Goal: Task Accomplishment & Management: Manage account settings

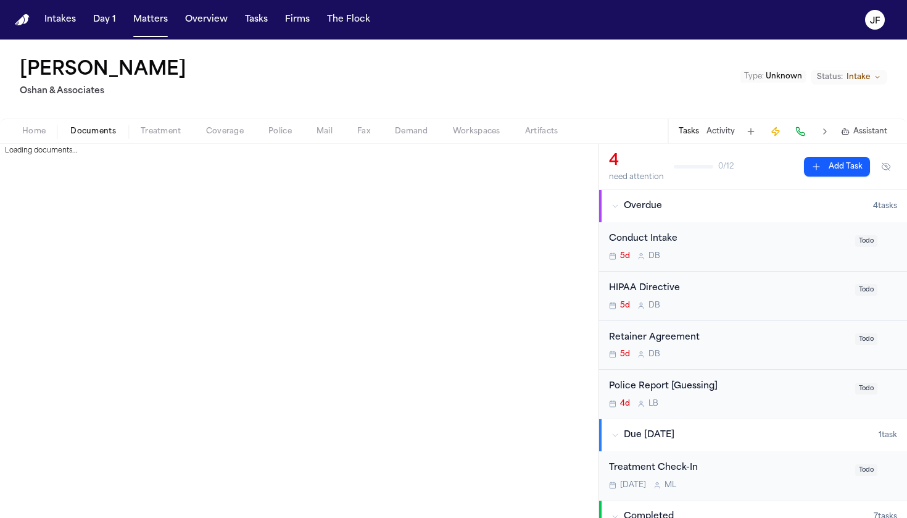
click at [86, 131] on span "Documents" at bounding box center [93, 131] width 46 height 10
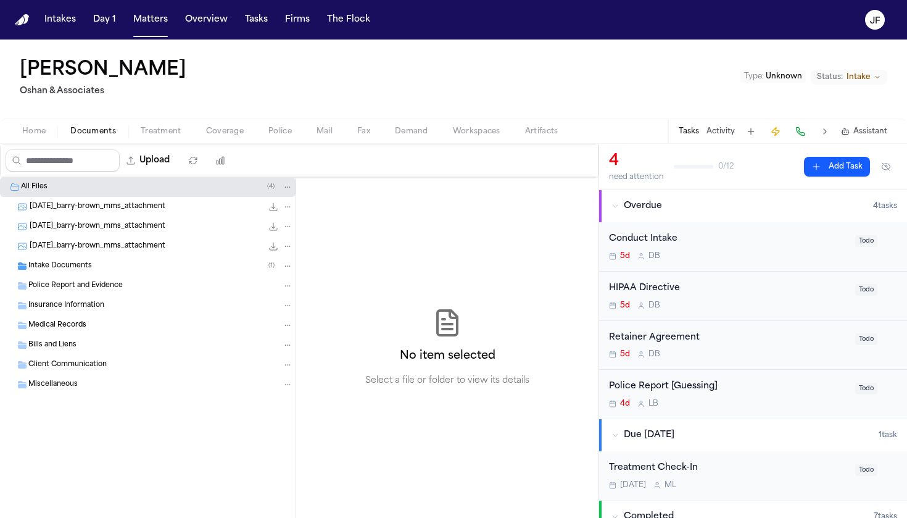
click at [89, 267] on span "Intake Documents" at bounding box center [60, 266] width 64 height 10
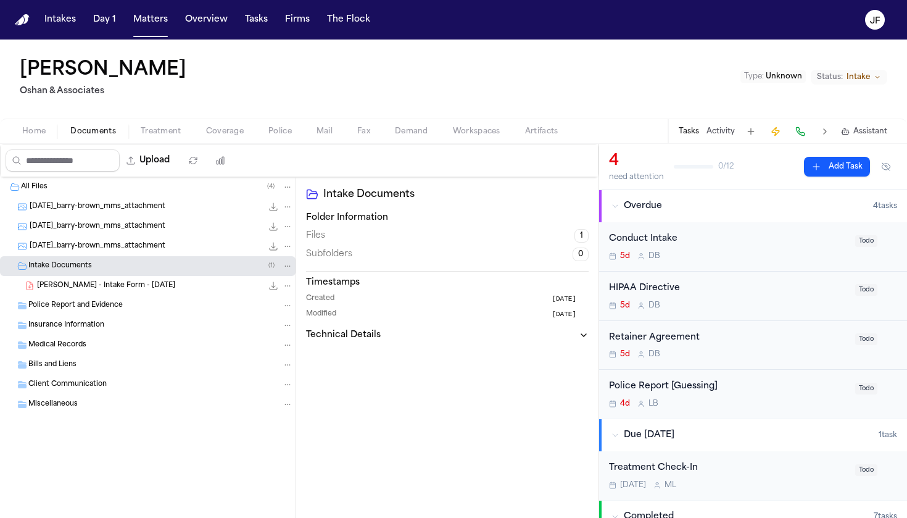
click at [95, 284] on span "[PERSON_NAME] - Intake Form - [DATE]" at bounding box center [106, 286] width 138 height 10
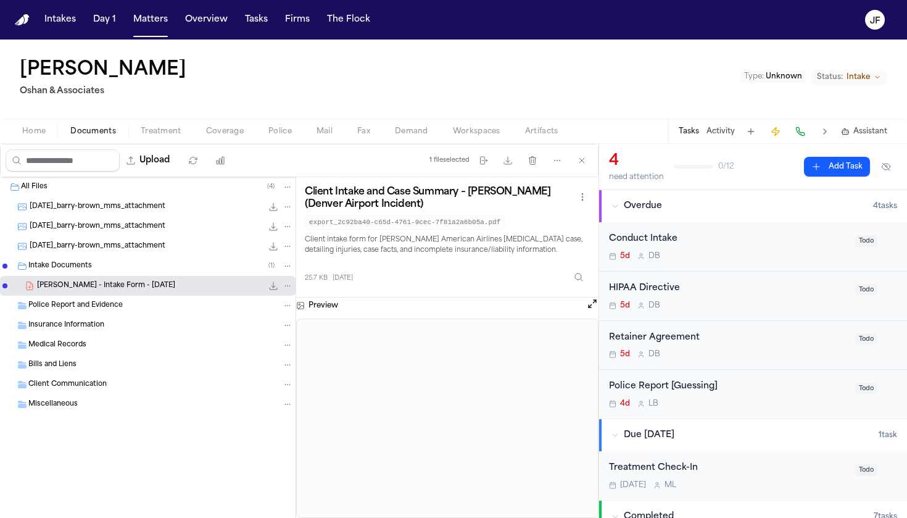
click at [156, 302] on div "Police Report and Evidence" at bounding box center [160, 305] width 265 height 11
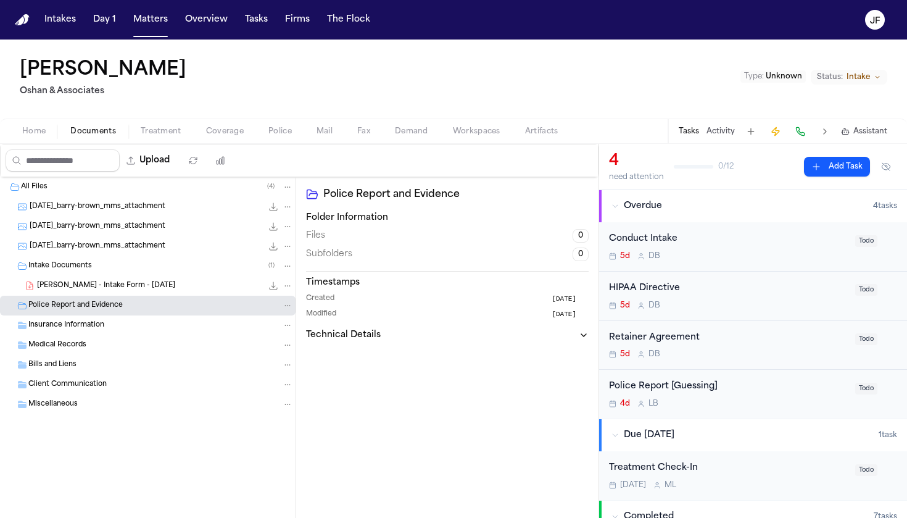
click at [142, 393] on div "Client Communication" at bounding box center [148, 385] width 296 height 20
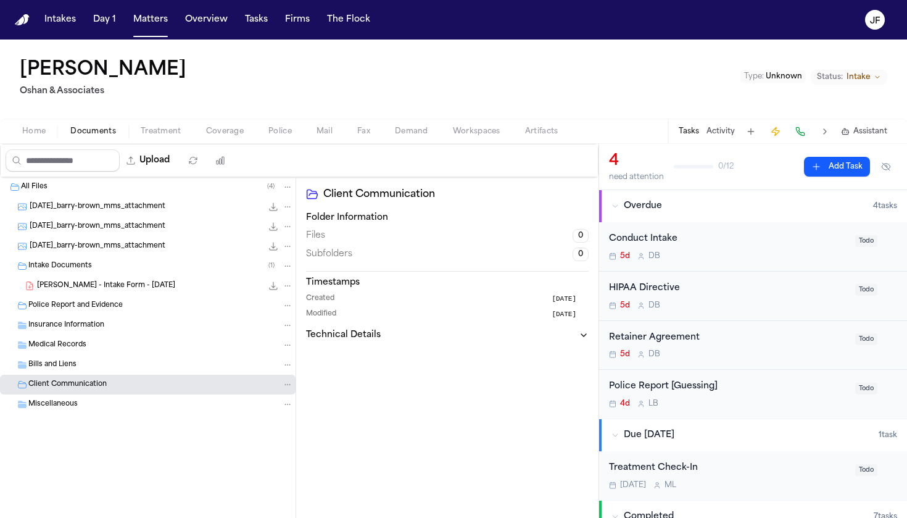
click at [144, 405] on div "Miscellaneous" at bounding box center [160, 404] width 265 height 11
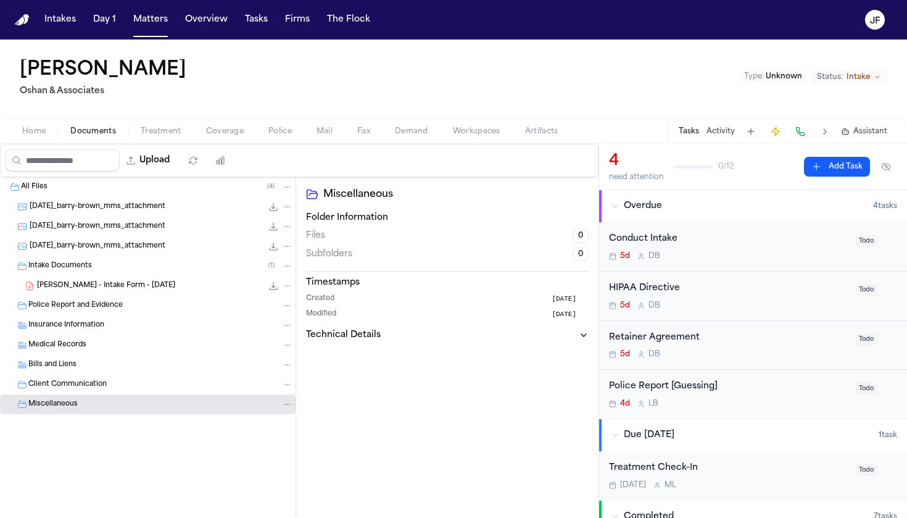
click at [183, 201] on div "[DATE]_barry-brown_mms_attachment 132.1 KB • JPG" at bounding box center [161, 207] width 263 height 12
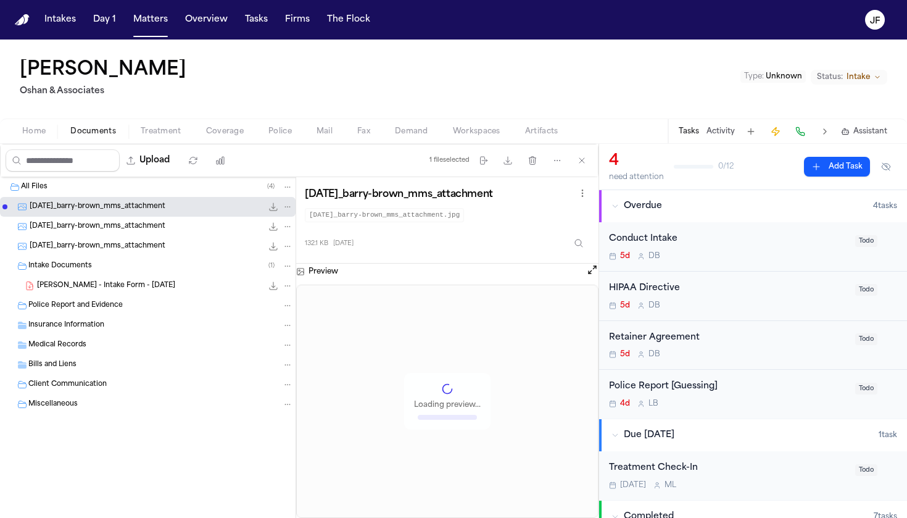
click at [183, 216] on div "[DATE]_barry-brown_mms_attachment 132.1 KB • JPG" at bounding box center [148, 207] width 296 height 20
click at [183, 239] on div "[DATE]_barry-brown_mms_attachment 224.7 KB • JPG" at bounding box center [148, 246] width 296 height 20
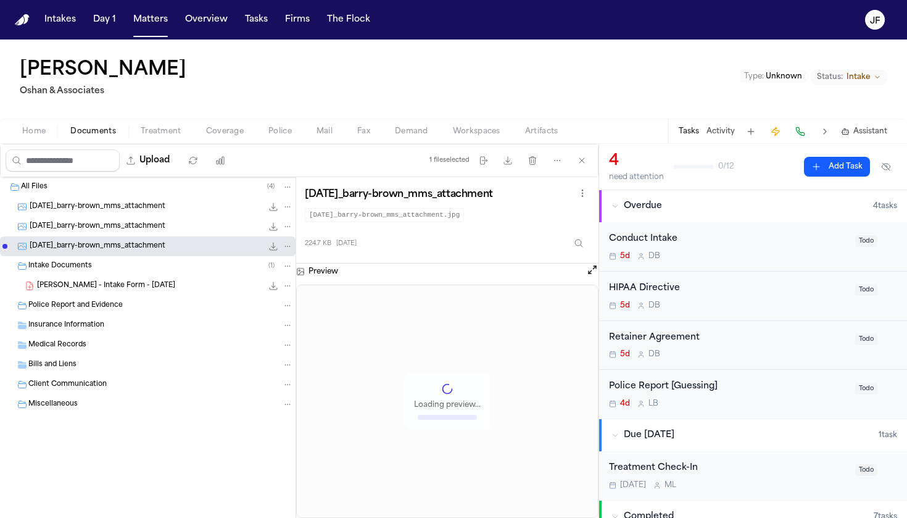
click at [191, 212] on div "[DATE]_barry-brown_mms_attachment 132.1 KB • JPG" at bounding box center [161, 207] width 263 height 12
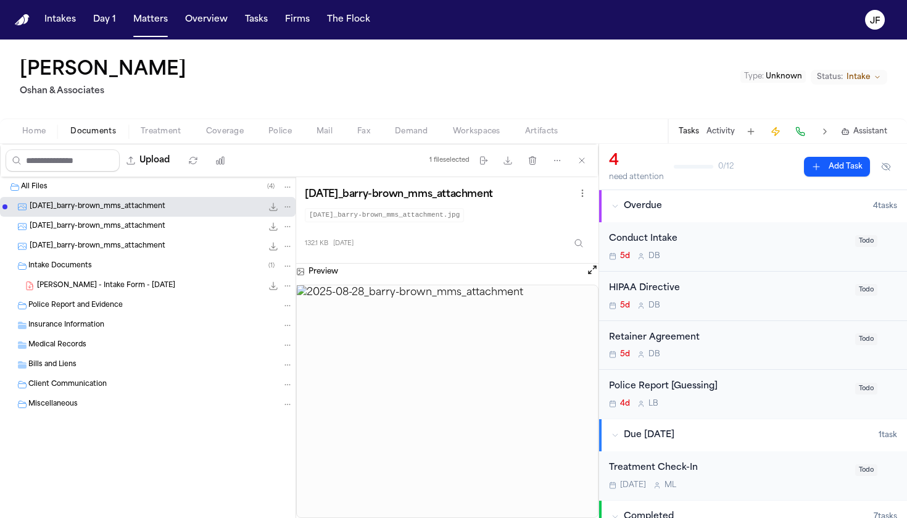
click at [191, 228] on div "[DATE]_barry-brown_mms_attachment 169.9 KB • JPG" at bounding box center [161, 226] width 263 height 12
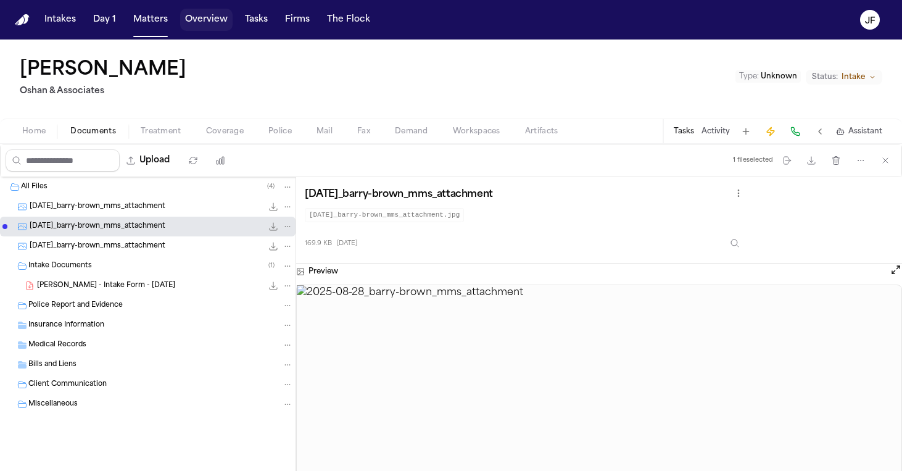
click at [210, 18] on button "Overview" at bounding box center [206, 20] width 52 height 22
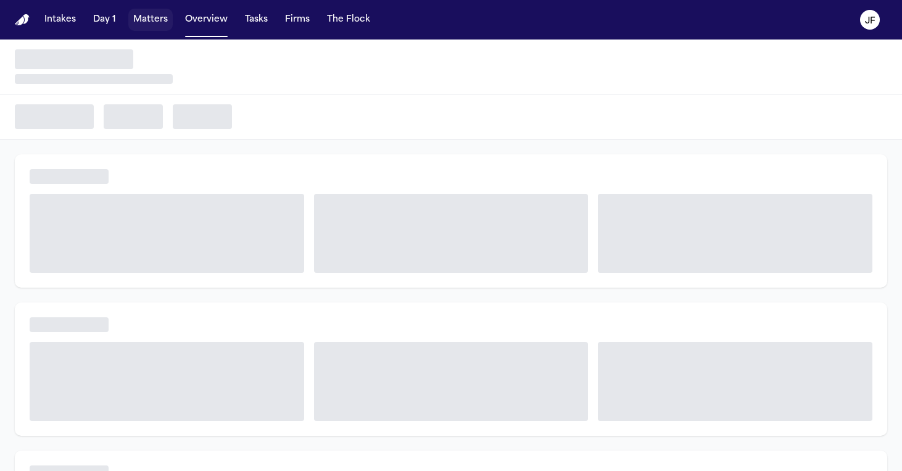
click at [144, 25] on button "Matters" at bounding box center [150, 20] width 44 height 22
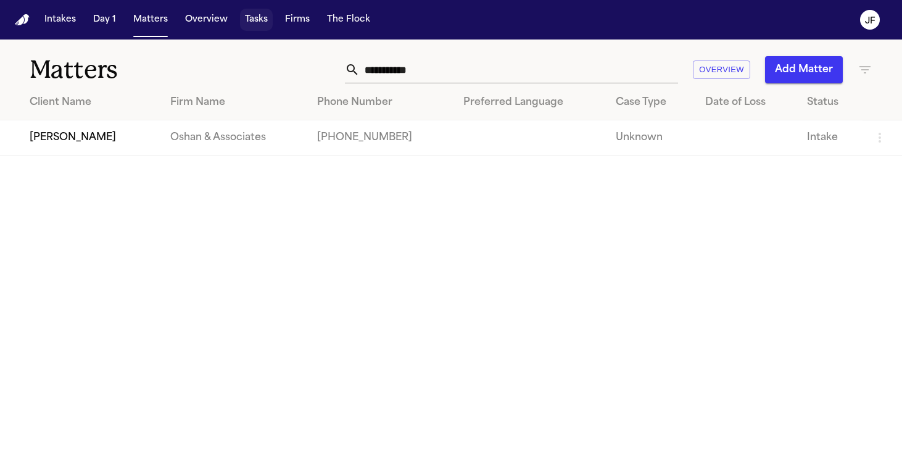
click at [240, 22] on button "Tasks" at bounding box center [256, 20] width 33 height 22
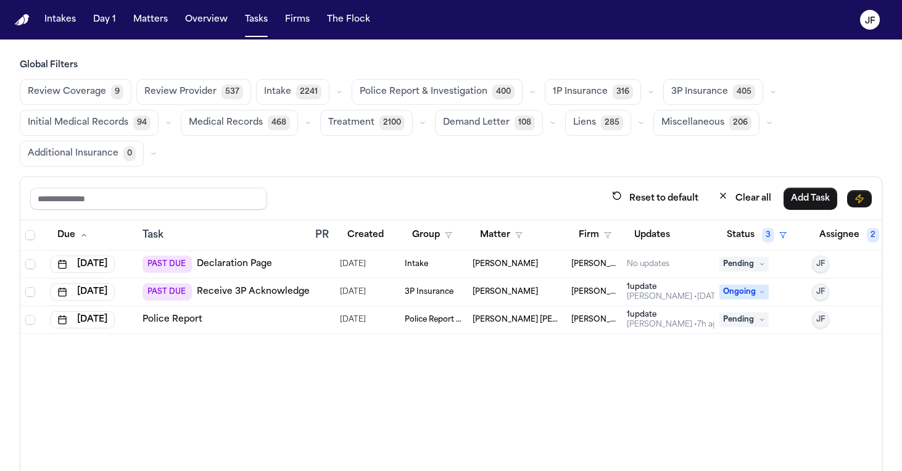
click at [443, 93] on span "Police Report & Investigation" at bounding box center [424, 92] width 128 height 12
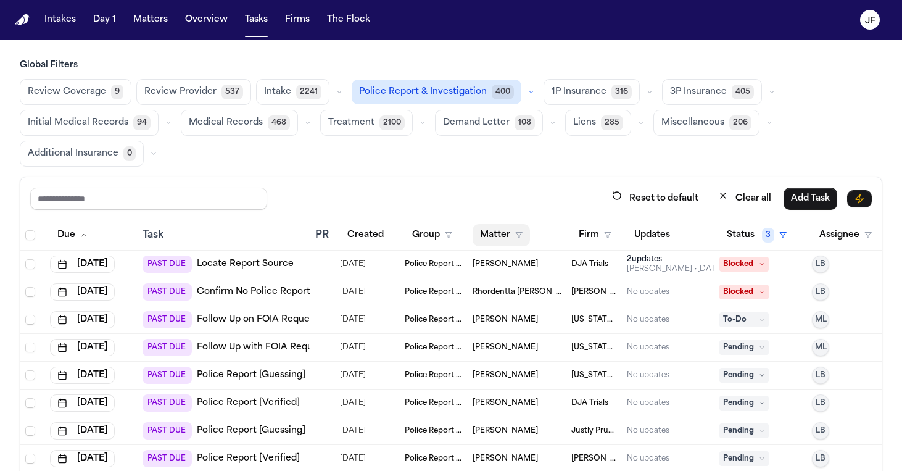
click at [520, 228] on button "Matter" at bounding box center [501, 235] width 57 height 22
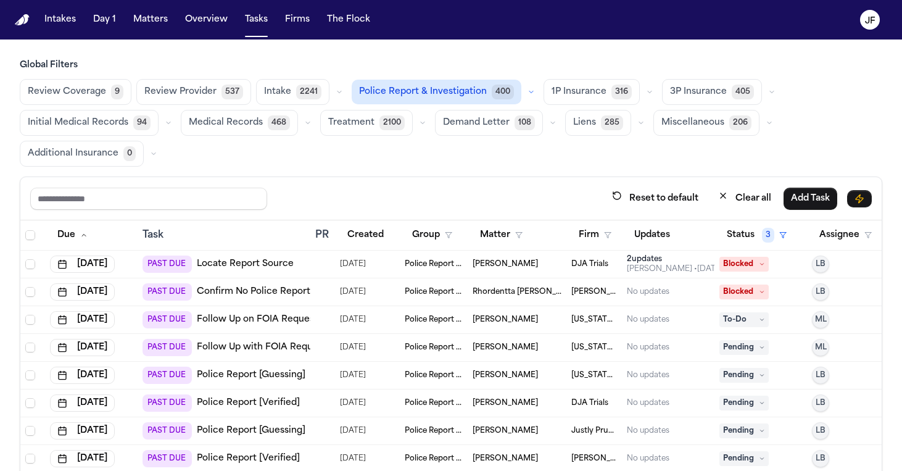
click at [595, 235] on button "Firm" at bounding box center [595, 235] width 48 height 22
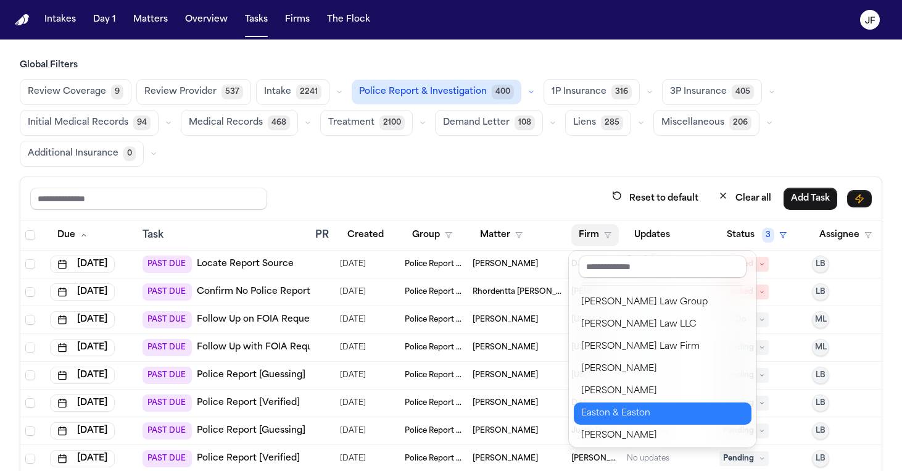
scroll to position [174, 0]
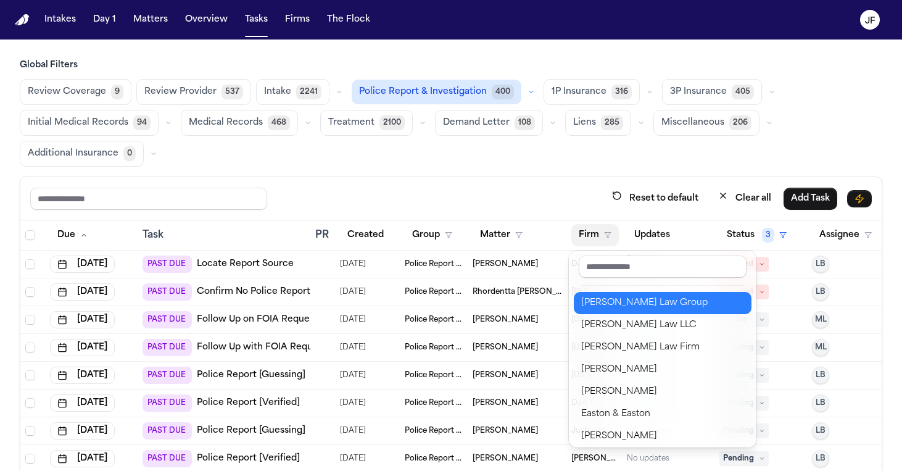
click at [621, 307] on div "Morgan Law Group" at bounding box center [662, 303] width 163 height 15
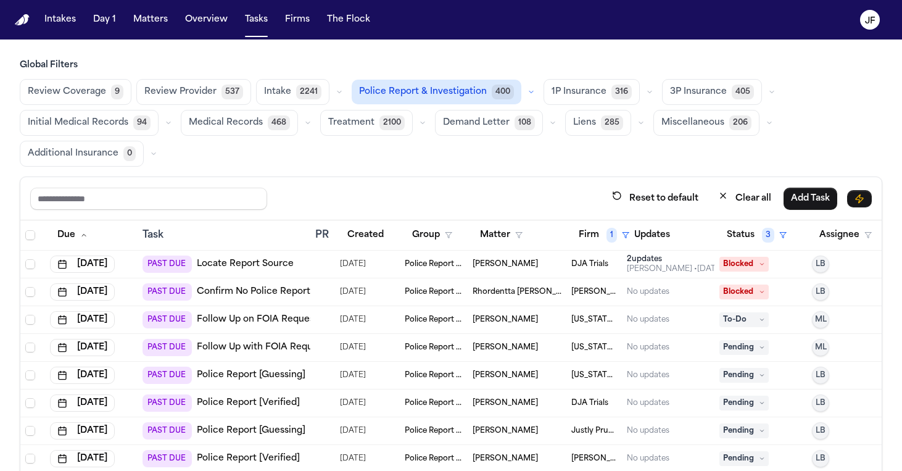
click at [478, 187] on div "Reset to default Clear all Add Task" at bounding box center [451, 198] width 842 height 23
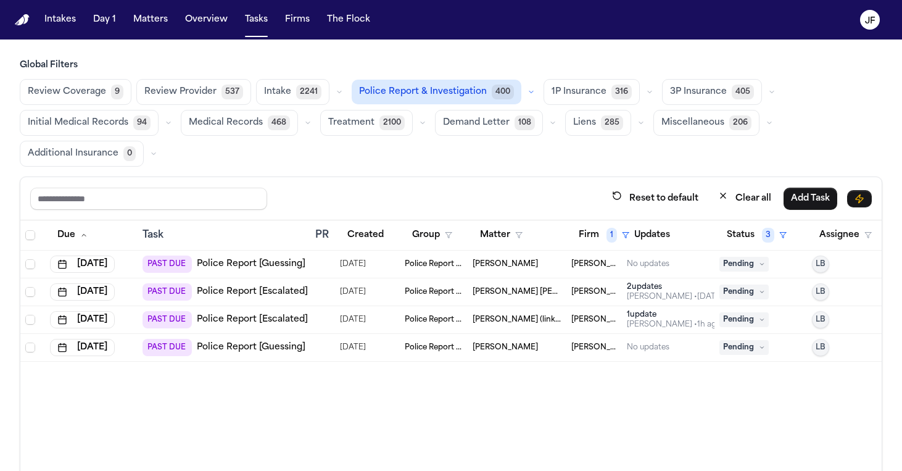
scroll to position [15, 0]
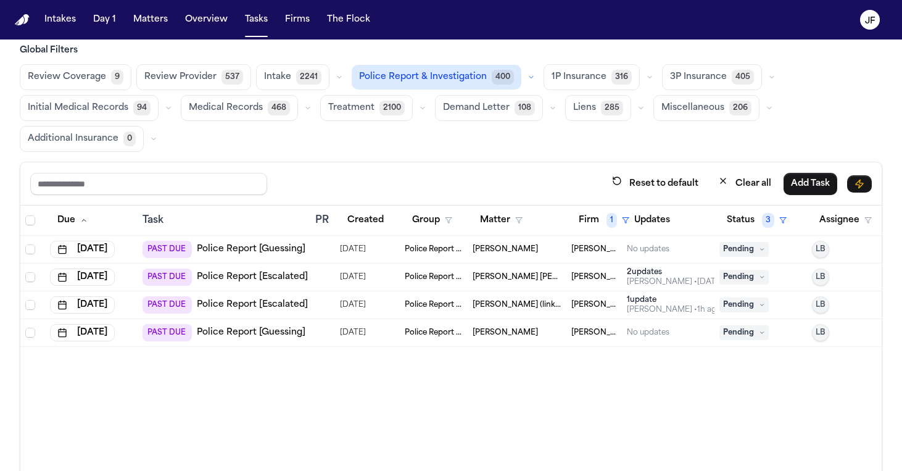
click at [740, 247] on span "Pending" at bounding box center [743, 249] width 49 height 15
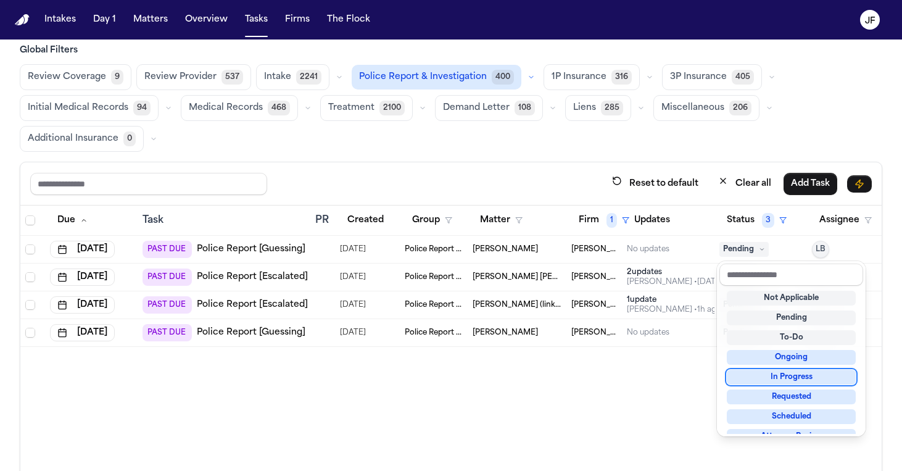
click at [753, 381] on div "In Progress" at bounding box center [791, 377] width 129 height 15
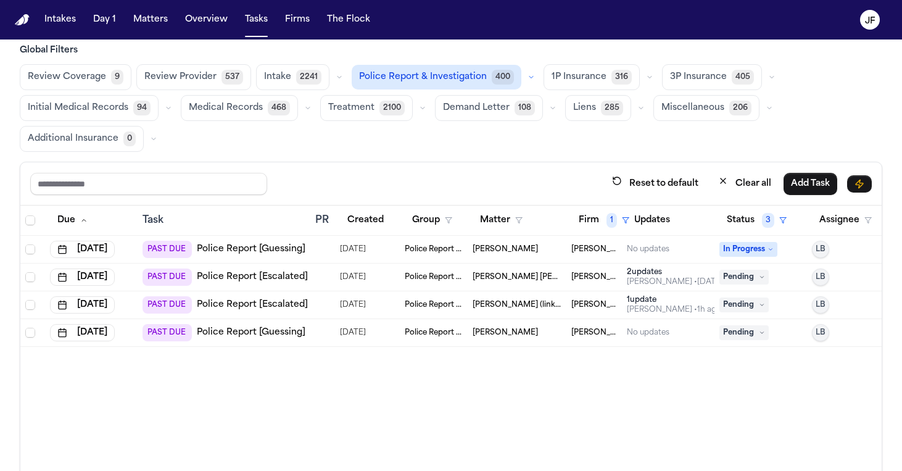
click at [683, 393] on div "Due Task PR Created Group Matter Firm 1 Updates Status 3 Assignee Aug 20, 2025 …" at bounding box center [450, 372] width 861 height 335
click at [760, 280] on span "Pending" at bounding box center [743, 277] width 49 height 15
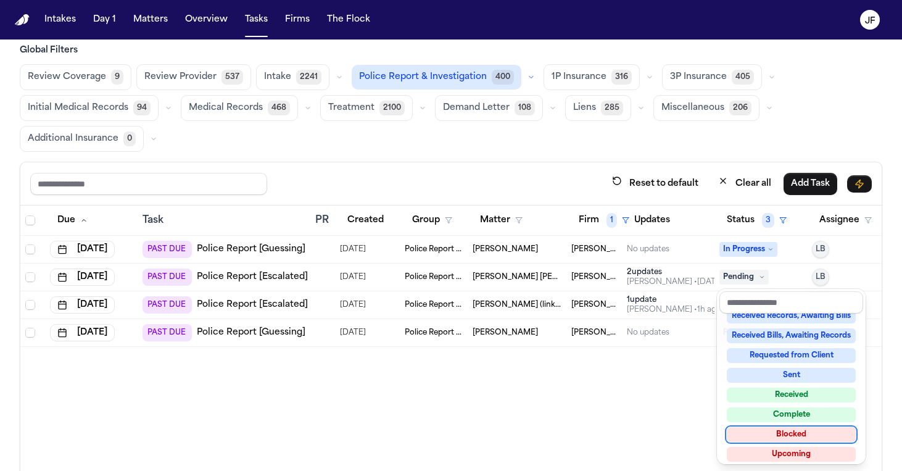
click at [766, 434] on div "Blocked" at bounding box center [791, 434] width 129 height 15
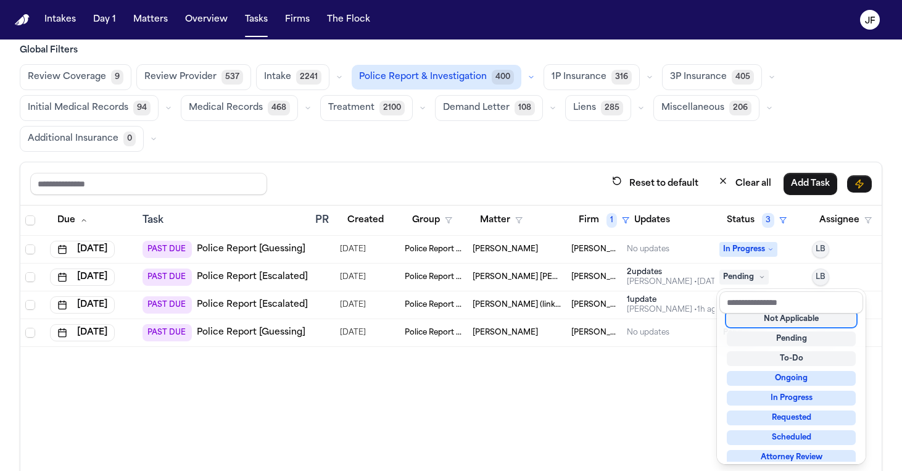
scroll to position [5, 0]
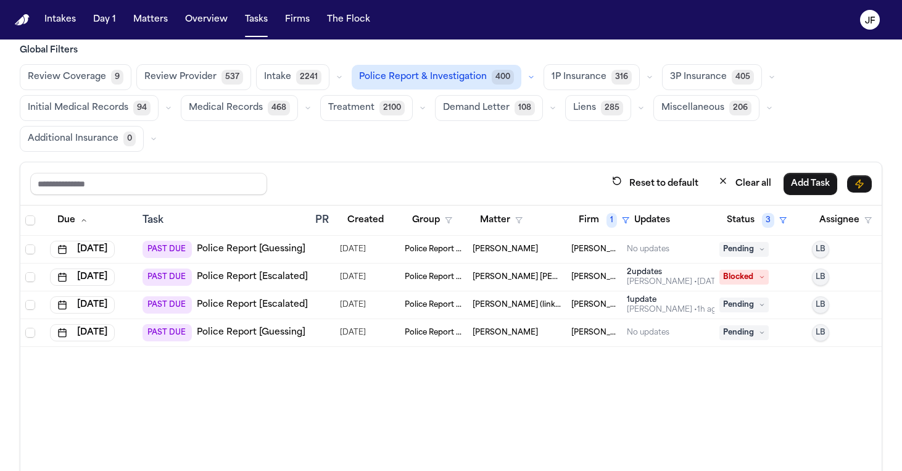
click at [763, 247] on icon at bounding box center [762, 249] width 6 height 6
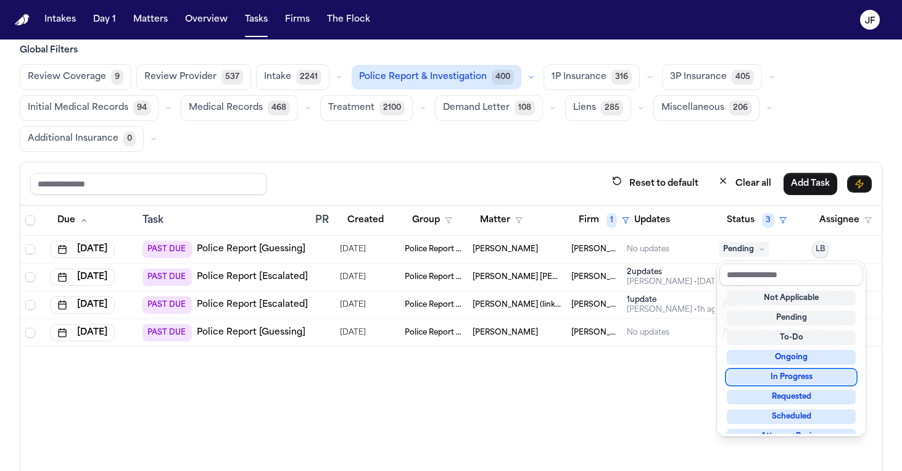
click at [772, 379] on div "In Progress" at bounding box center [791, 377] width 129 height 15
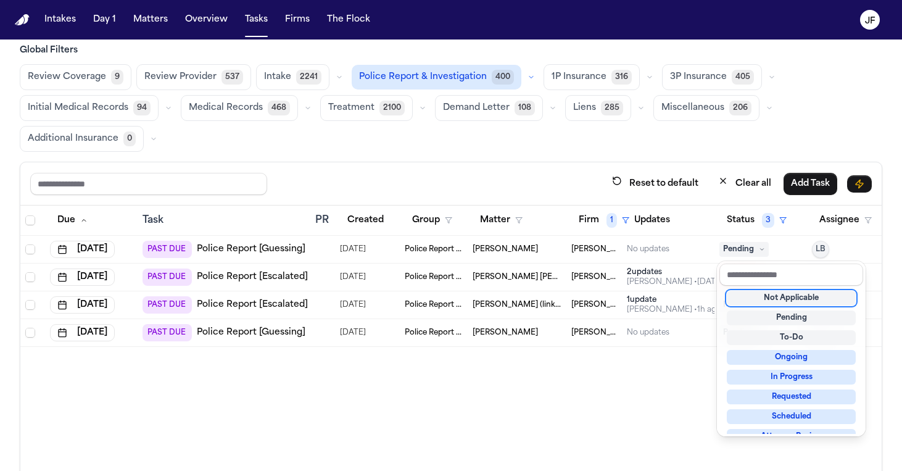
click at [584, 389] on div "Due Task PR Created Group Matter Firm 1 Updates Status 3 Assignee Aug 20, 2025 …" at bounding box center [450, 372] width 861 height 335
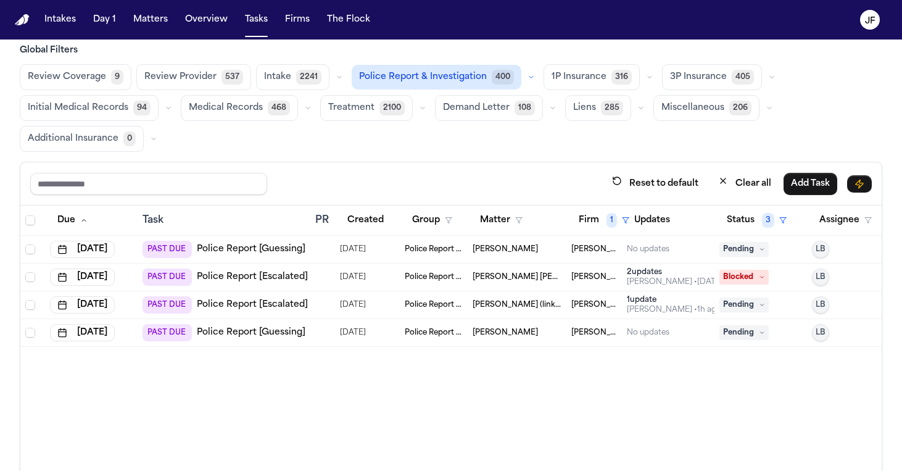
click at [759, 247] on icon at bounding box center [762, 249] width 6 height 6
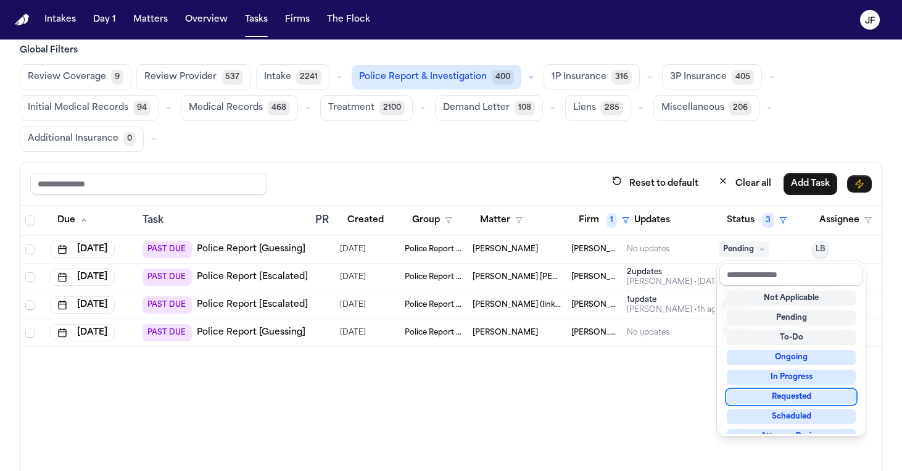
scroll to position [30, 0]
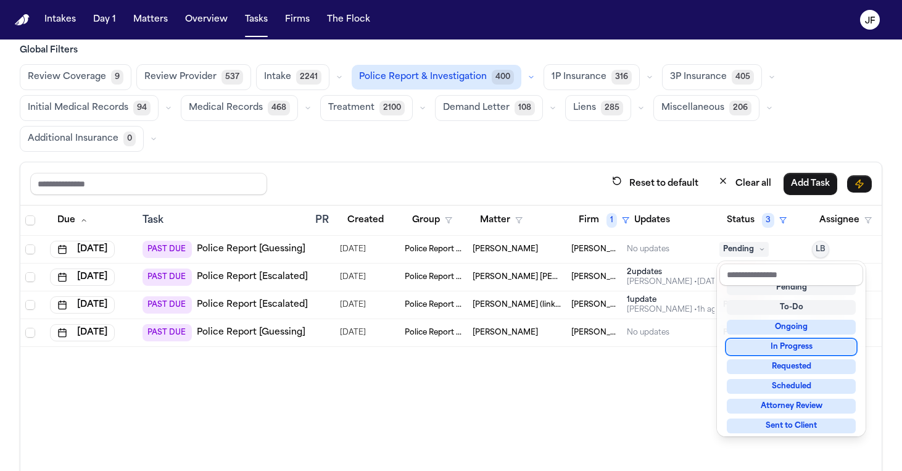
click at [787, 349] on div "In Progress" at bounding box center [791, 346] width 129 height 15
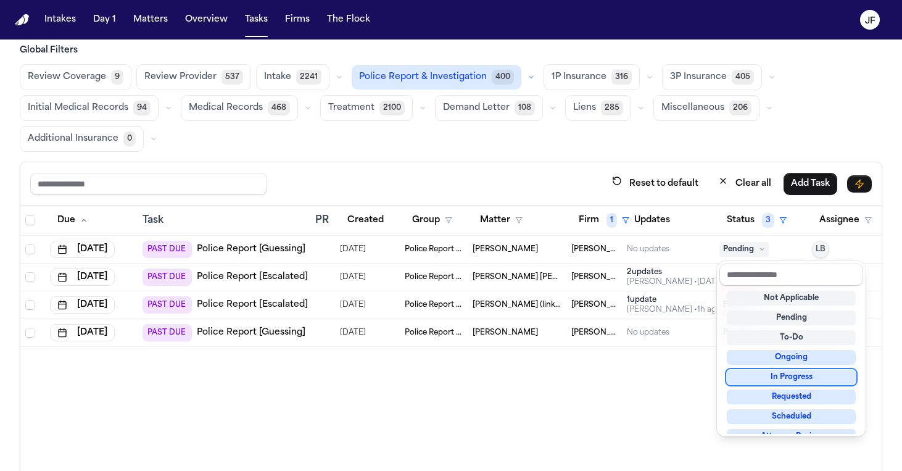
scroll to position [0, 0]
click at [784, 379] on div "In Progress" at bounding box center [791, 377] width 129 height 15
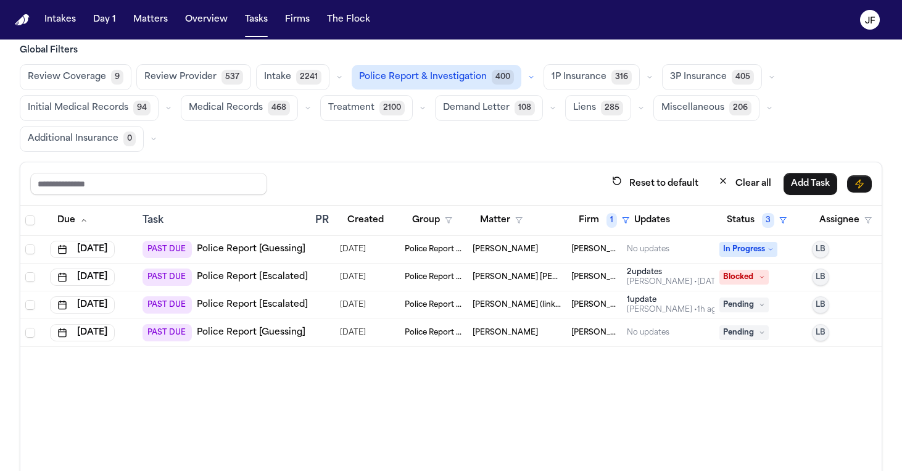
click at [753, 302] on span "Pending" at bounding box center [743, 304] width 49 height 15
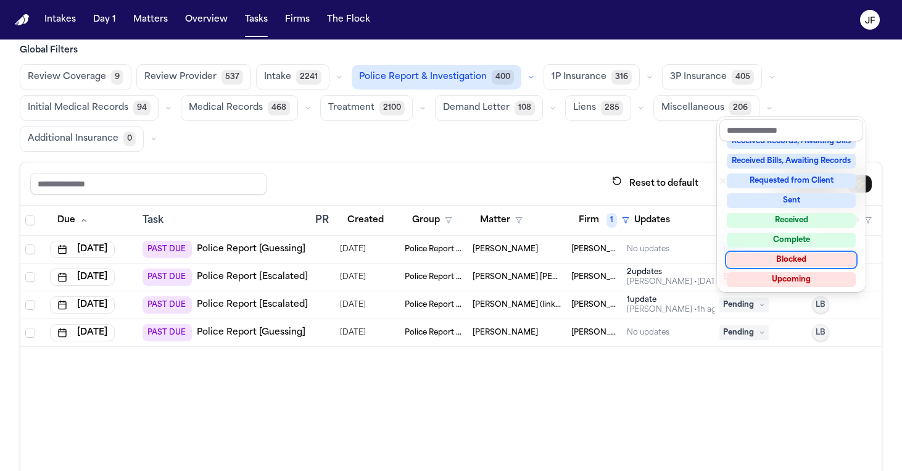
click at [776, 263] on div "Blocked" at bounding box center [791, 259] width 129 height 15
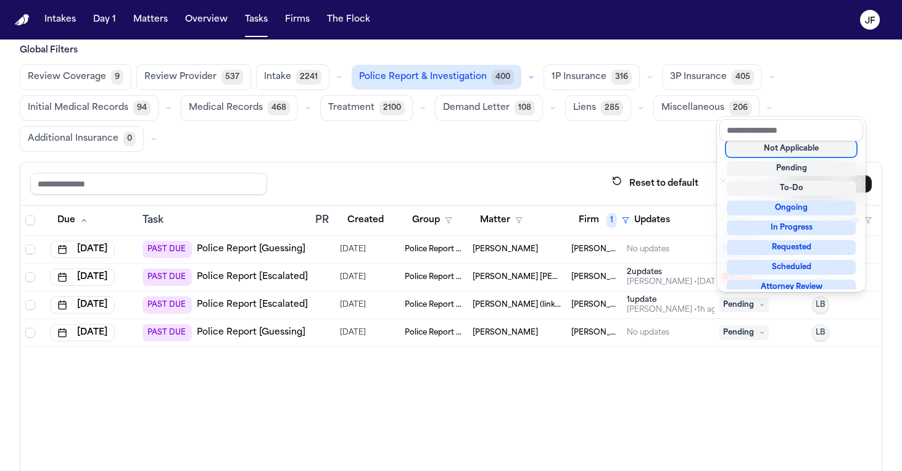
scroll to position [6, 0]
click at [709, 423] on div "Due Task PR Created Group Matter Firm 1 Updates Status 3 Assignee Aug 20, 2025 …" at bounding box center [450, 372] width 861 height 335
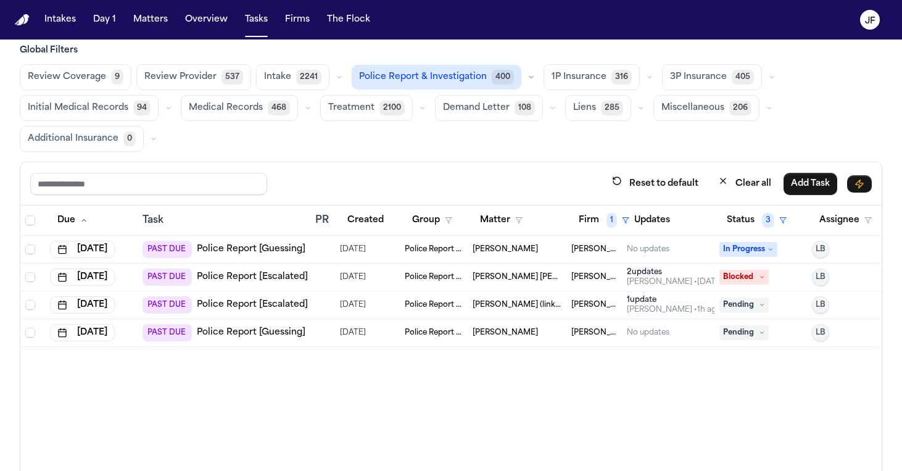
click at [754, 310] on span "Pending" at bounding box center [743, 304] width 49 height 15
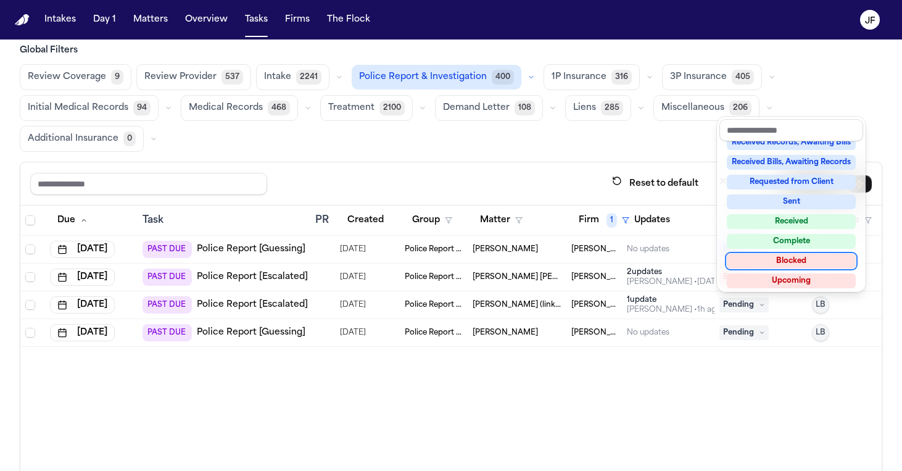
click at [787, 257] on div "Blocked" at bounding box center [791, 261] width 129 height 15
click at [781, 263] on div "Blocked" at bounding box center [791, 261] width 129 height 15
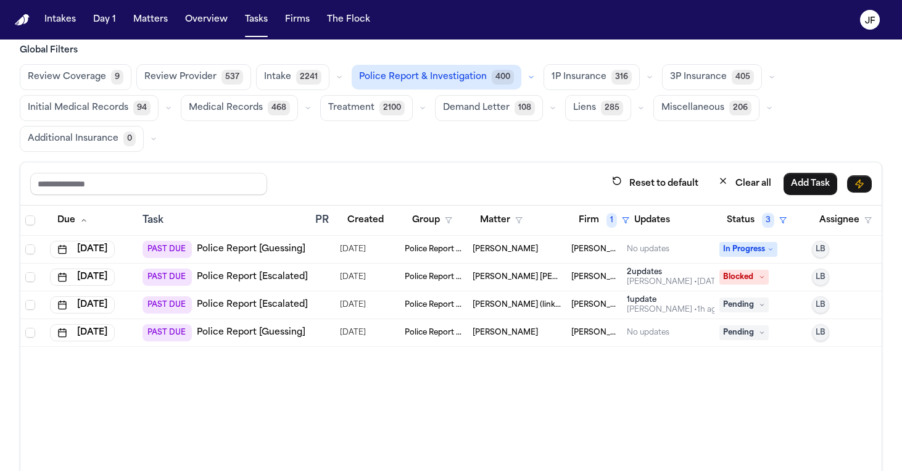
click at [750, 307] on span "Pending" at bounding box center [743, 304] width 49 height 15
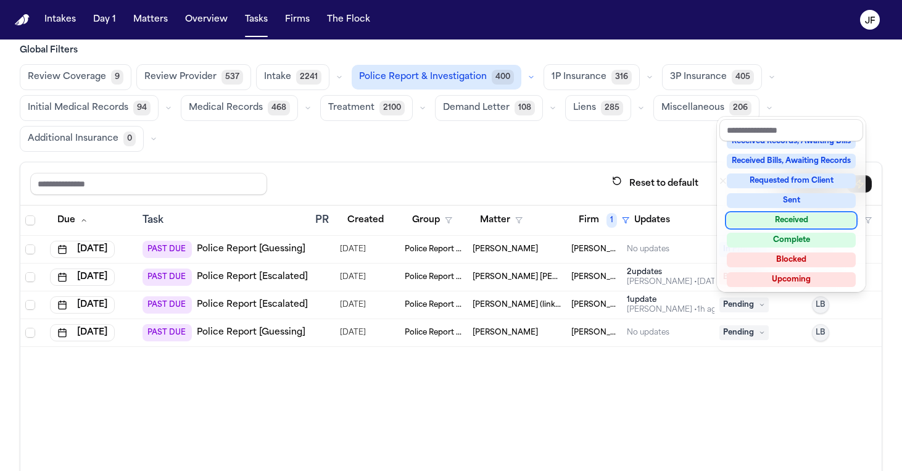
scroll to position [188, 0]
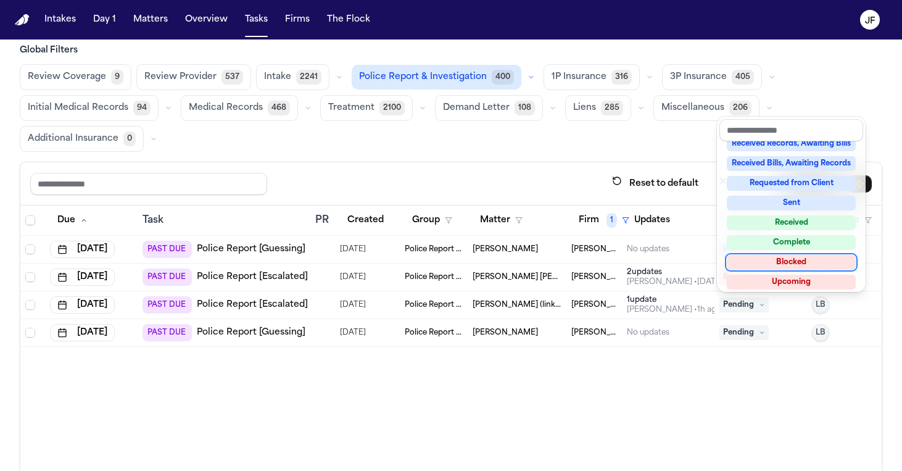
click at [769, 259] on div "Blocked" at bounding box center [791, 262] width 129 height 15
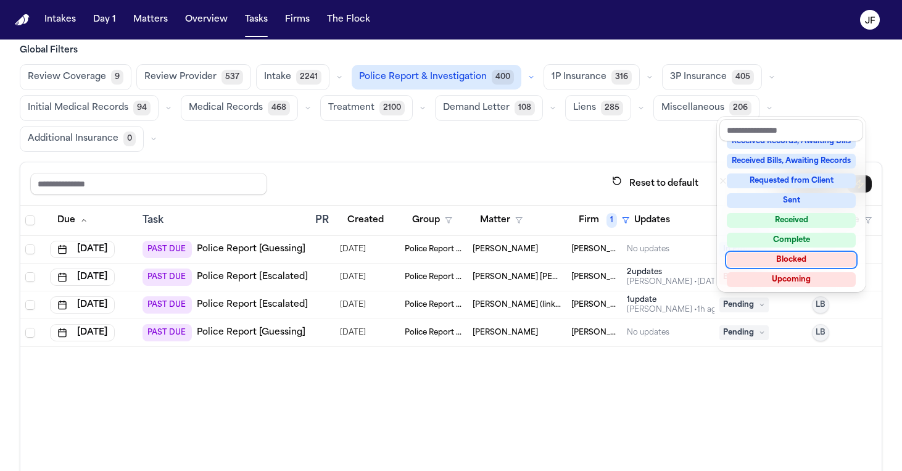
click at [781, 262] on div "Blocked" at bounding box center [791, 259] width 129 height 15
click at [786, 255] on div "Blocked" at bounding box center [791, 259] width 129 height 15
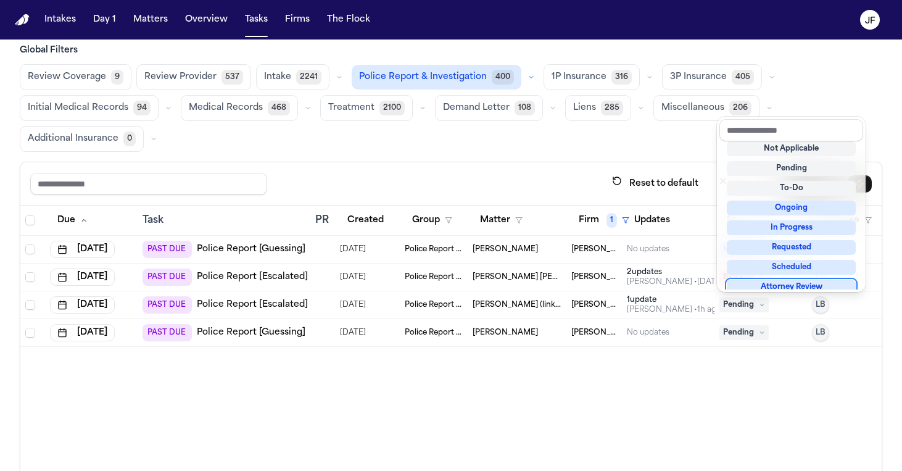
scroll to position [6, 0]
click at [625, 400] on div "Due Task PR Created Group Matter Firm 1 Updates Status 3 Assignee Aug 20, 2025 …" at bounding box center [450, 372] width 861 height 335
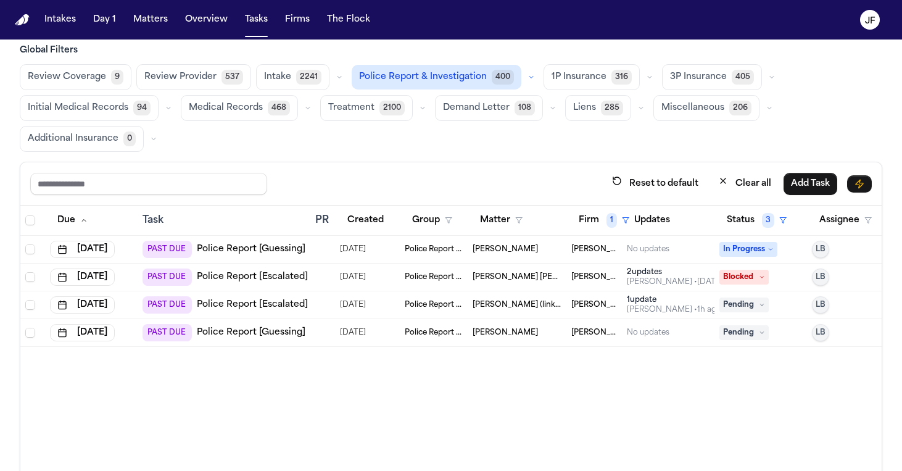
click at [277, 305] on link "Police Report [Escalated]" at bounding box center [252, 305] width 111 height 12
click at [755, 302] on span "Pending" at bounding box center [743, 304] width 49 height 15
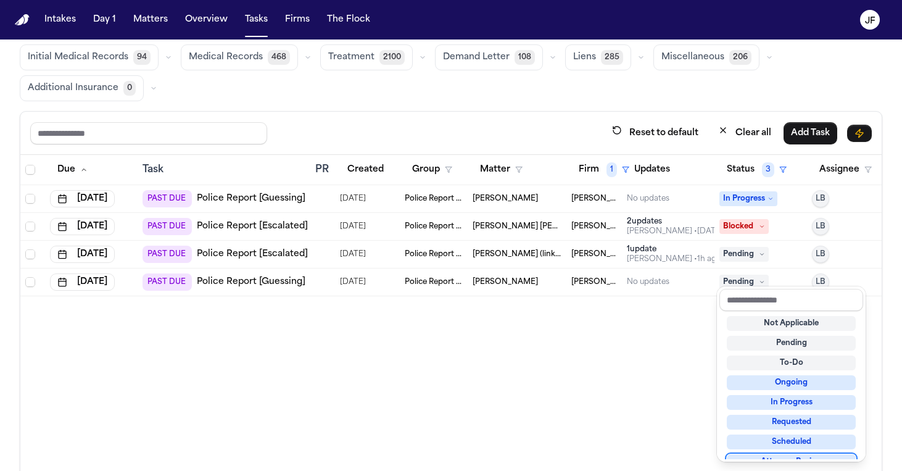
scroll to position [75, 0]
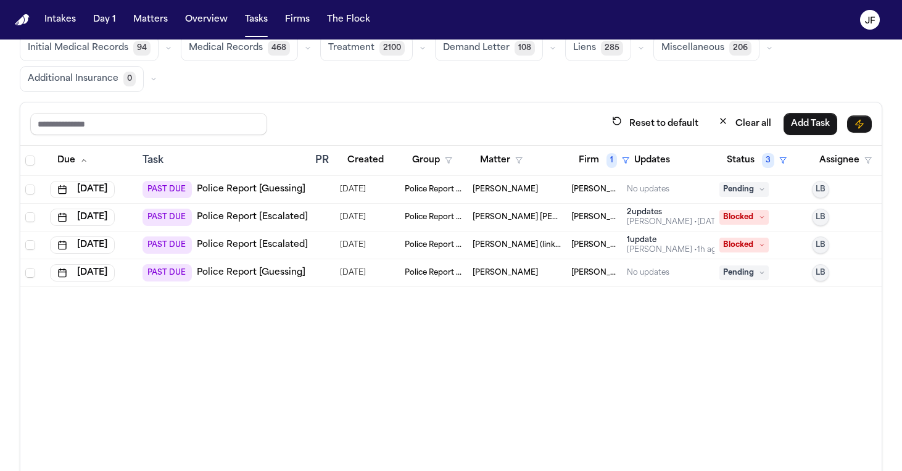
click at [750, 190] on span "Pending" at bounding box center [743, 189] width 49 height 15
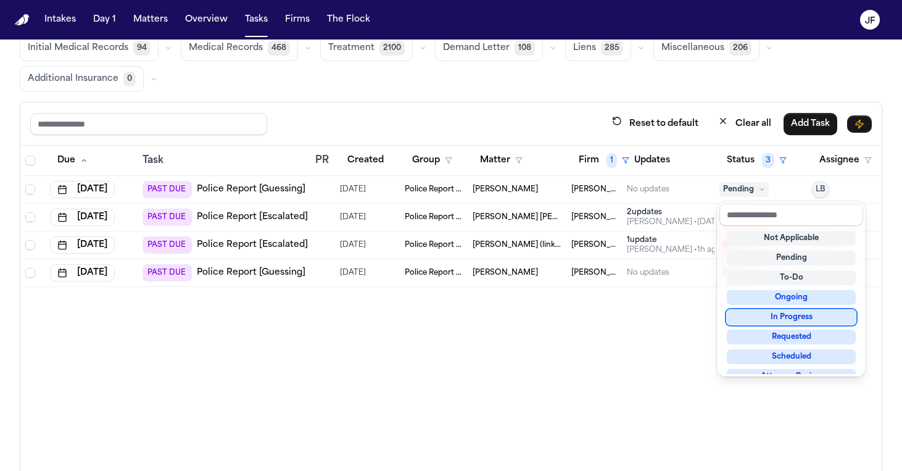
click at [758, 316] on div "In Progress" at bounding box center [791, 317] width 129 height 15
click at [613, 342] on div "Due Task PR Created Group Matter Firm 1 Updates Status 3 Assignee Aug 20, 2025 …" at bounding box center [450, 313] width 861 height 335
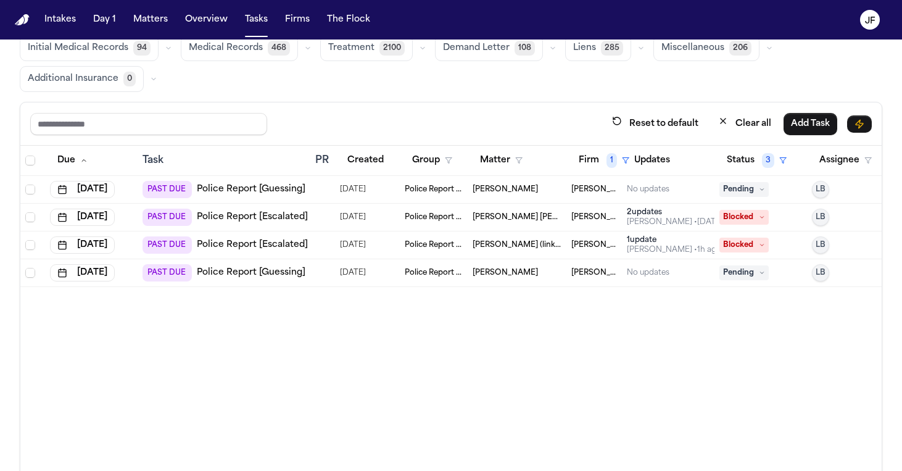
click at [748, 189] on span "Pending" at bounding box center [743, 189] width 49 height 15
click at [256, 271] on link "Police Report [Guessing]" at bounding box center [251, 273] width 109 height 12
click at [753, 263] on td "Pending" at bounding box center [760, 273] width 93 height 28
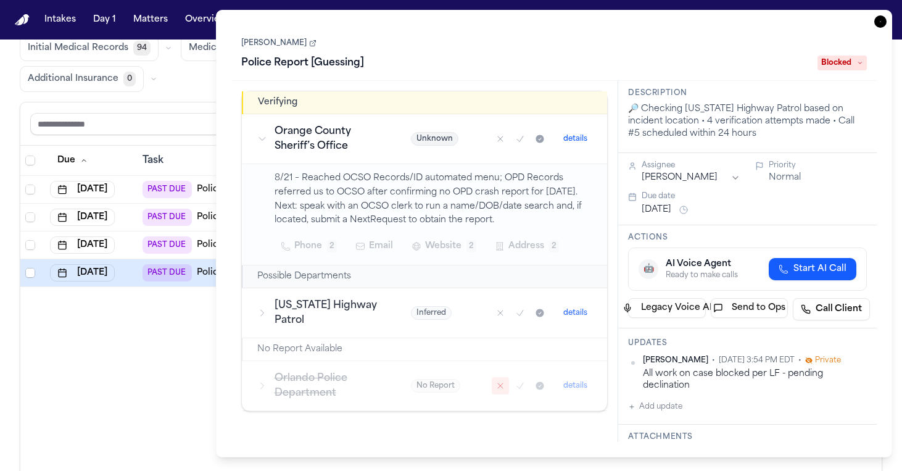
click at [186, 98] on div "Global Filters Review Coverage 9 Review Provider 537 Intake 2241 Police Report …" at bounding box center [451, 233] width 863 height 497
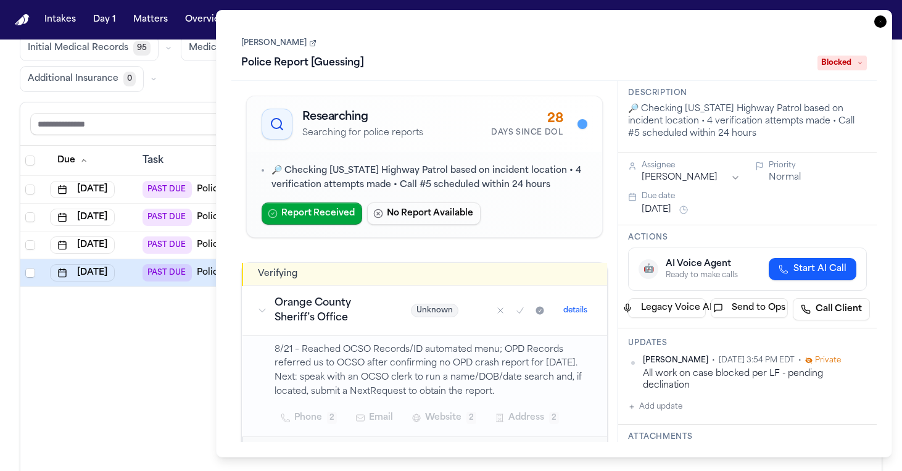
click at [876, 21] on icon "button" at bounding box center [880, 21] width 12 height 12
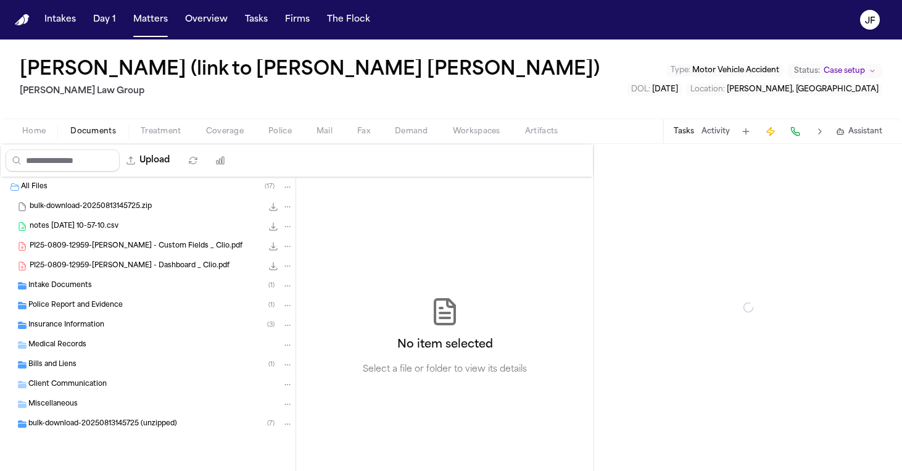
click at [73, 133] on span "Documents" at bounding box center [93, 131] width 46 height 10
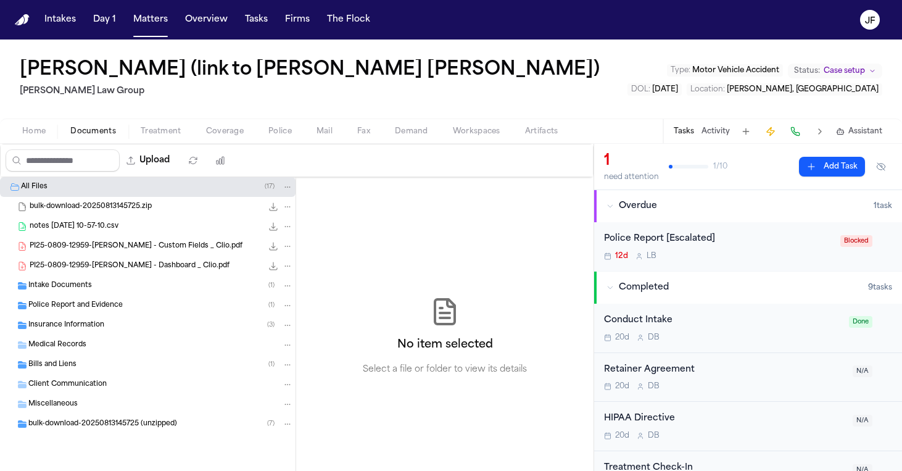
click at [91, 310] on div "Police Report and Evidence ( 1 )" at bounding box center [160, 305] width 265 height 11
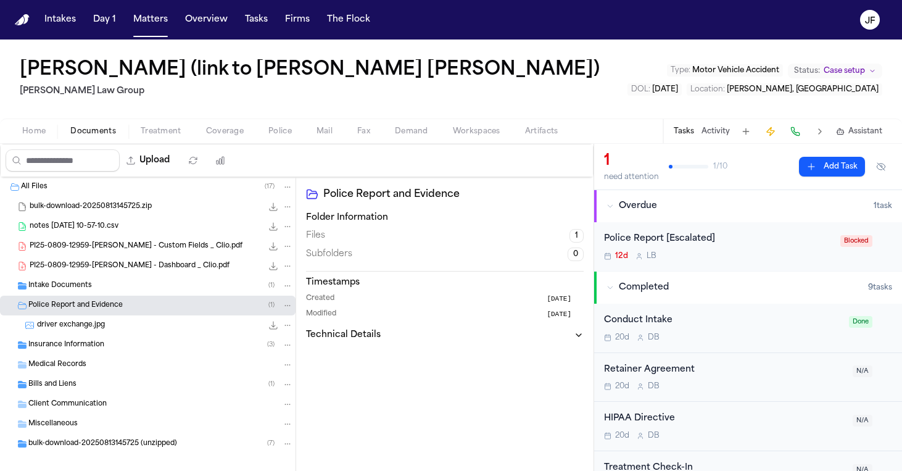
click at [91, 326] on span "driver exchange.jpg" at bounding box center [71, 325] width 68 height 10
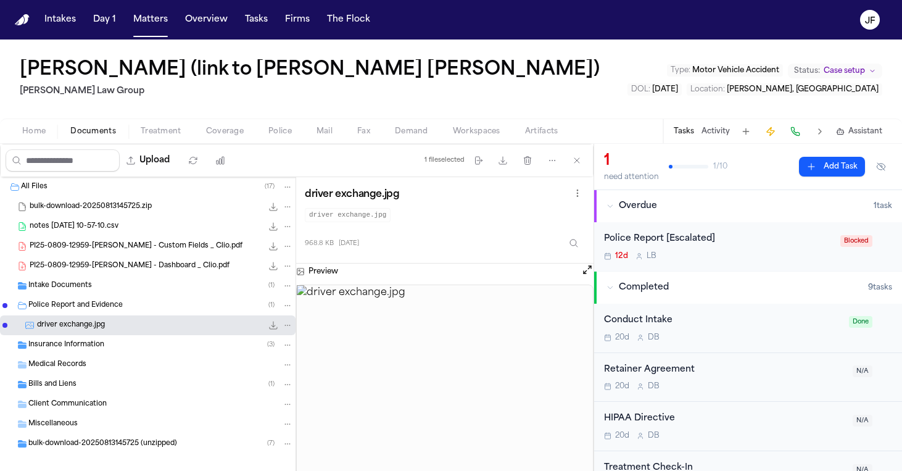
click at [467, 343] on img at bounding box center [445, 394] width 296 height 219
click at [262, 326] on div "968.8 KB • JPG" at bounding box center [277, 325] width 31 height 12
click at [268, 326] on icon "File: driver exchange.jpg" at bounding box center [273, 325] width 10 height 10
click at [281, 128] on span "Police" at bounding box center [279, 131] width 23 height 10
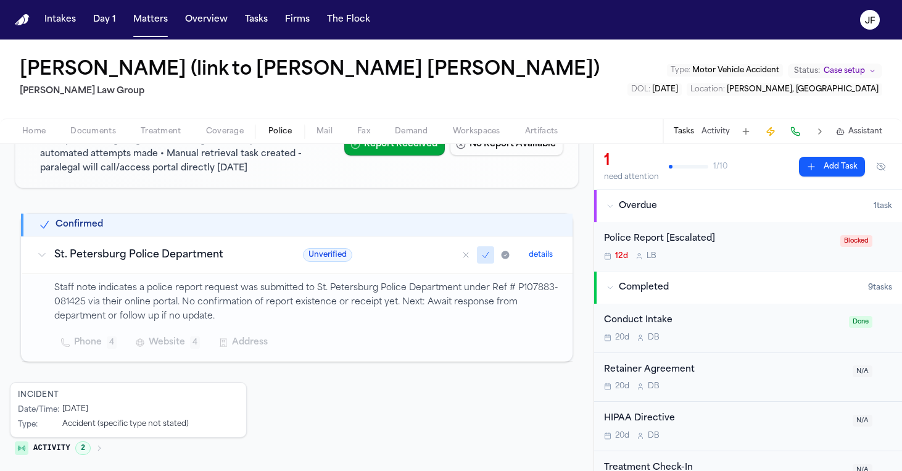
scroll to position [152, 0]
click at [529, 260] on button "details" at bounding box center [541, 255] width 34 height 15
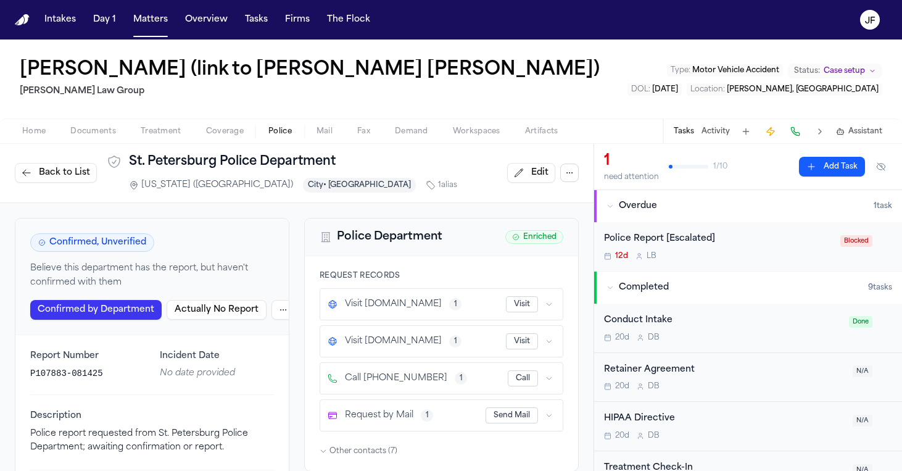
scroll to position [1, 0]
click at [228, 307] on button "Actually No Report" at bounding box center [217, 310] width 100 height 20
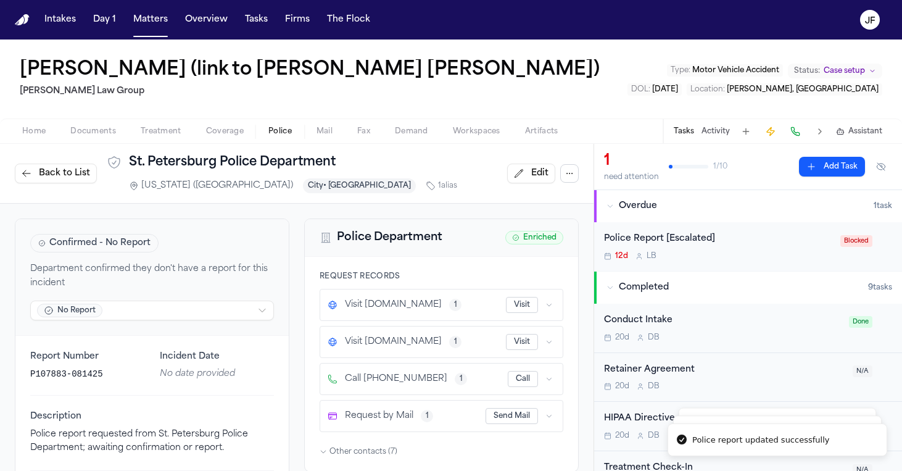
scroll to position [0, 0]
click at [40, 174] on span "Back to List" at bounding box center [64, 173] width 51 height 12
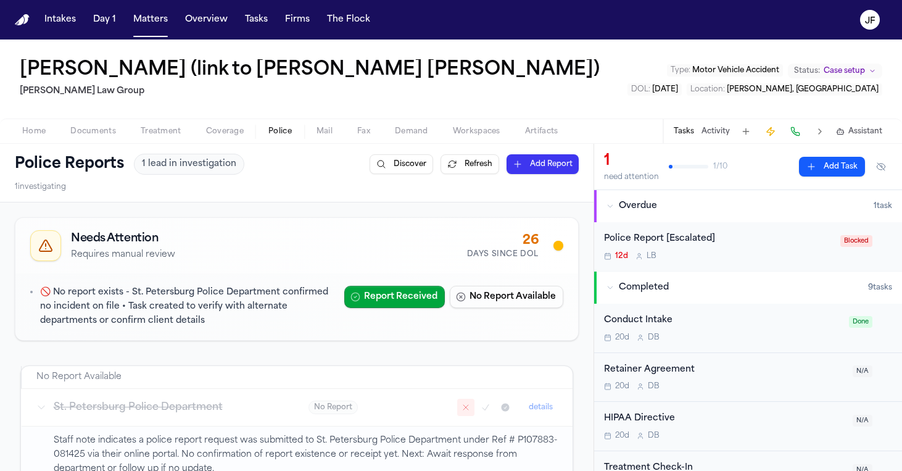
click at [96, 138] on span "button" at bounding box center [93, 138] width 60 height 1
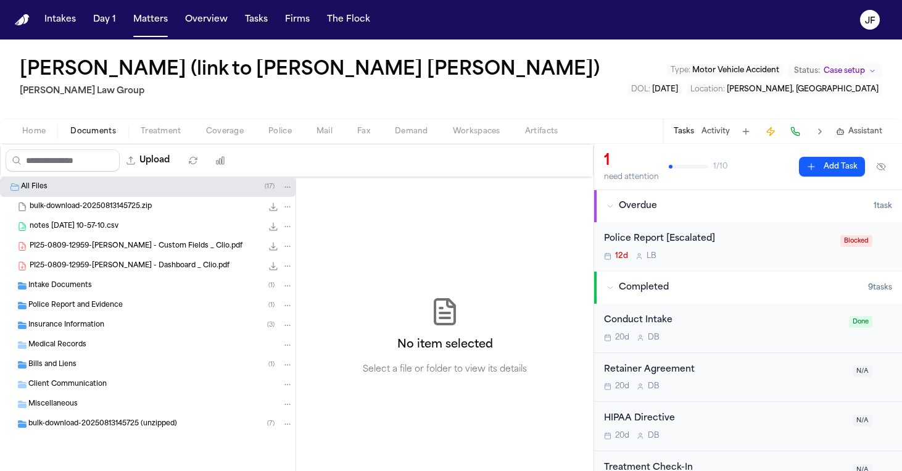
click at [159, 131] on span "Treatment" at bounding box center [161, 131] width 41 height 10
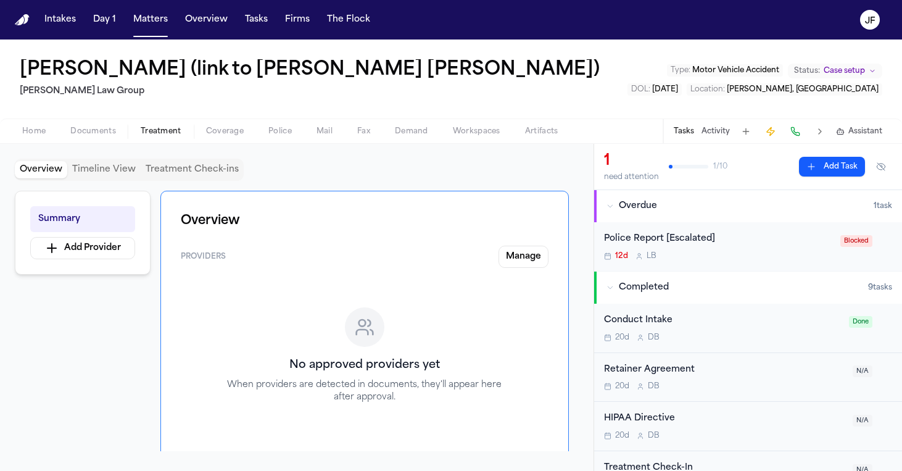
click at [77, 138] on span "button" at bounding box center [93, 138] width 60 height 1
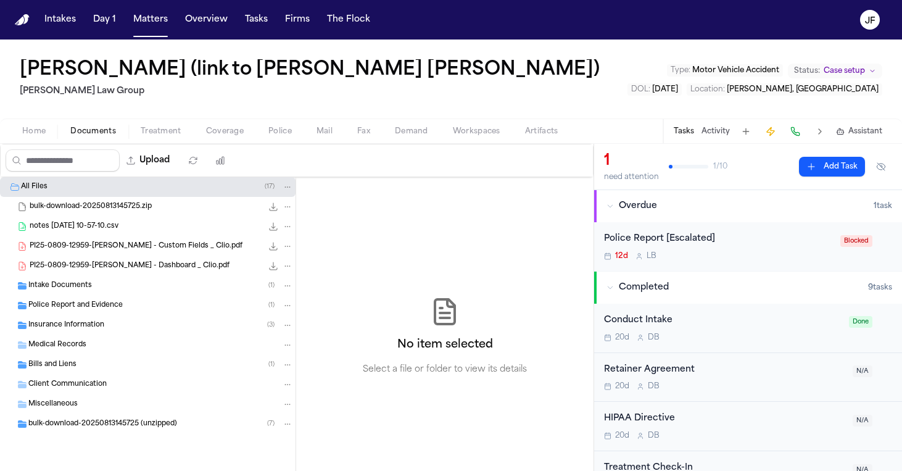
click at [112, 304] on span "Police Report and Evidence" at bounding box center [75, 305] width 94 height 10
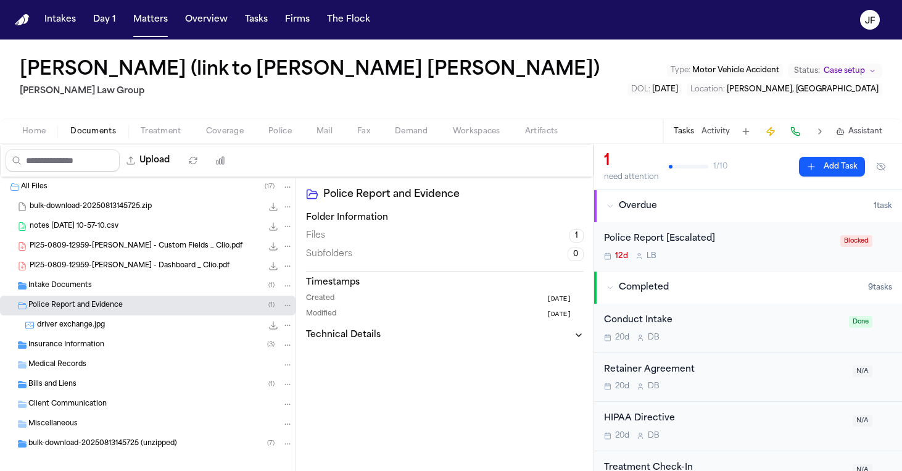
click at [0, 0] on span "968.8 KB • JPG" at bounding box center [0, 0] width 0 height 0
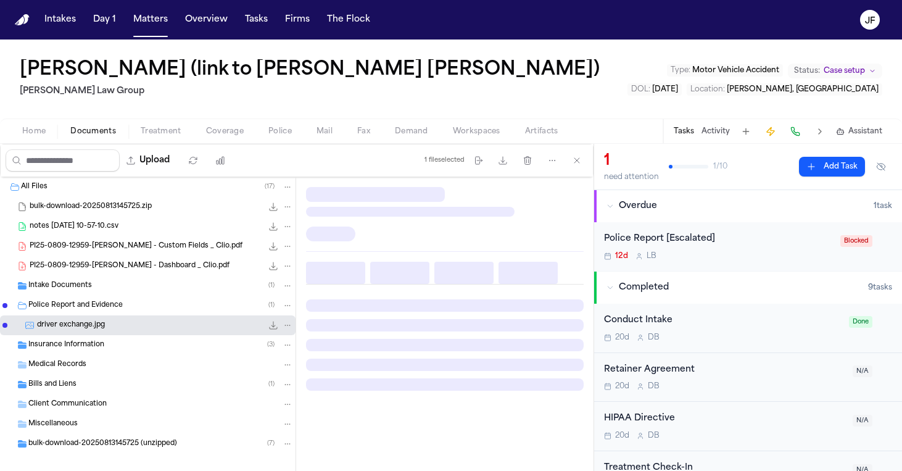
click at [267, 323] on button "File: driver exchange.jpg" at bounding box center [273, 325] width 12 height 12
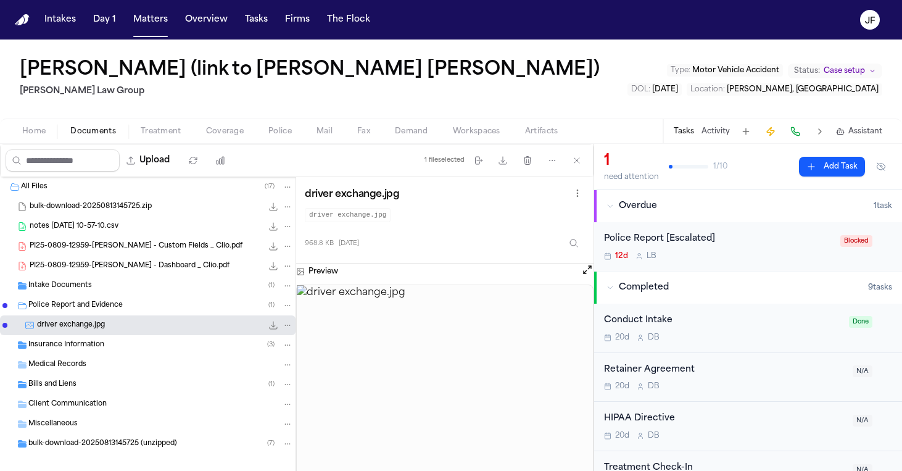
click at [582, 270] on button "Open preview" at bounding box center [587, 269] width 12 height 12
click at [750, 1] on nav "Intakes Day 1 Matters Overview Tasks Firms The Flock JF" at bounding box center [451, 19] width 902 height 39
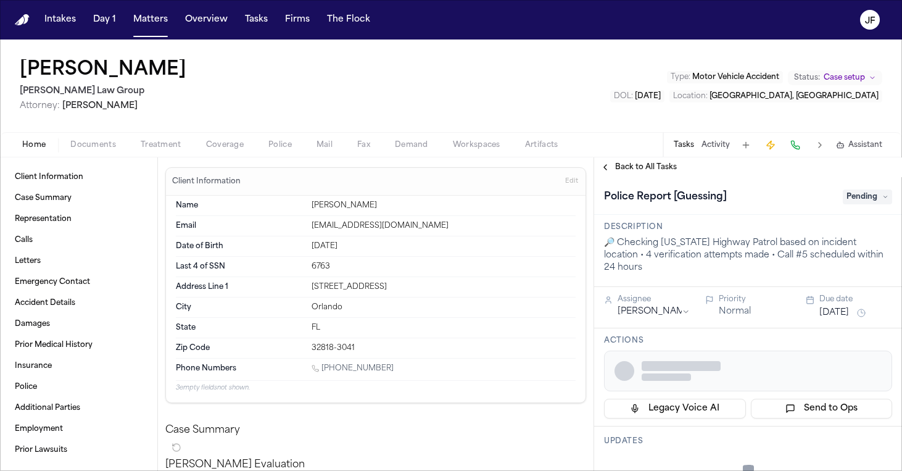
click at [86, 140] on span "Documents" at bounding box center [93, 145] width 46 height 10
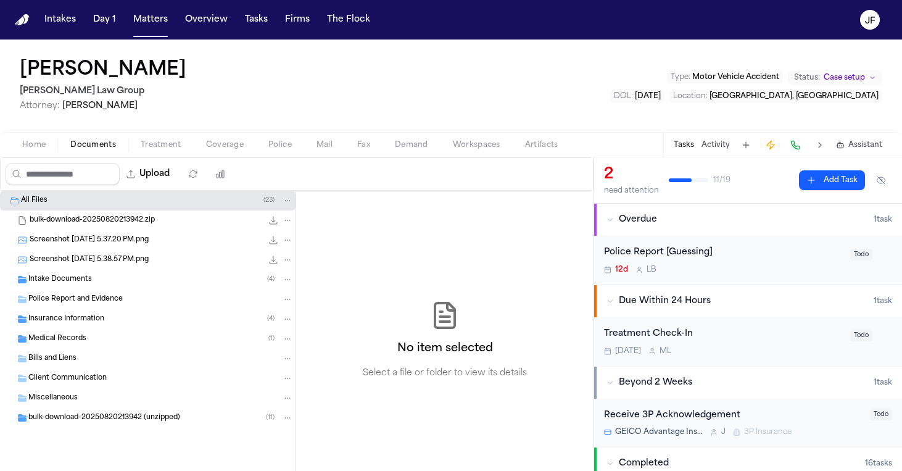
click at [76, 284] on span "Intake Documents" at bounding box center [60, 280] width 64 height 10
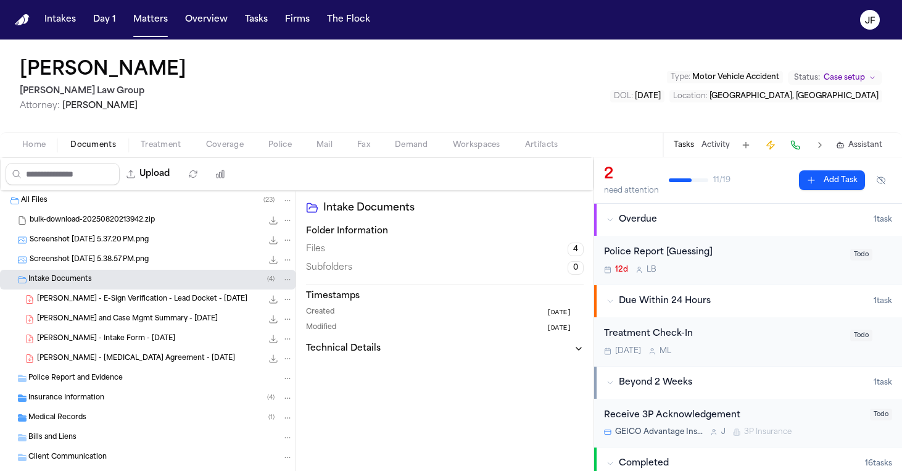
click at [93, 403] on div "Insurance Information ( 4 )" at bounding box center [160, 397] width 265 height 11
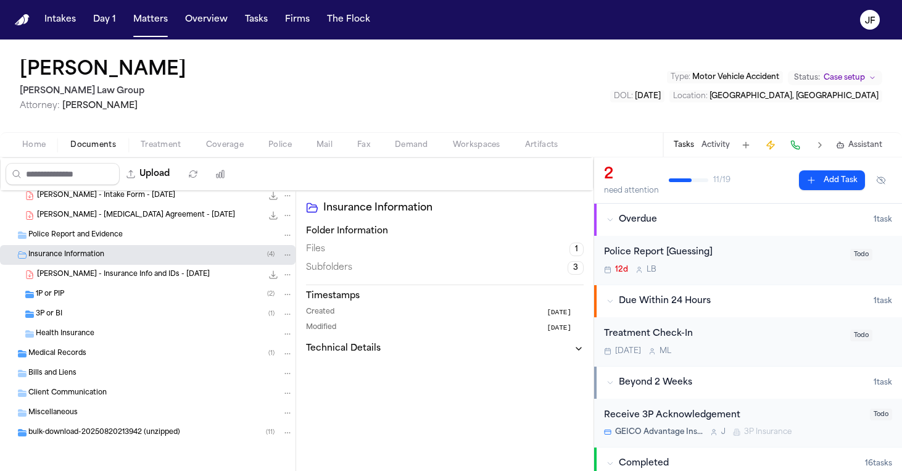
scroll to position [143, 0]
click at [101, 367] on div "Bills and Liens" at bounding box center [148, 373] width 296 height 20
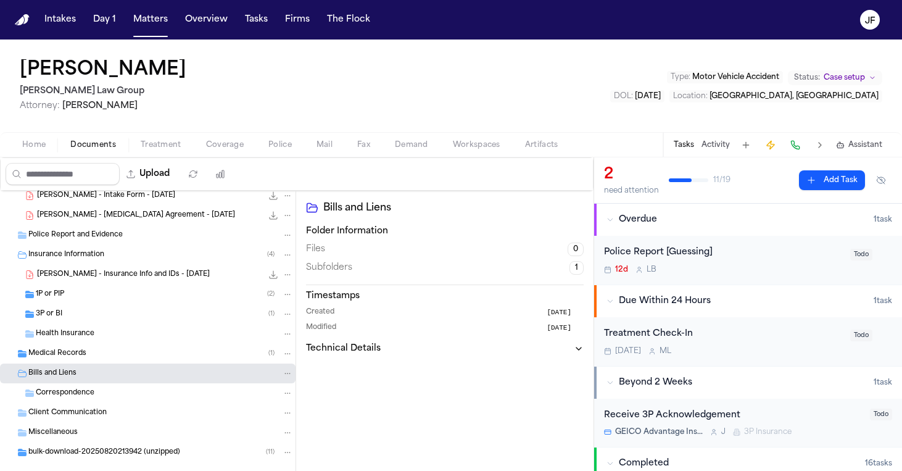
click at [106, 352] on div "Medical Records ( 1 )" at bounding box center [160, 353] width 265 height 11
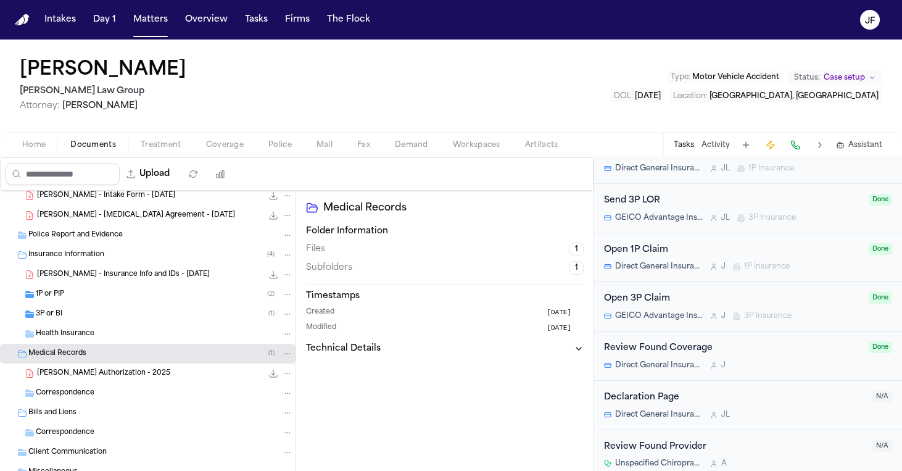
scroll to position [787, 0]
click at [226, 140] on span "Coverage" at bounding box center [225, 145] width 38 height 10
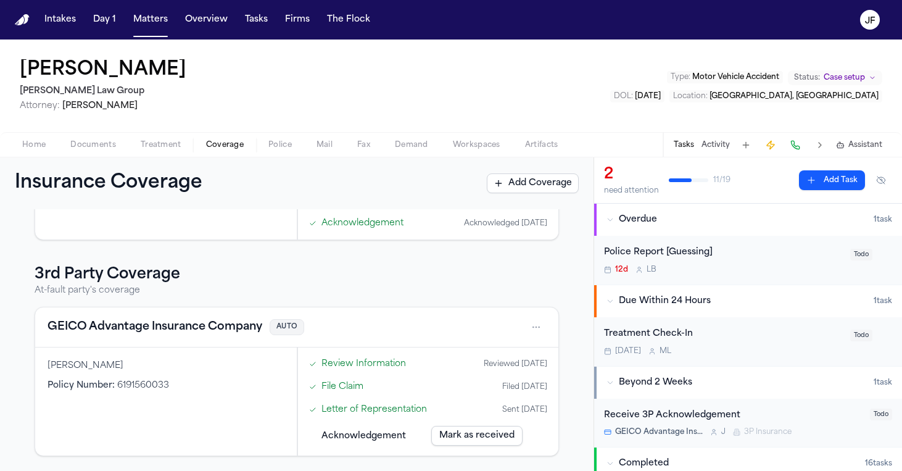
click at [684, 257] on div "Police Report [Guessing]" at bounding box center [723, 253] width 239 height 14
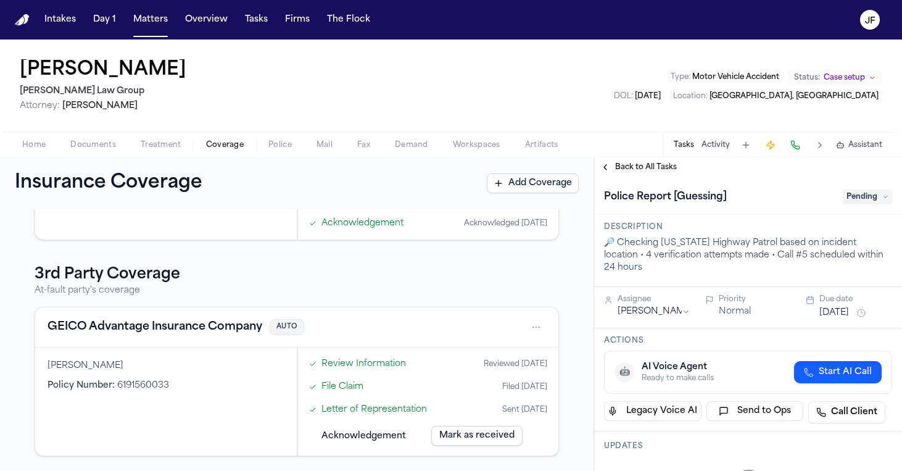
click at [847, 189] on div "Police Report [Guessing] Pending" at bounding box center [748, 197] width 288 height 20
click at [848, 199] on span "Pending" at bounding box center [867, 196] width 49 height 15
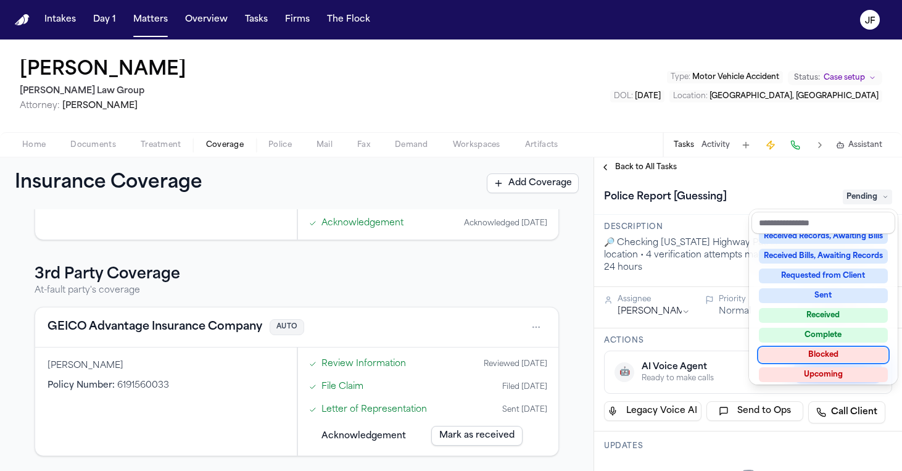
click at [816, 356] on div "Blocked" at bounding box center [823, 354] width 129 height 15
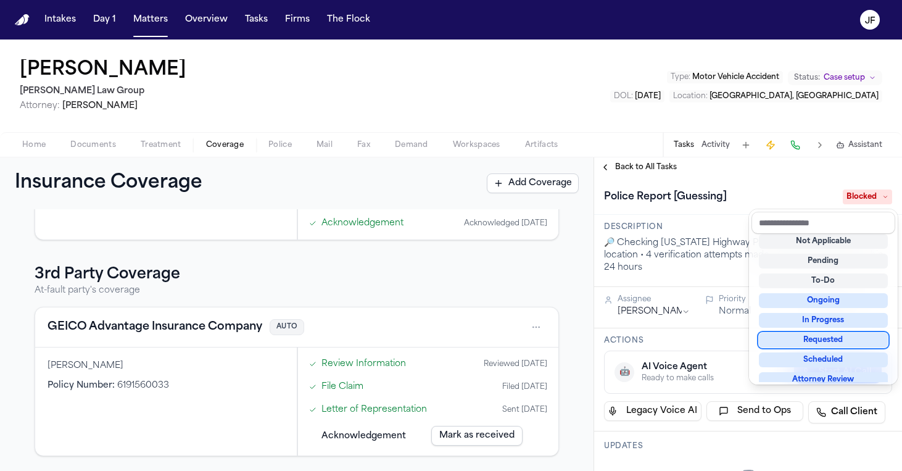
click at [765, 200] on div "Police Report [Guessing] Blocked" at bounding box center [748, 197] width 288 height 20
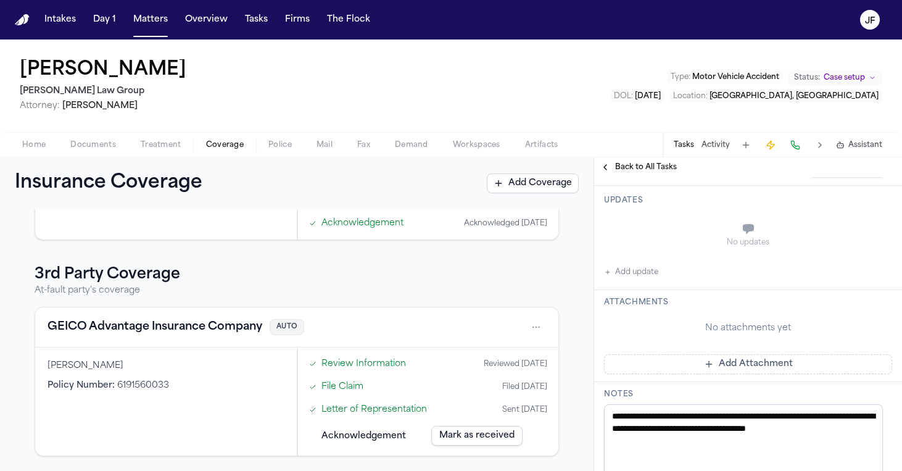
scroll to position [213, 0]
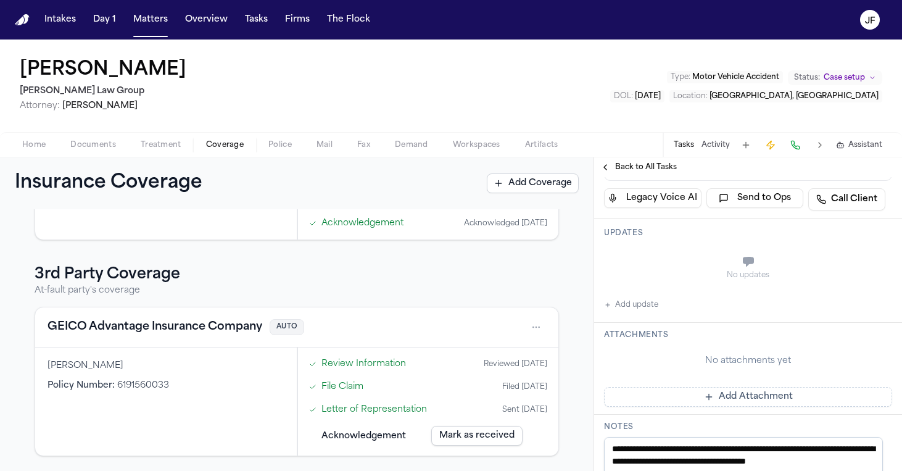
click at [631, 297] on button "Add update" at bounding box center [631, 304] width 54 height 15
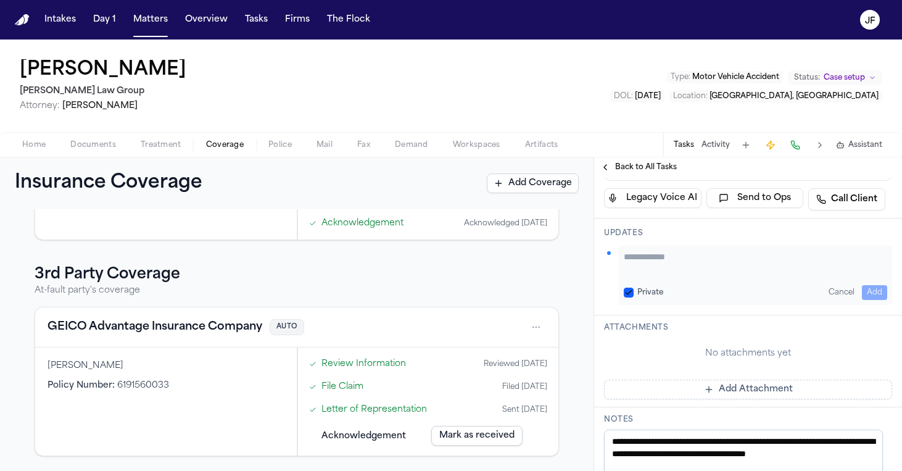
click at [666, 251] on textarea "Add your update" at bounding box center [755, 263] width 263 height 25
type textarea "**********"
click at [866, 285] on button "Add" at bounding box center [874, 292] width 25 height 15
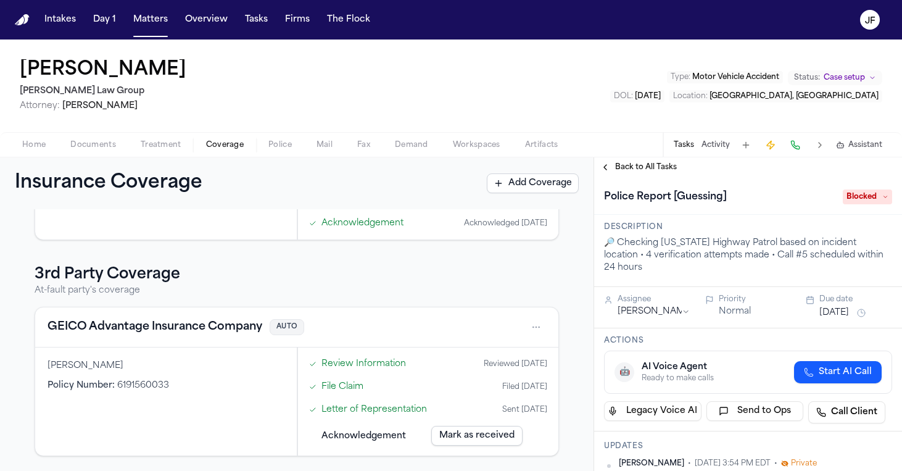
scroll to position [0, 0]
click at [623, 168] on span "Back to All Tasks" at bounding box center [646, 167] width 62 height 10
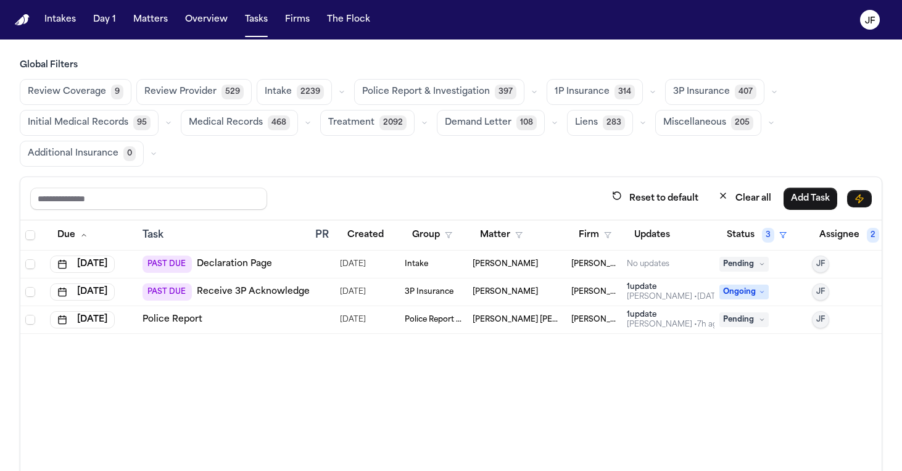
click at [484, 88] on button "Police Report & Investigation 397" at bounding box center [439, 92] width 170 height 26
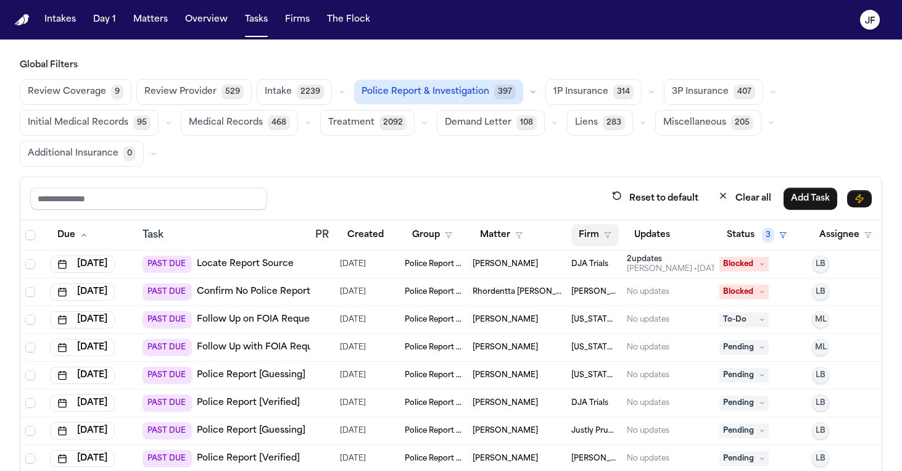
click at [600, 238] on button "Firm" at bounding box center [595, 235] width 48 height 22
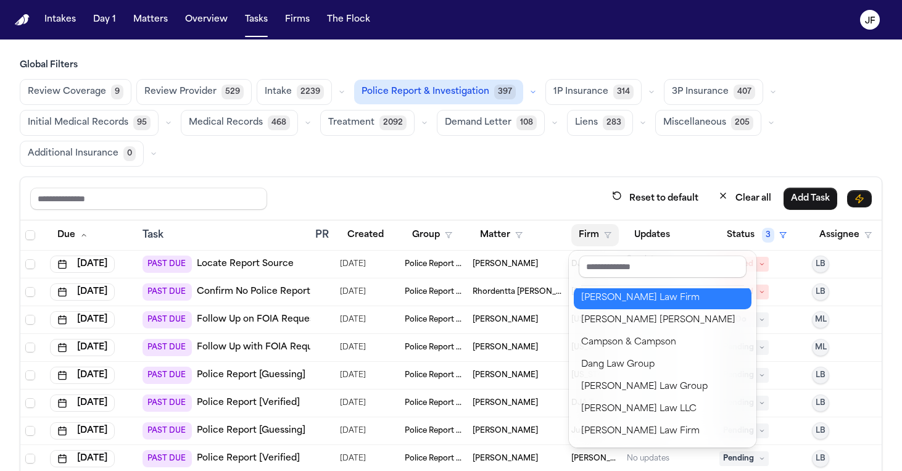
scroll to position [103, 0]
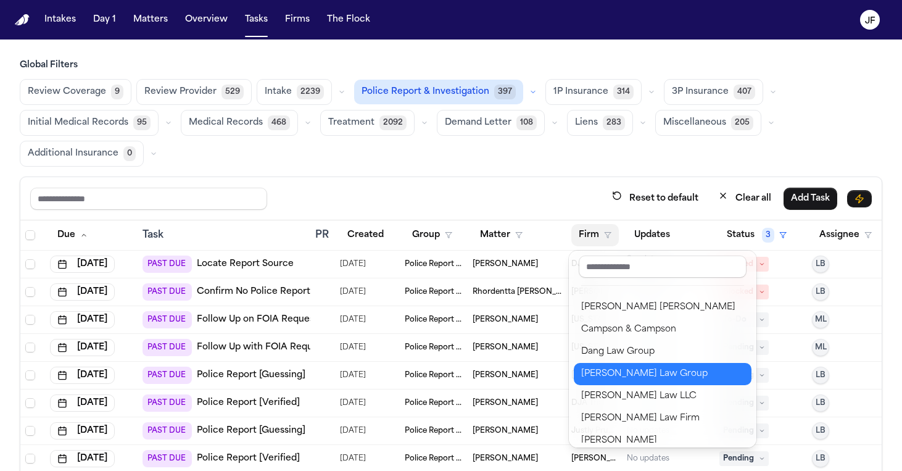
click at [621, 378] on div "[PERSON_NAME] Law Group" at bounding box center [662, 374] width 163 height 15
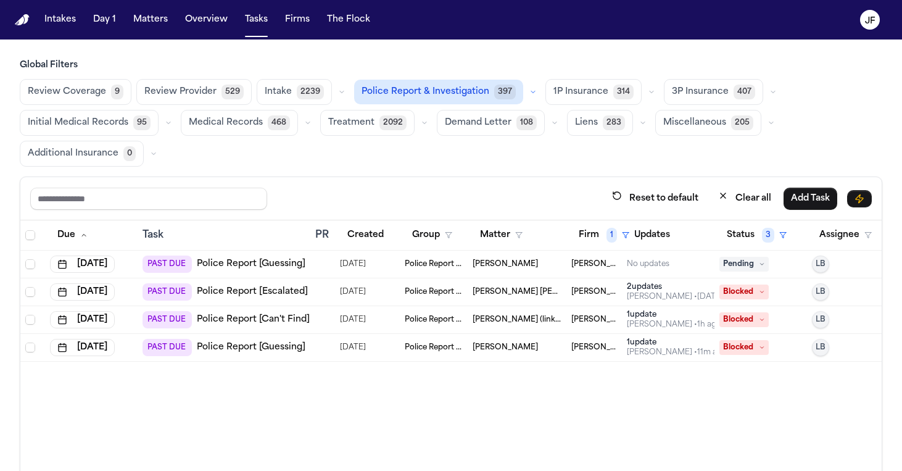
click at [755, 265] on span "Pending" at bounding box center [743, 264] width 49 height 15
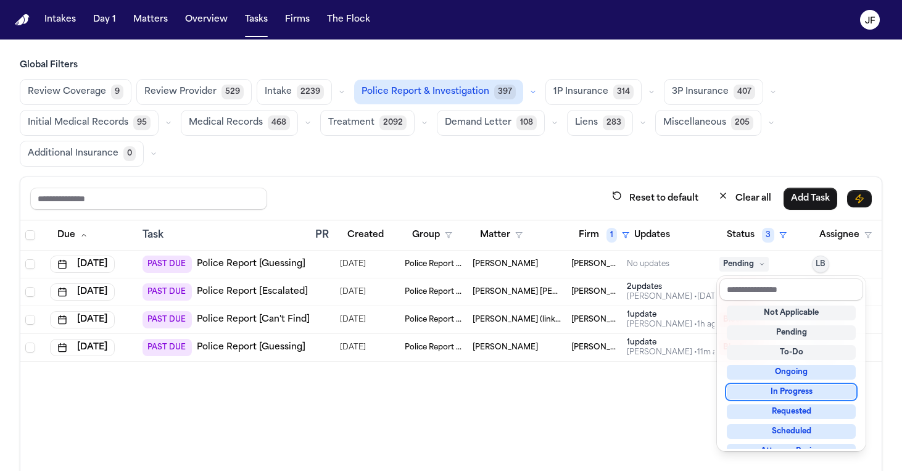
click at [757, 396] on div "In Progress" at bounding box center [791, 391] width 129 height 15
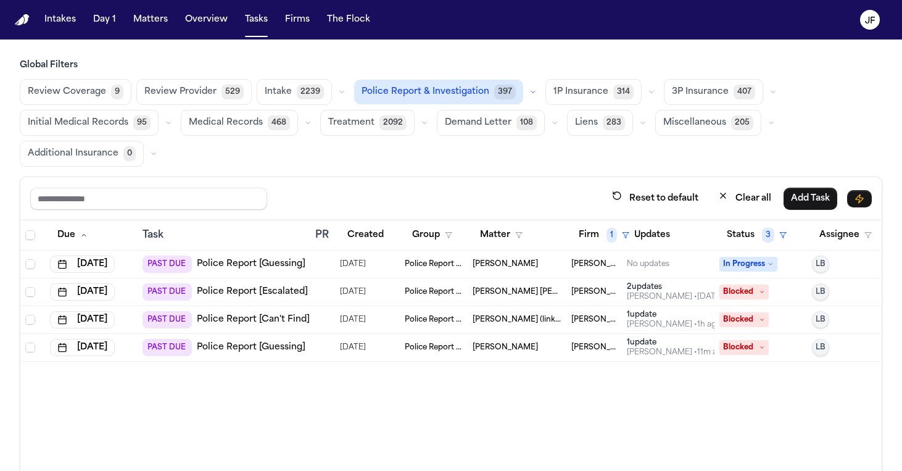
click at [565, 147] on div "Review Coverage 9 Review Provider 529 Intake 2239 Police Report & Investigation…" at bounding box center [451, 123] width 863 height 88
click at [611, 239] on span "1" at bounding box center [612, 235] width 10 height 15
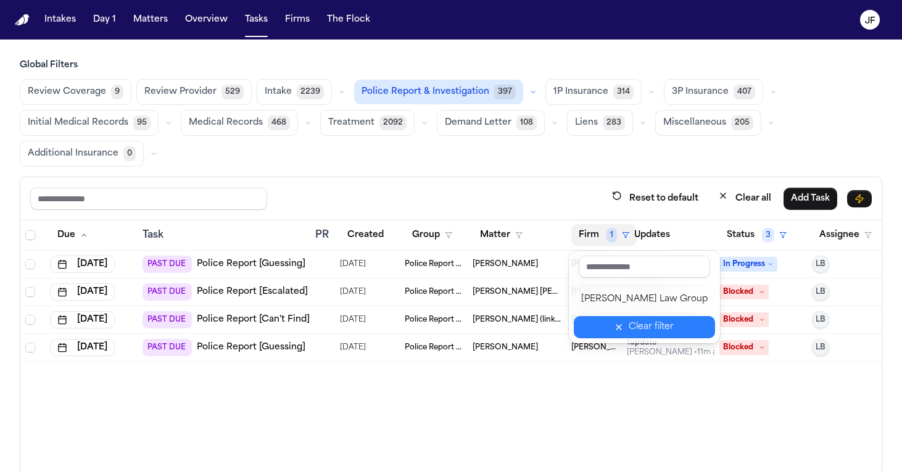
click at [620, 325] on icon "button" at bounding box center [619, 327] width 10 height 10
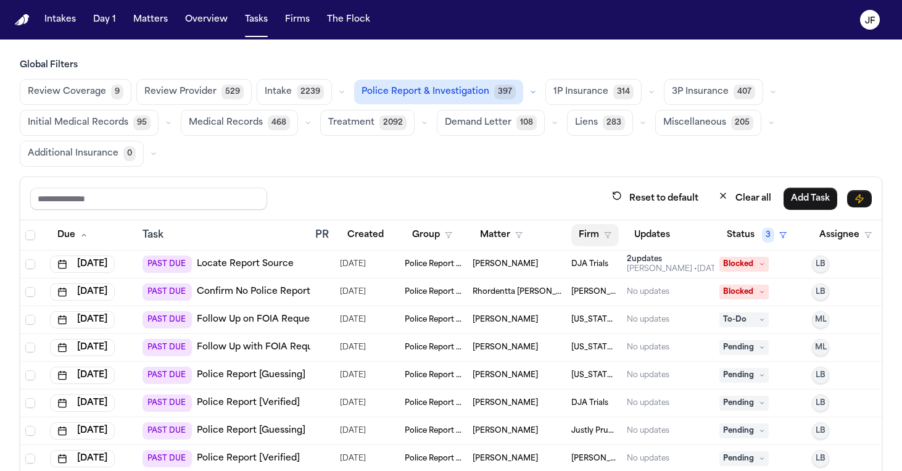
click at [586, 229] on button "Firm" at bounding box center [595, 235] width 48 height 22
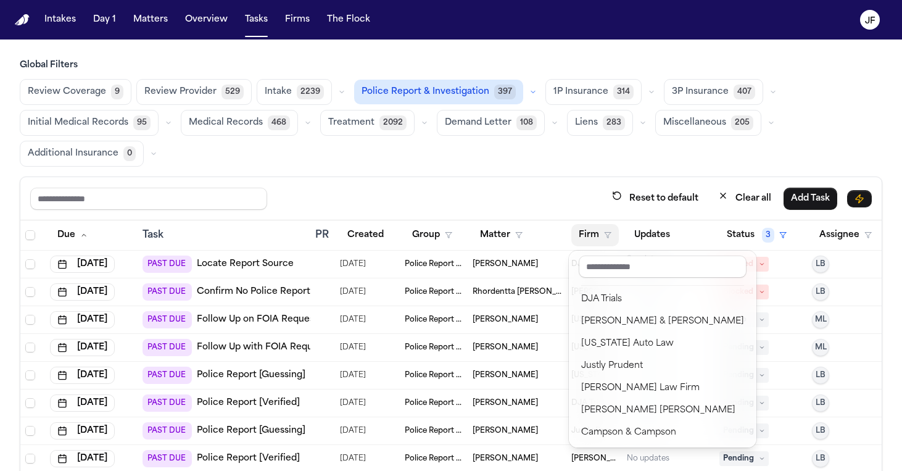
scroll to position [-1, 0]
click at [450, 186] on div "Reset to default Clear all Add Task Due Task PR Created Group Matter Firm Updat…" at bounding box center [451, 365] width 863 height 379
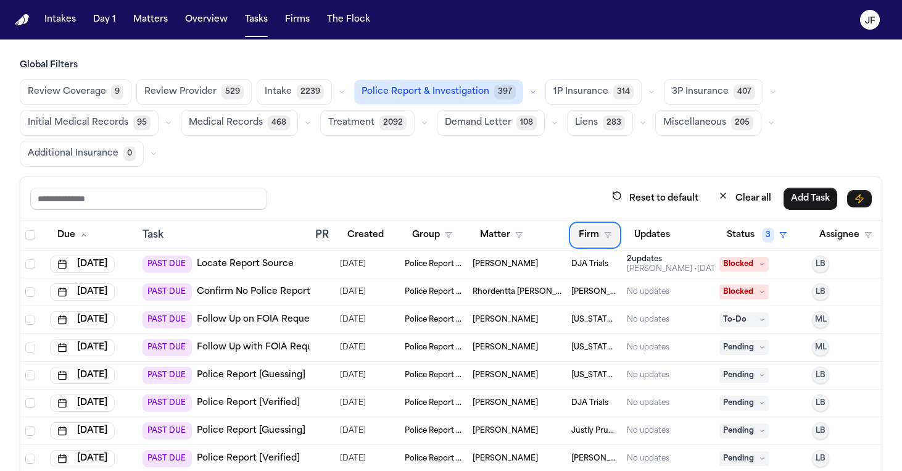
scroll to position [0, 0]
click at [607, 233] on icon "button" at bounding box center [607, 234] width 7 height 7
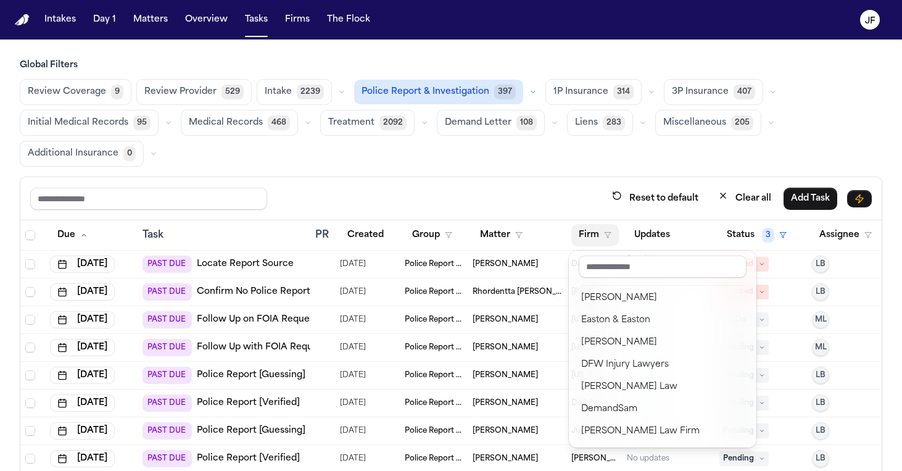
scroll to position [268, 0]
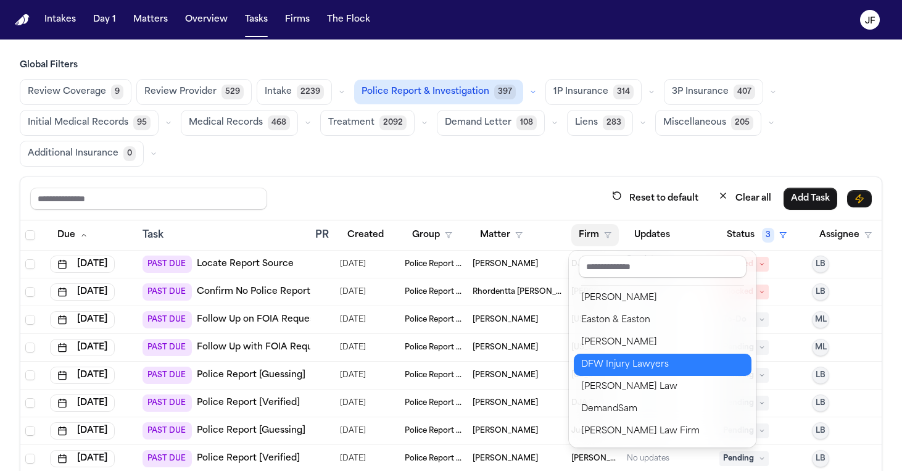
click at [618, 370] on div "DFW Injury Lawyers" at bounding box center [662, 364] width 163 height 15
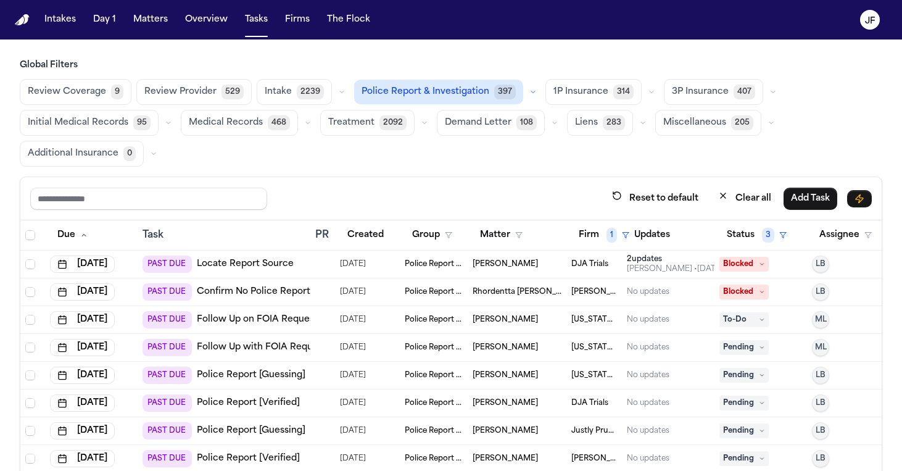
click at [429, 186] on div "Reset to default Clear all Add Task" at bounding box center [450, 198] width 861 height 43
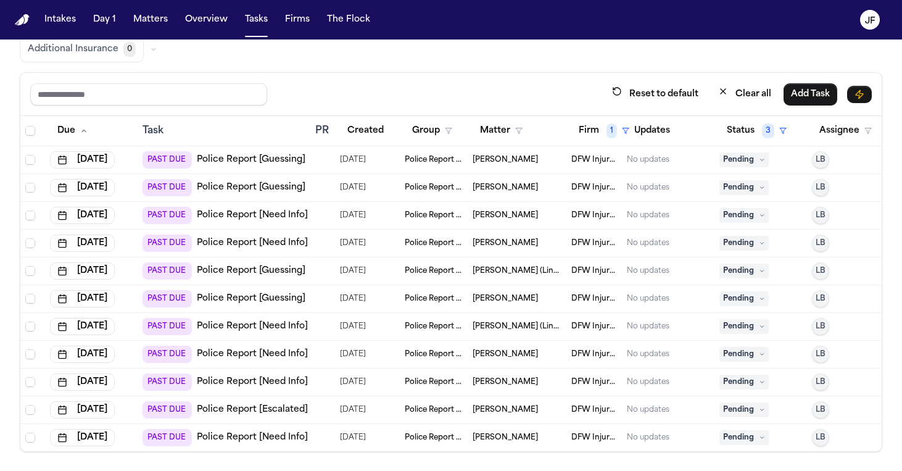
scroll to position [0, 0]
click at [282, 164] on link "Police Report [Guessing]" at bounding box center [251, 160] width 109 height 12
click at [292, 188] on link "Police Report [Guessing]" at bounding box center [251, 187] width 109 height 12
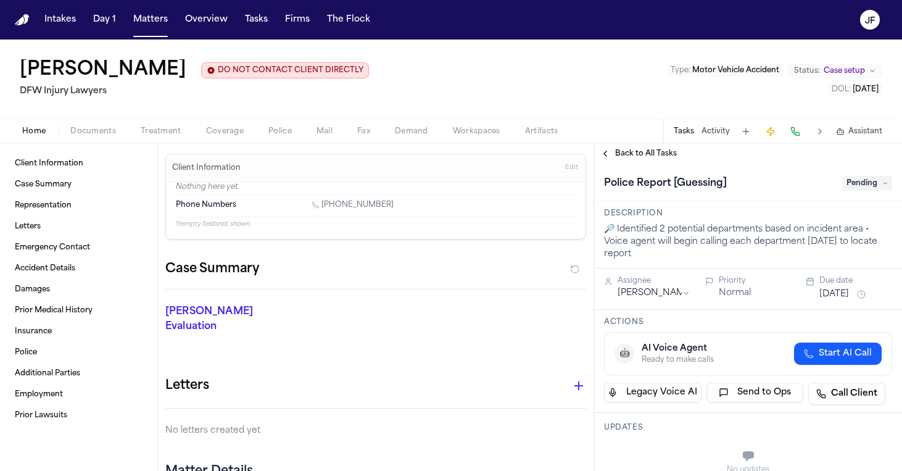
click at [78, 126] on span "Documents" at bounding box center [93, 131] width 46 height 10
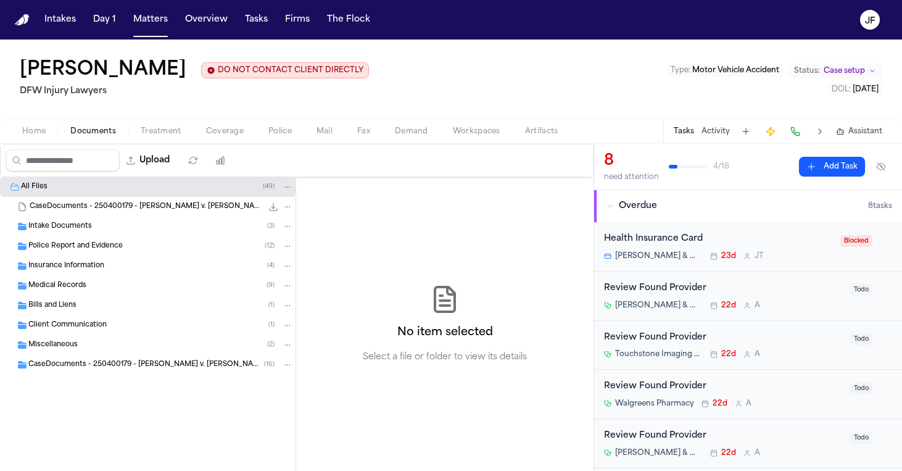
click at [81, 231] on span "Intake Documents" at bounding box center [60, 227] width 64 height 10
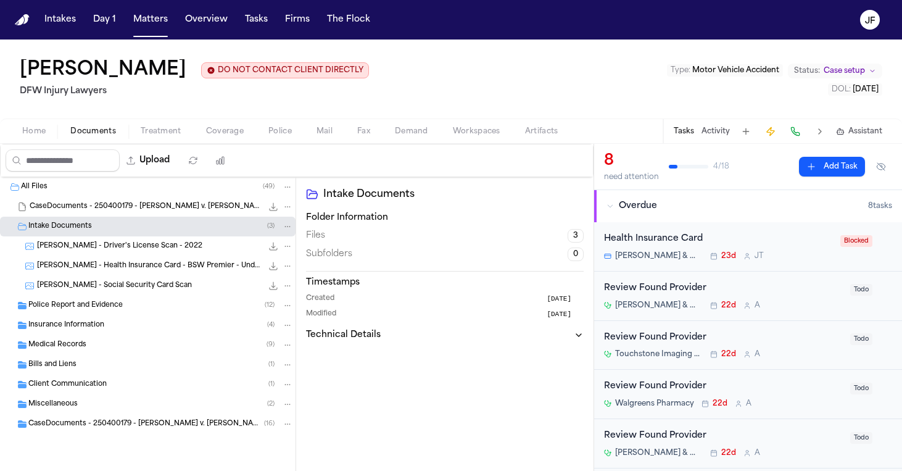
click at [117, 311] on div "Police Report and Evidence ( 12 )" at bounding box center [160, 305] width 265 height 11
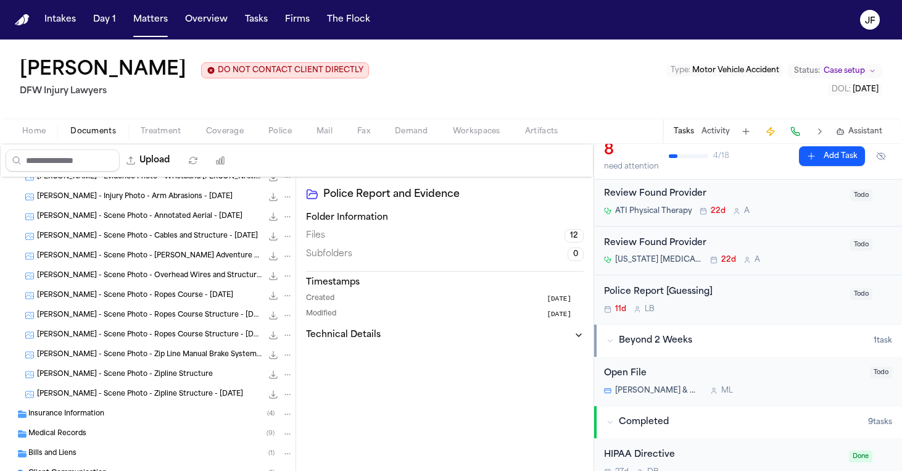
scroll to position [284, 0]
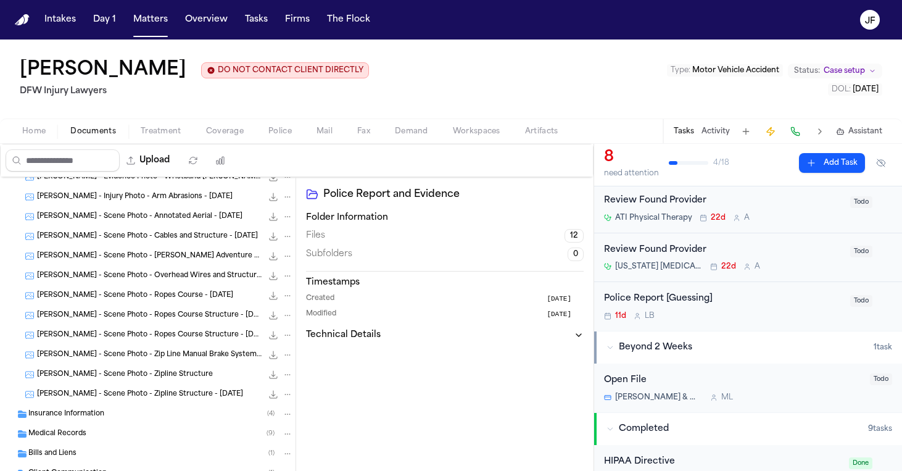
click at [81, 130] on span "Documents" at bounding box center [93, 131] width 46 height 10
click at [700, 300] on div "Police Report [Guessing]" at bounding box center [723, 299] width 239 height 14
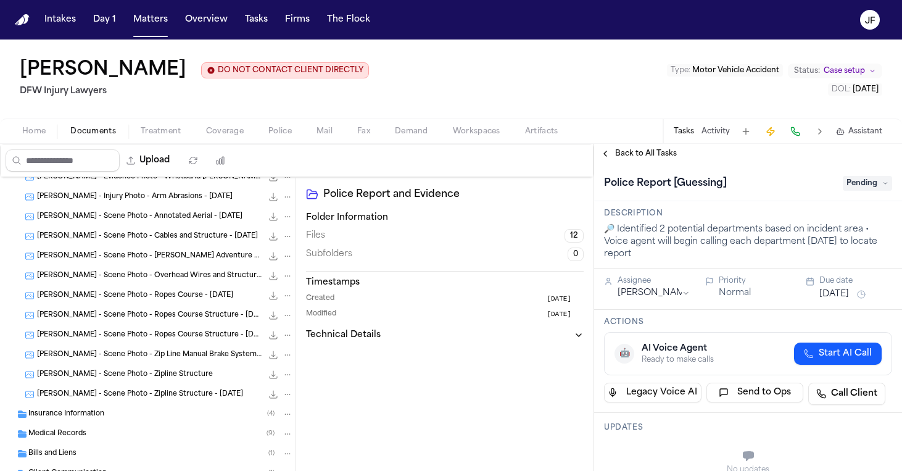
click at [847, 190] on span "Pending" at bounding box center [867, 183] width 49 height 15
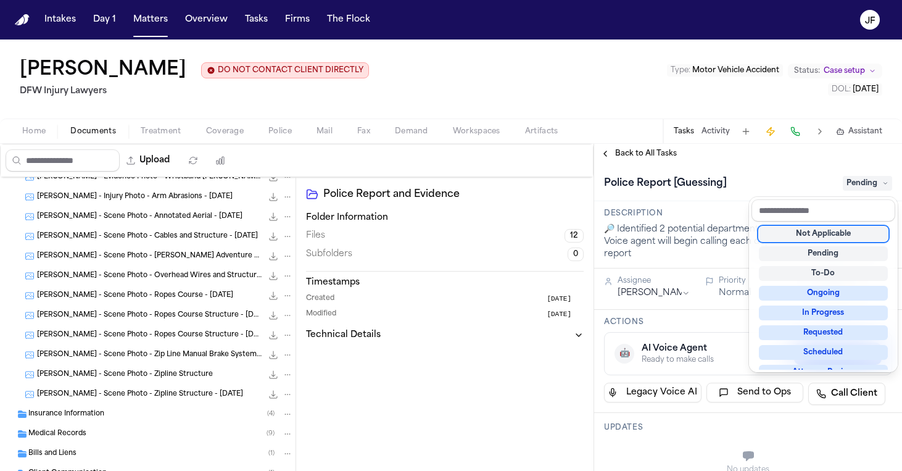
click at [817, 236] on div "Not Applicable" at bounding box center [823, 233] width 129 height 15
click at [656, 153] on div "**********" at bounding box center [748, 307] width 308 height 327
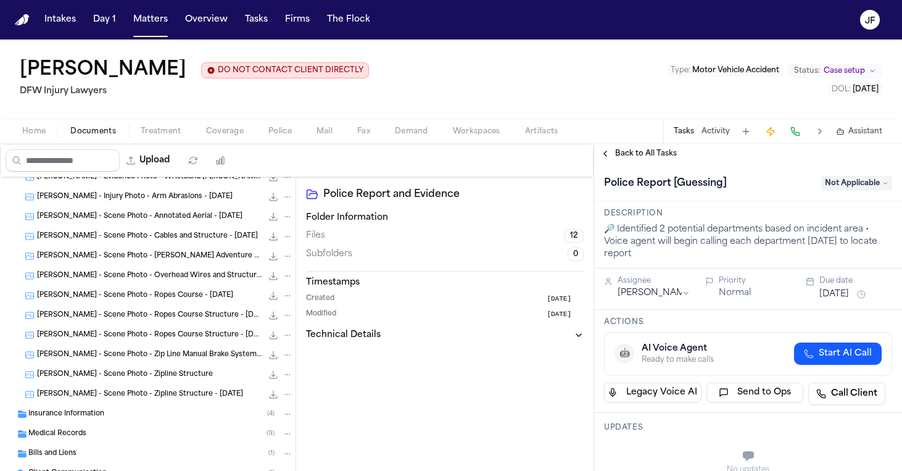
click at [656, 153] on span "Back to All Tasks" at bounding box center [646, 154] width 62 height 10
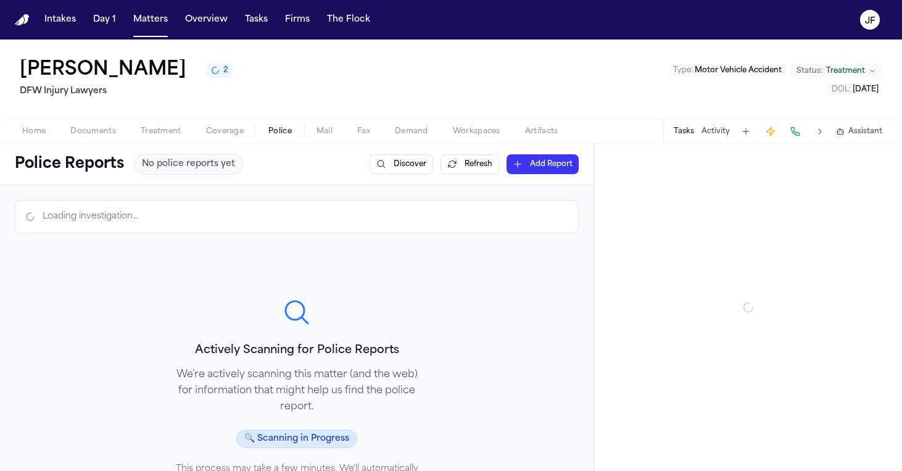
click at [270, 135] on span "Police" at bounding box center [279, 131] width 23 height 10
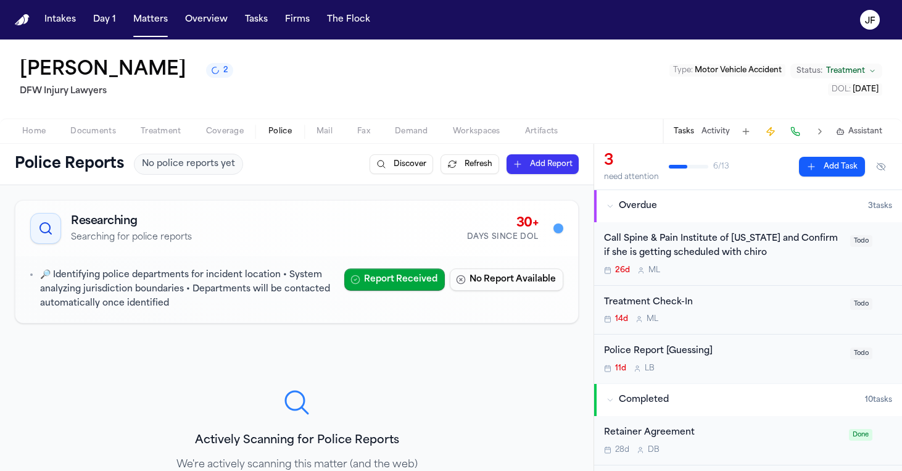
click at [104, 128] on span "Documents" at bounding box center [93, 131] width 46 height 10
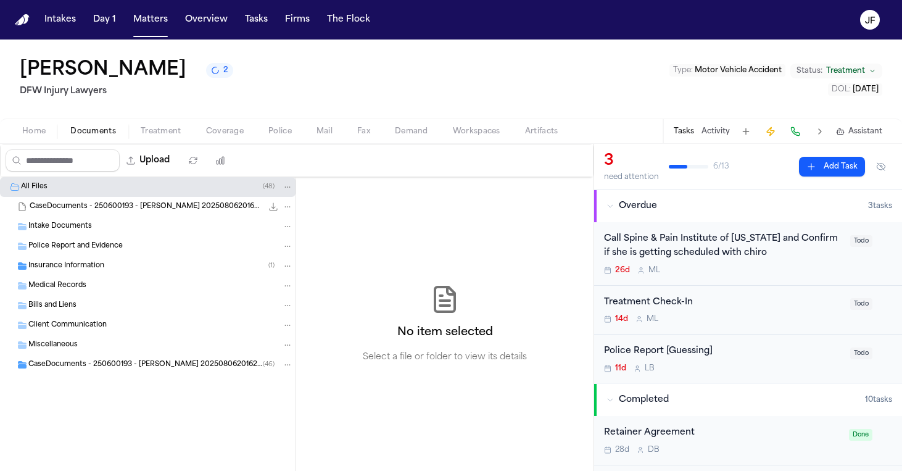
click at [83, 271] on span "Insurance Information" at bounding box center [66, 266] width 76 height 10
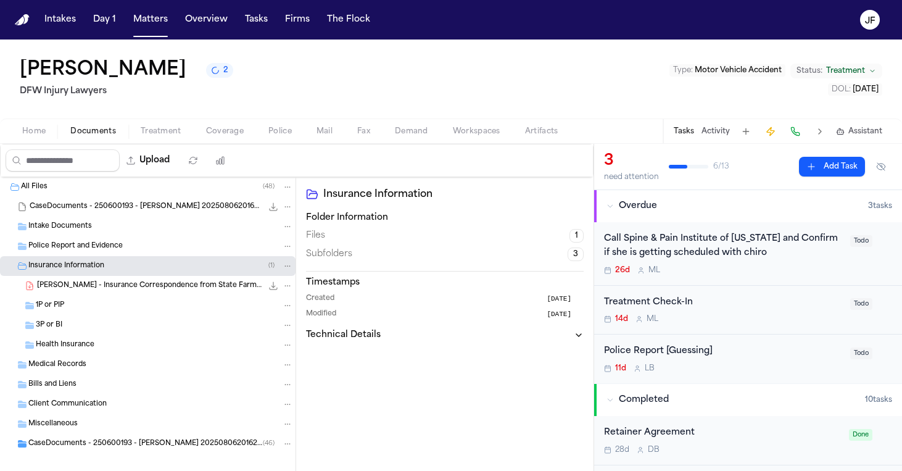
click at [93, 283] on span "F. Romero - Insurance Correspondence from State Farm - 7.1.25" at bounding box center [149, 286] width 225 height 10
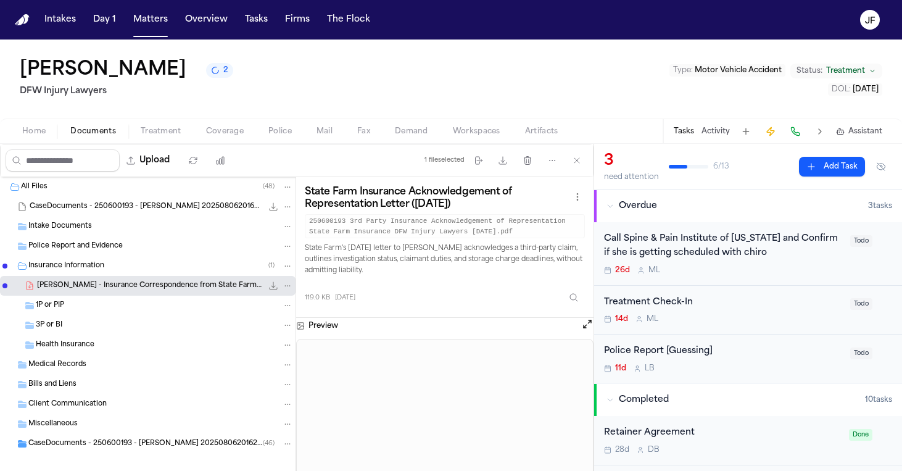
click at [83, 445] on span "CaseDocuments - 250600193 - Romero v. Mireles 20250806201629 (unzipped)" at bounding box center [145, 444] width 234 height 10
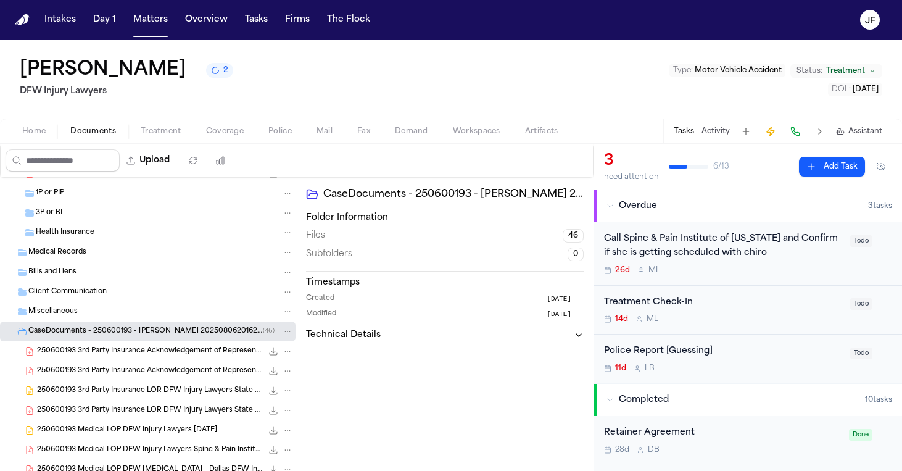
scroll to position [117, 0]
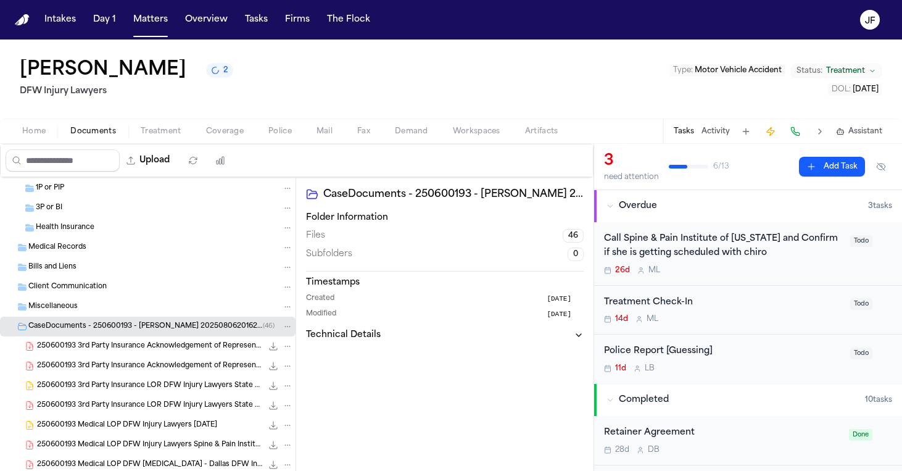
click at [154, 344] on span "250600193 3rd Party Insurance Acknowledgement of Representation State Farm Insu…" at bounding box center [149, 346] width 225 height 10
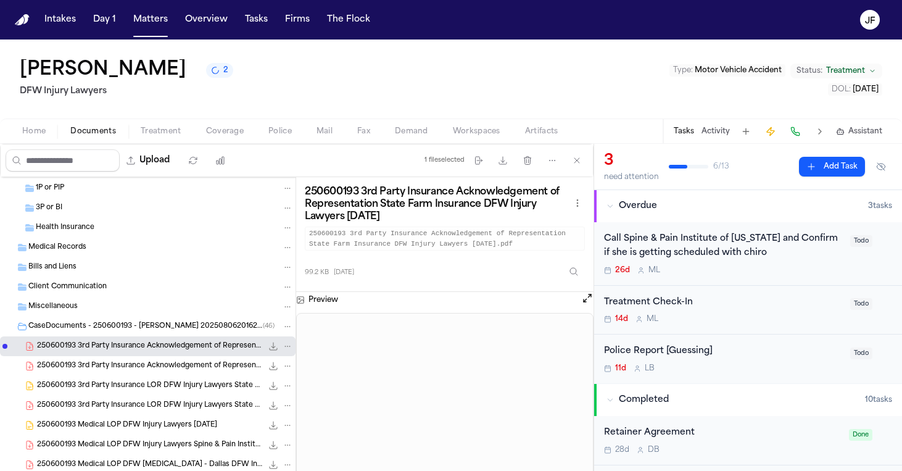
scroll to position [0, 0]
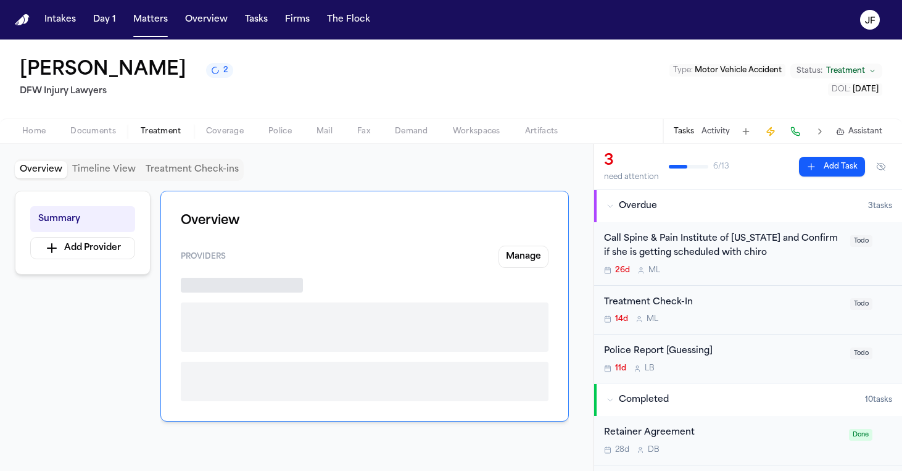
click at [172, 130] on span "Treatment" at bounding box center [161, 131] width 41 height 10
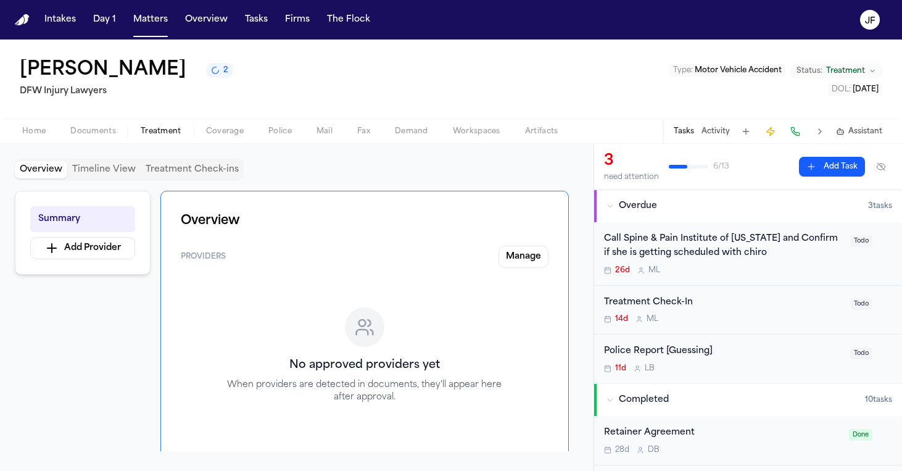
click at [212, 136] on span "Coverage" at bounding box center [225, 131] width 38 height 10
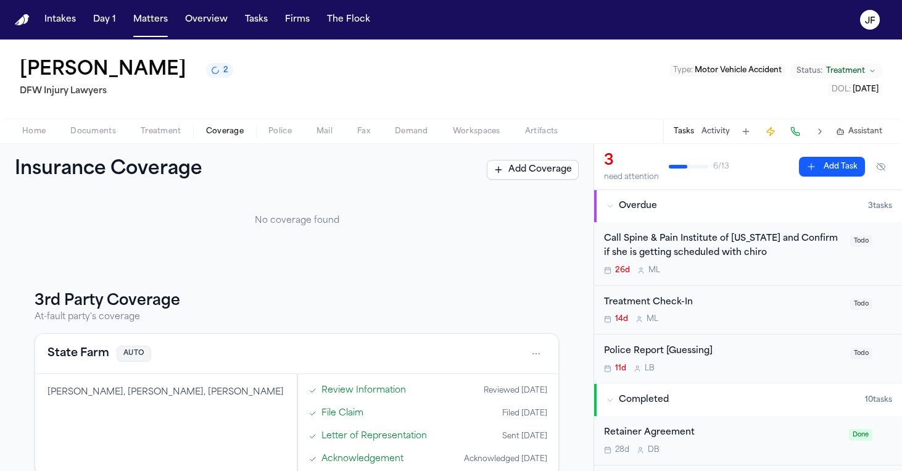
scroll to position [79, 0]
click at [83, 139] on div "Home Documents Treatment Coverage Police Mail Fax Demand Workspaces Artifacts T…" at bounding box center [451, 130] width 902 height 25
click at [84, 130] on span "Documents" at bounding box center [93, 131] width 46 height 10
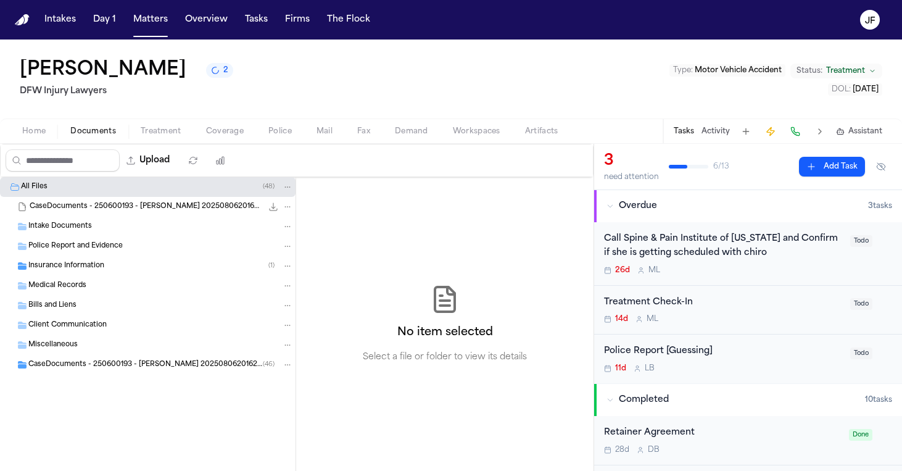
click at [70, 367] on span "CaseDocuments - 250600193 - Romero v. Mireles 20250806201629 (unzipped)" at bounding box center [145, 365] width 234 height 10
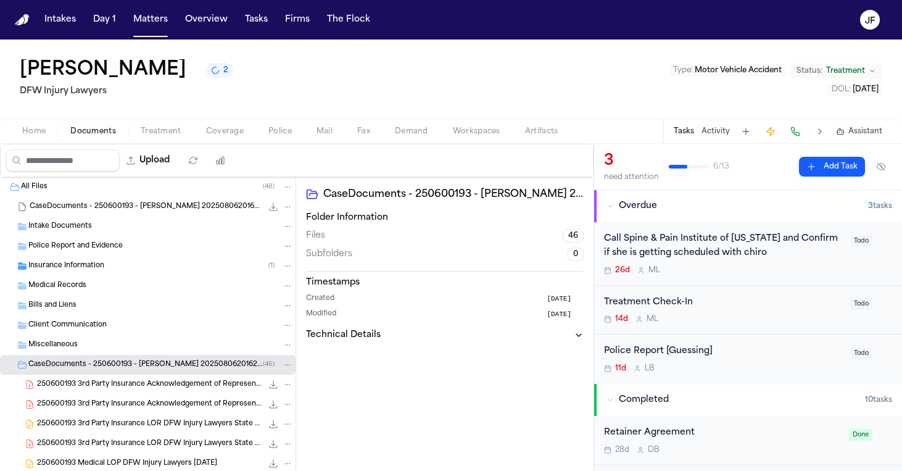
click at [63, 284] on span "Medical Records" at bounding box center [57, 286] width 58 height 10
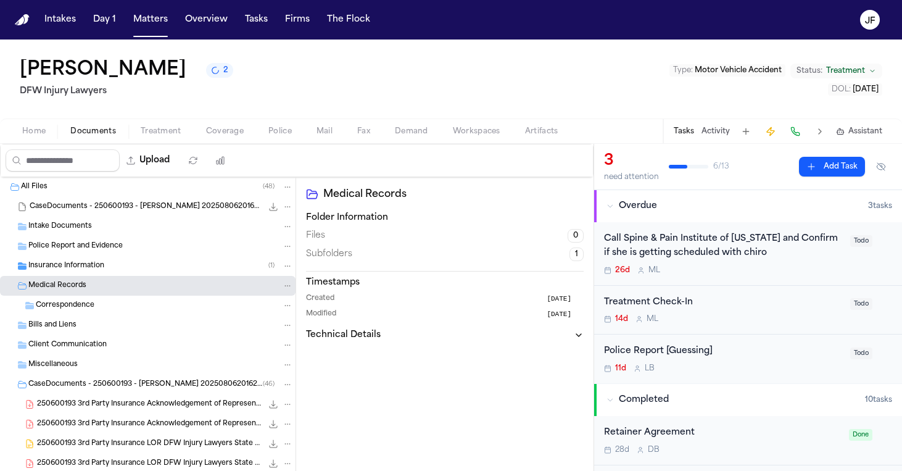
click at [64, 265] on span "Insurance Information" at bounding box center [66, 266] width 76 height 10
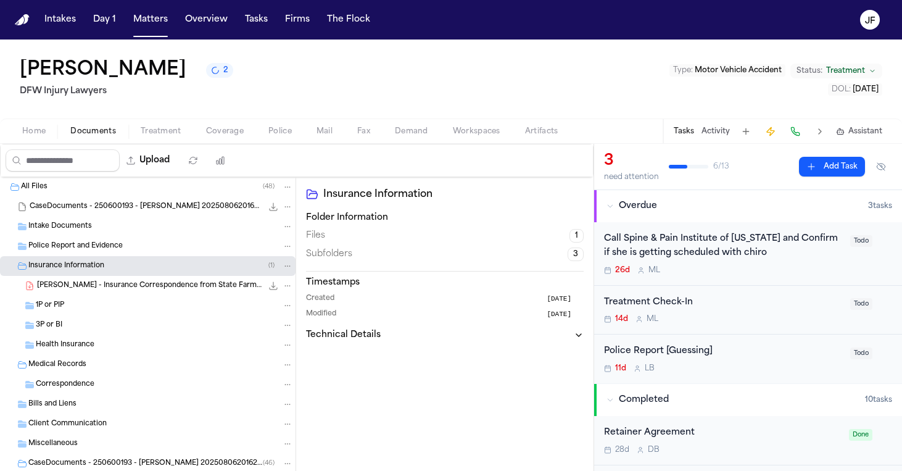
click at [74, 286] on span "F. Romero - Insurance Correspondence from State Farm - 7.1.25" at bounding box center [149, 286] width 225 height 10
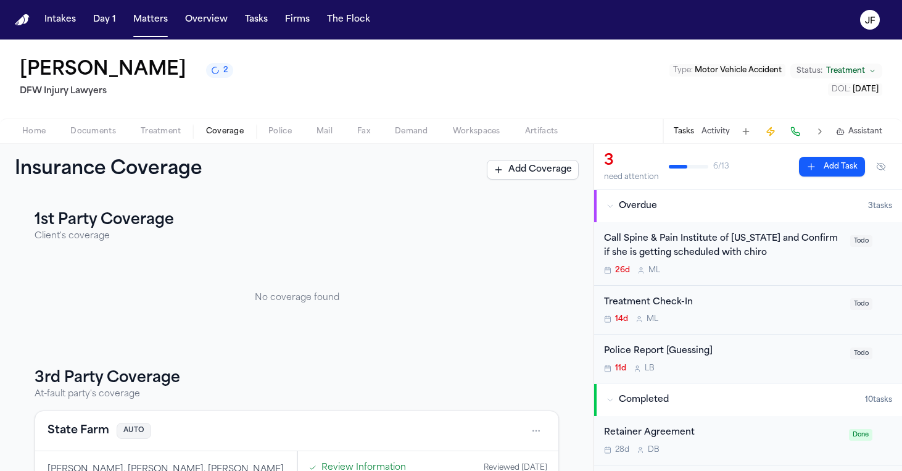
click at [217, 135] on span "Coverage" at bounding box center [225, 131] width 38 height 10
click at [226, 72] on span "2" at bounding box center [225, 70] width 5 height 10
click at [191, 99] on div "Francisca Romero 2 DFW Injury Lawyers Type : Motor Vehicle Accident Status: Tre…" at bounding box center [451, 78] width 902 height 79
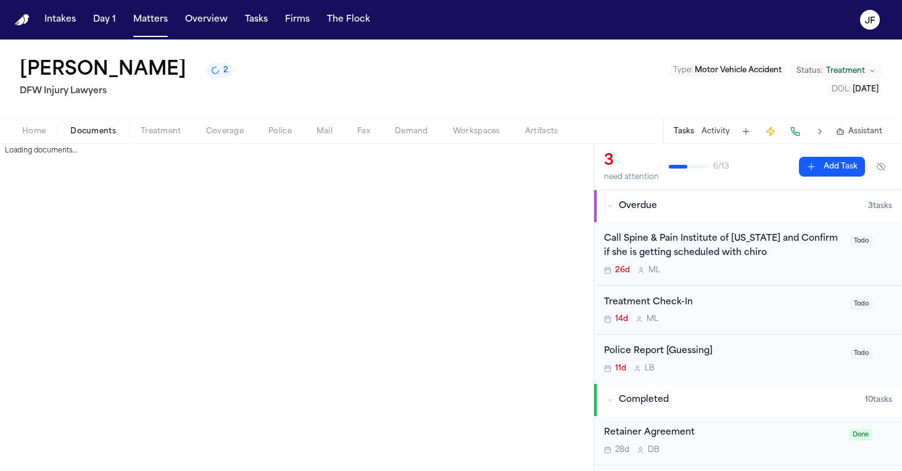
click at [107, 136] on span "Documents" at bounding box center [93, 131] width 46 height 10
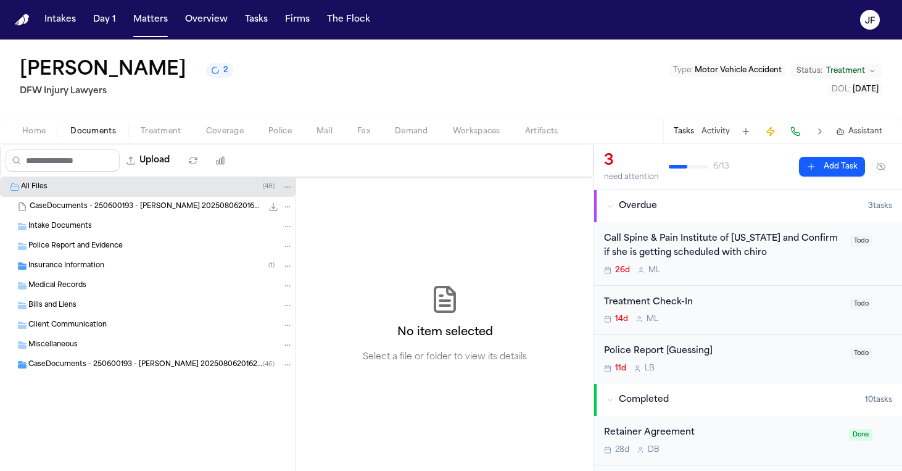
click at [78, 370] on div "CaseDocuments - 250600193 - Romero v. Mireles 20250806201629 (unzipped) ( 46 )" at bounding box center [160, 364] width 265 height 11
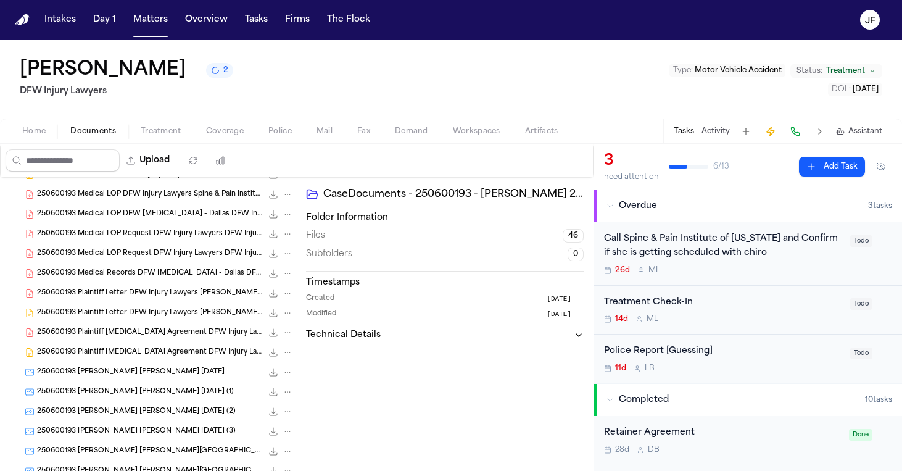
scroll to position [320, 0]
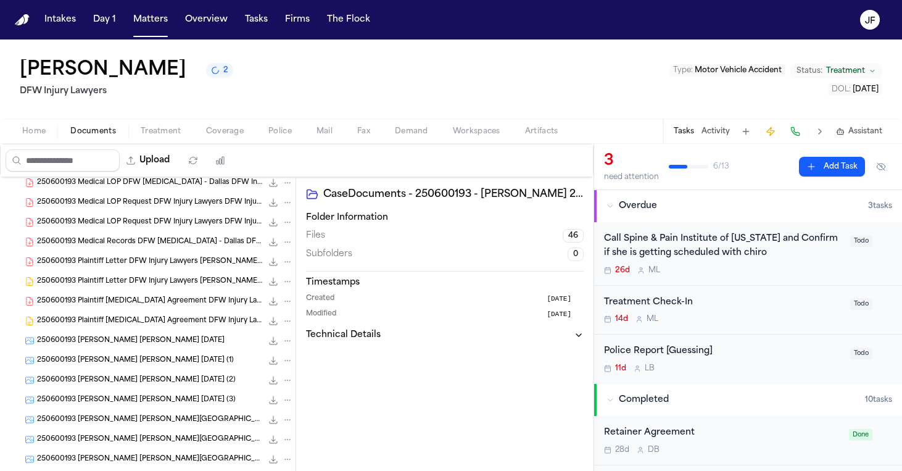
click at [79, 387] on div "250600193 Romero, Francisca Aguilar, Cynthia 06-16-2025 (2) 267.1 KB • JPG" at bounding box center [148, 380] width 296 height 20
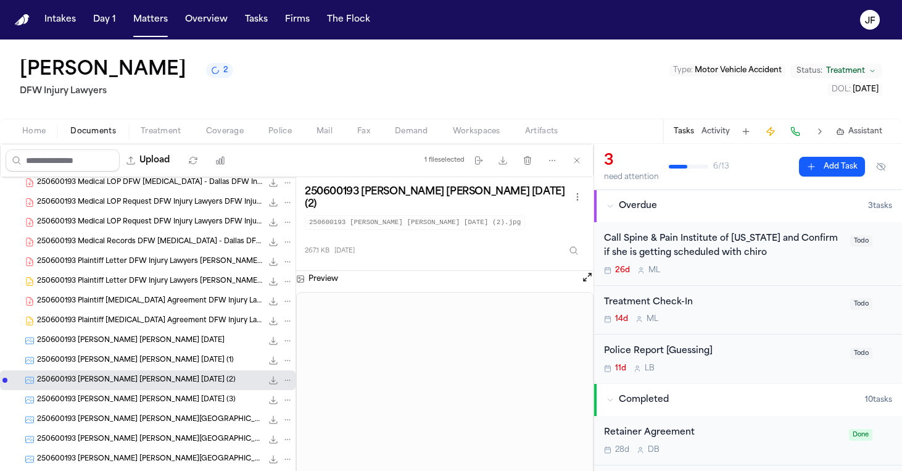
scroll to position [0, 0]
click at [196, 371] on div "250600193 Romero, Francisca Aguilar, Cynthia 06-16-2025 (2) 267.1 KB • JPG" at bounding box center [148, 380] width 296 height 20
click at [196, 370] on div "250600193 Romero, Francisca Aguilar, Cynthia 06-16-2025 (1) 204.1 KB • JPG" at bounding box center [148, 360] width 296 height 20
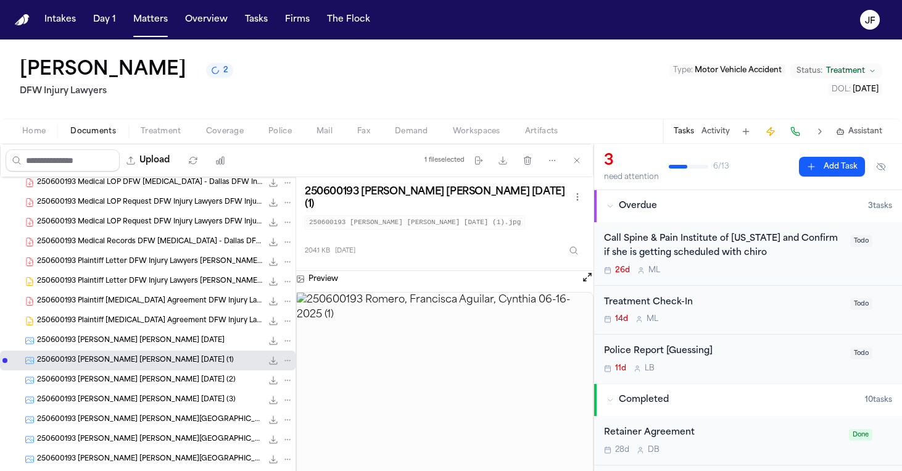
click at [167, 376] on span "250600193 Romero, Francisca Aguilar, Cynthia 06-16-2025 (2)" at bounding box center [136, 380] width 199 height 10
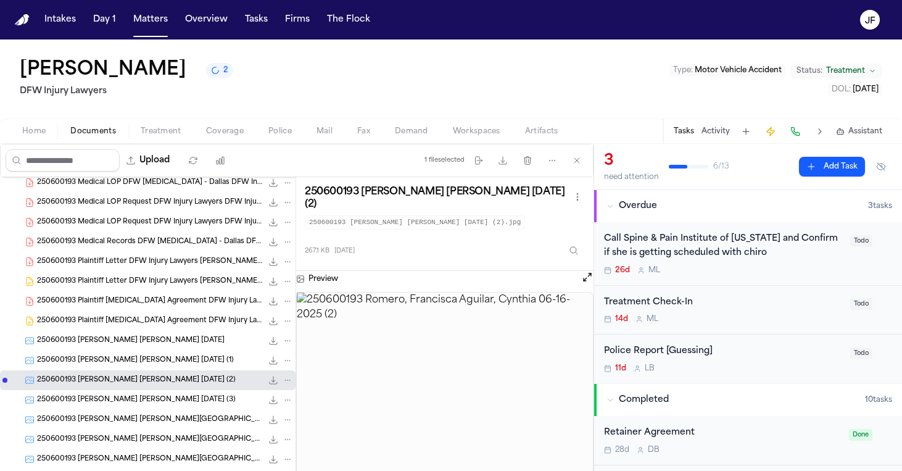
click at [268, 379] on icon "File: 250600193 Romero, Francisca Aguilar, Cynthia 06-16-2025 (2)" at bounding box center [273, 380] width 10 height 10
click at [197, 400] on span "250600193 Romero, Francisca Aguilar, Cynthia 06-16-2025 (3)" at bounding box center [136, 400] width 199 height 10
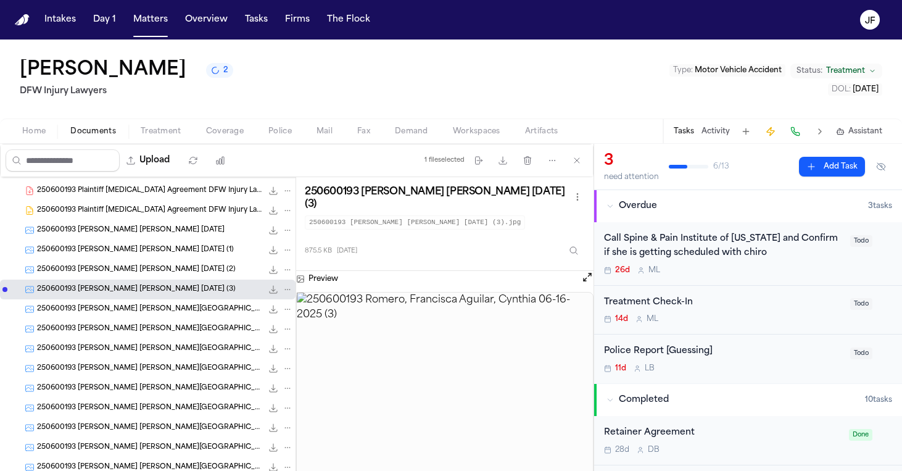
click at [151, 313] on span "250600193 Romero, Francisca Gainsborough, Alma 06-19-2025" at bounding box center [149, 309] width 225 height 10
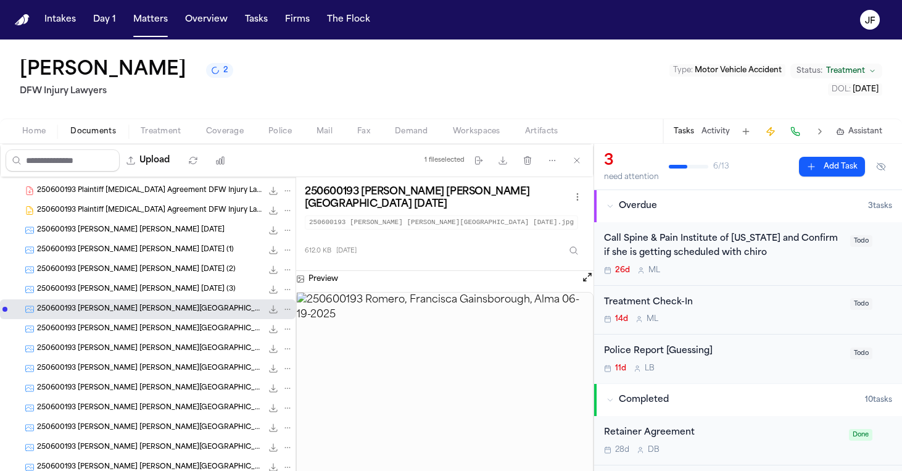
click at [267, 315] on button "File: 250600193 Romero, Francisca Gainsborough, Alma 06-19-2025" at bounding box center [273, 309] width 12 height 12
click at [35, 123] on div "Home Documents Treatment Coverage Police Mail Fax Demand Workspaces Artifacts T…" at bounding box center [451, 130] width 902 height 25
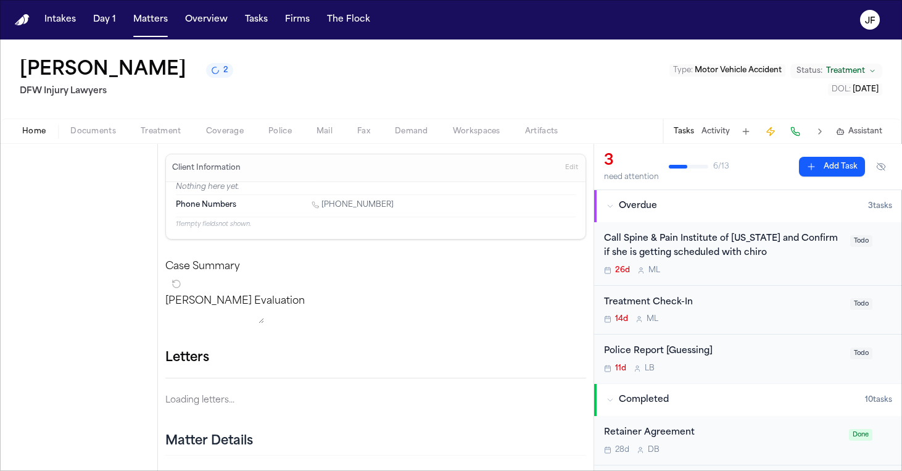
click at [35, 126] on span "Home" at bounding box center [33, 131] width 23 height 10
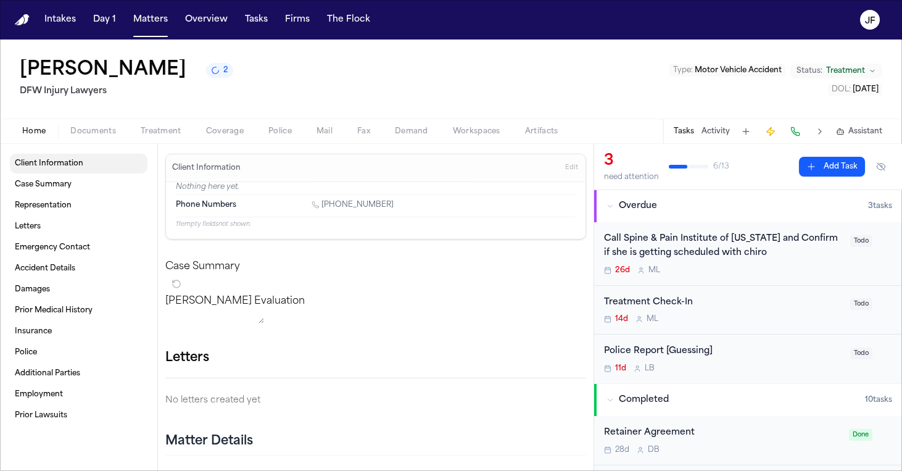
click at [79, 162] on span "Client Information" at bounding box center [49, 164] width 68 height 10
click at [84, 158] on link "Client Information" at bounding box center [79, 164] width 138 height 20
click at [80, 181] on link "Case Summary" at bounding box center [79, 185] width 138 height 20
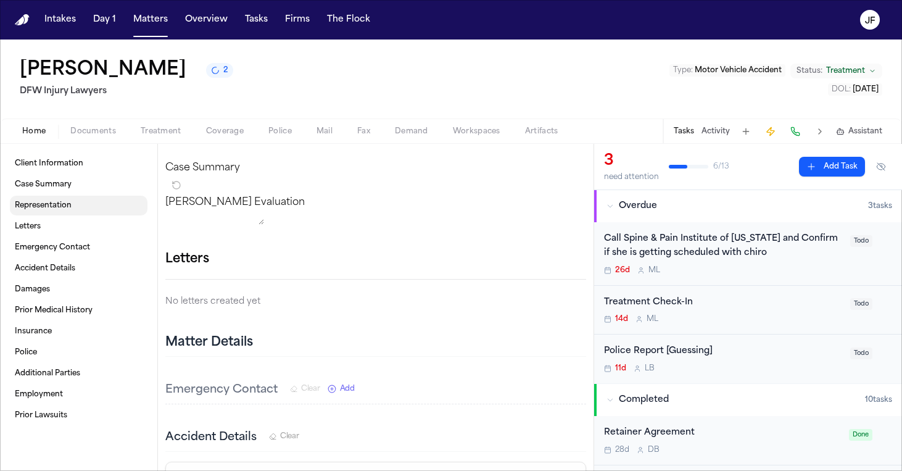
click at [77, 210] on link "Representation" at bounding box center [79, 206] width 138 height 20
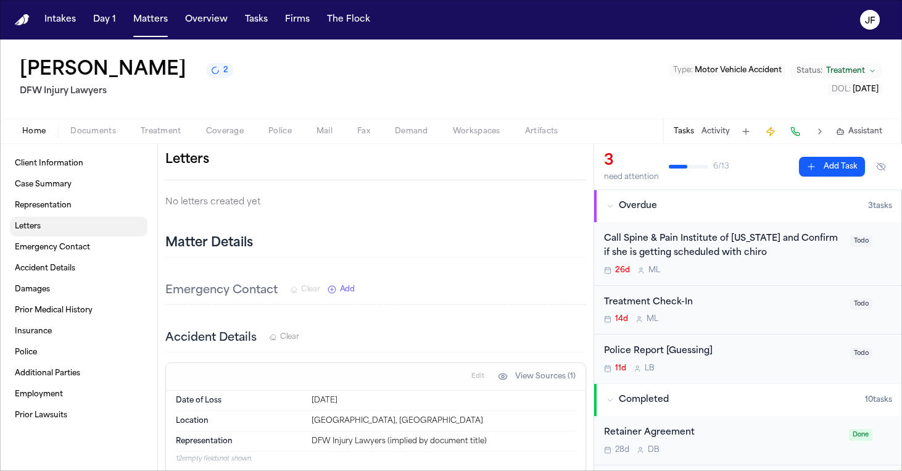
click at [75, 226] on link "Letters" at bounding box center [79, 227] width 138 height 20
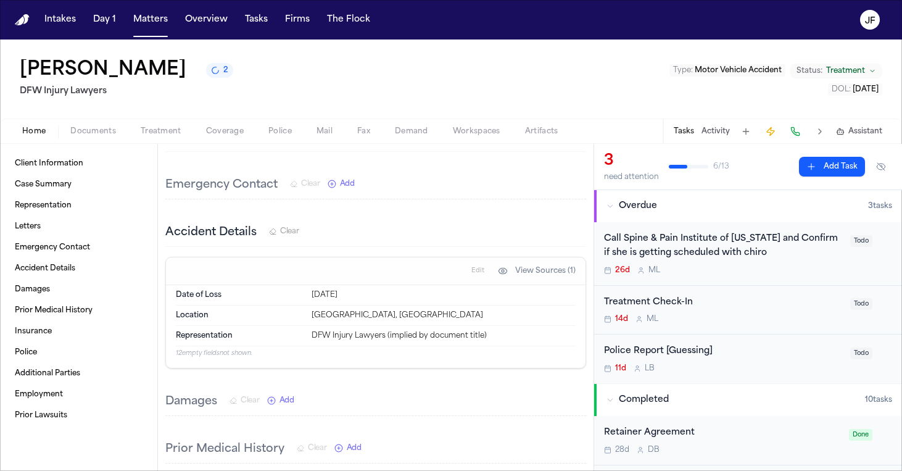
scroll to position [306, 0]
click at [59, 216] on div "Client Information Case Summary Representation Letters Emergency Contact Accide…" at bounding box center [79, 289] width 138 height 271
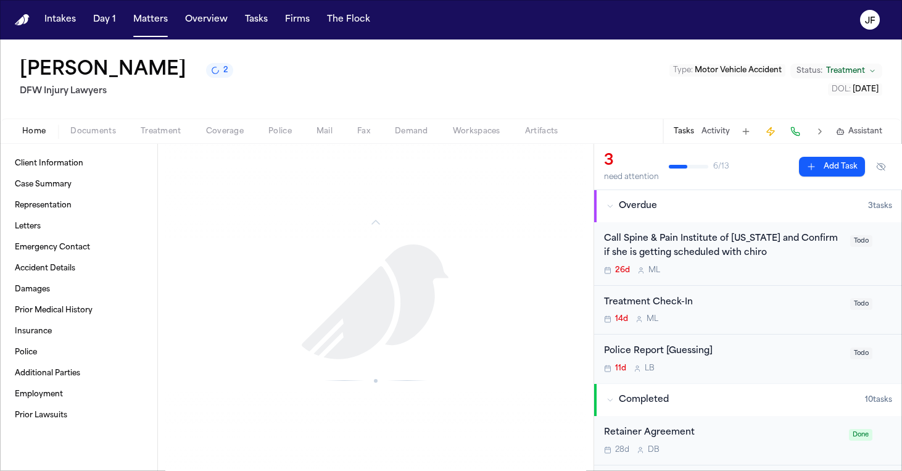
scroll to position [0, 0]
click at [711, 135] on button "Activity" at bounding box center [716, 131] width 28 height 10
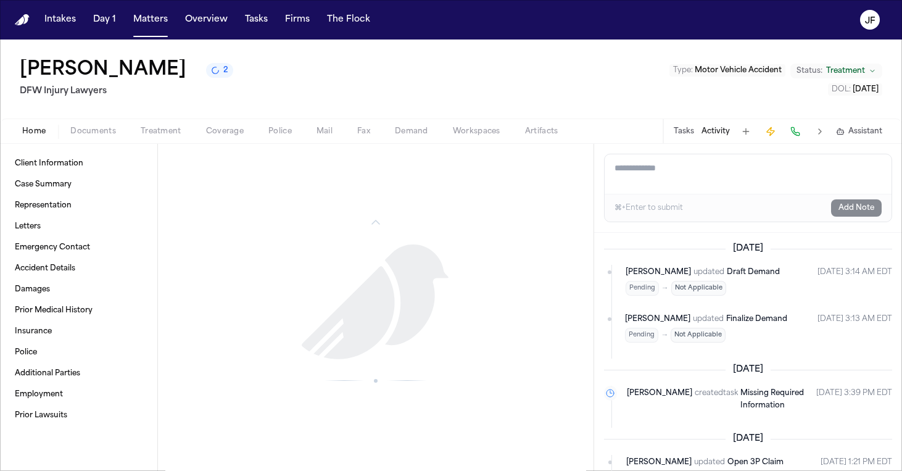
click at [226, 126] on span "Coverage" at bounding box center [225, 131] width 38 height 10
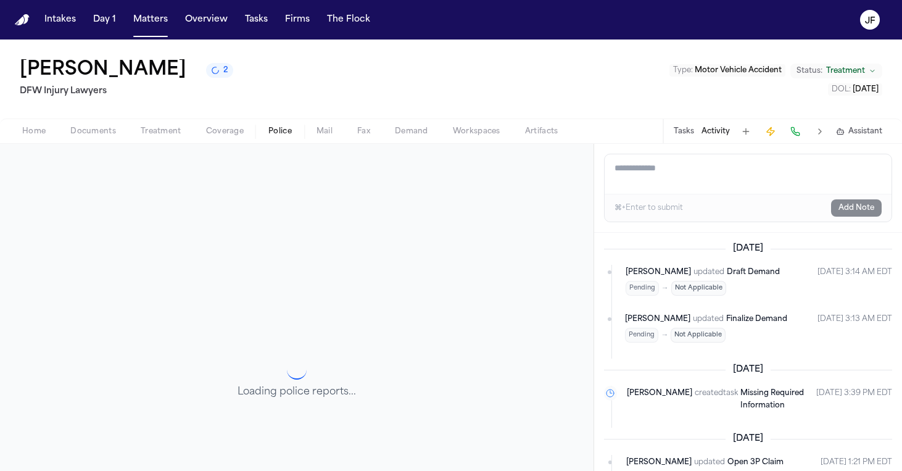
click at [275, 135] on span "Police" at bounding box center [279, 131] width 23 height 10
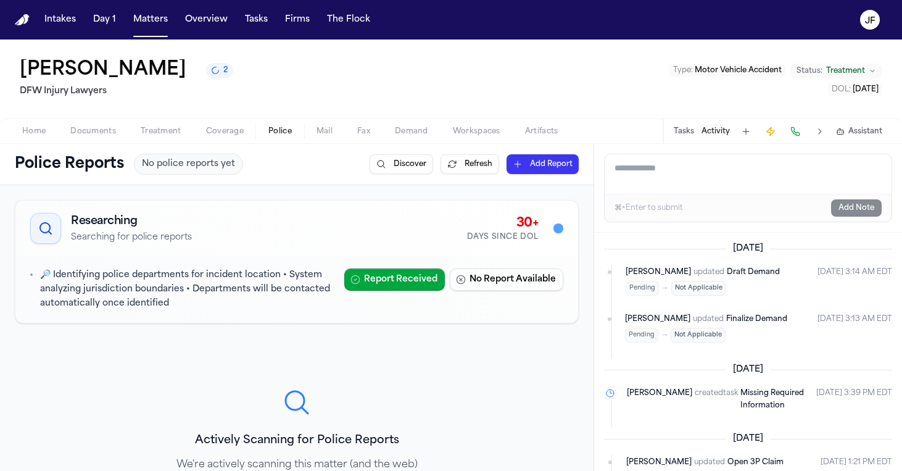
click at [155, 275] on p "🔎 Identifying police departments for incident location • System analyzing juris…" at bounding box center [187, 289] width 294 height 42
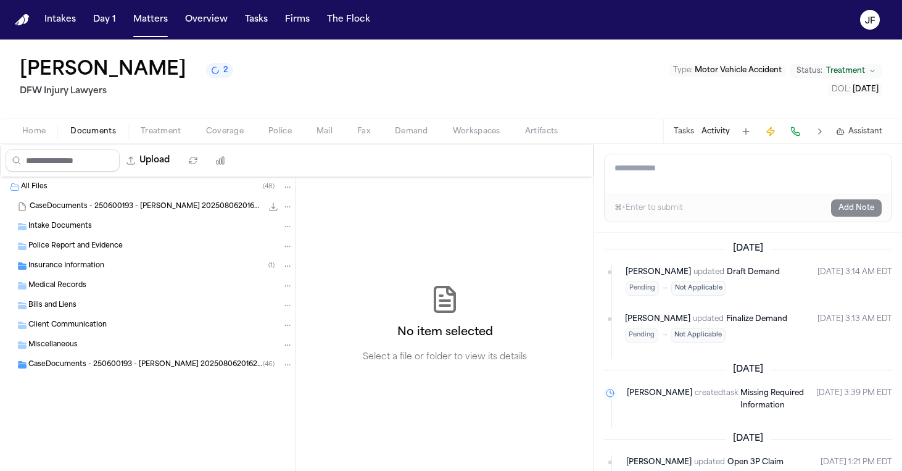
click at [112, 131] on span "Documents" at bounding box center [93, 131] width 46 height 10
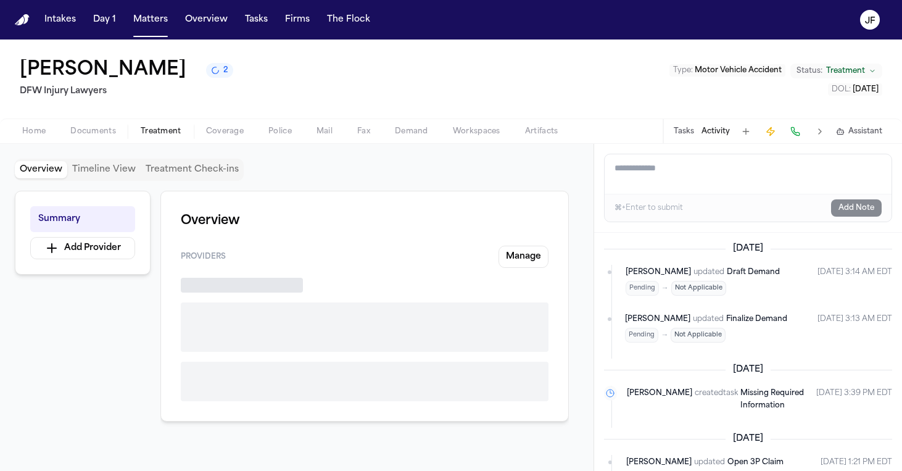
click at [151, 138] on span "button" at bounding box center [161, 138] width 56 height 1
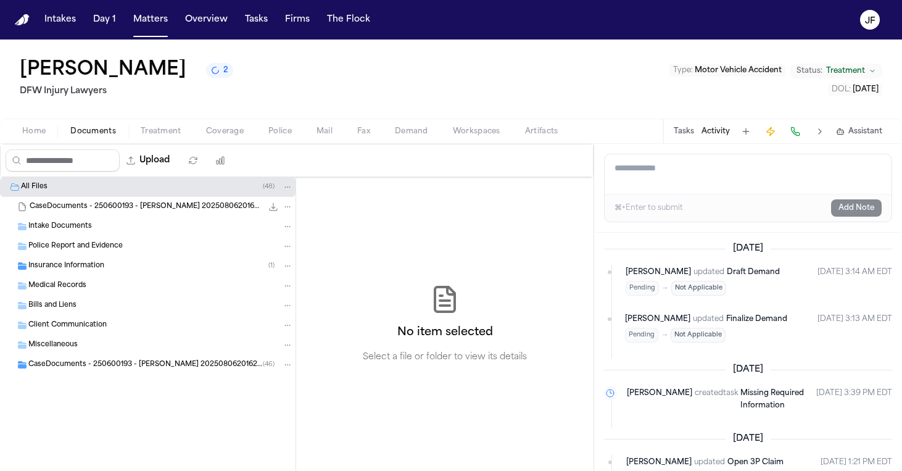
click at [94, 136] on span "Documents" at bounding box center [93, 131] width 46 height 10
click at [82, 249] on span "Police Report and Evidence" at bounding box center [75, 246] width 94 height 10
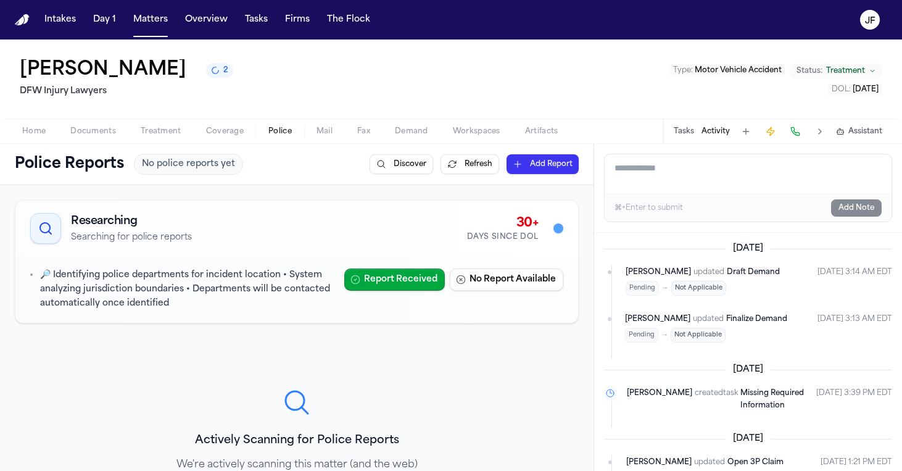
click at [302, 126] on button "Police" at bounding box center [280, 131] width 48 height 15
click at [652, 175] on textarea "Add a note to this matter" at bounding box center [748, 173] width 287 height 39
type textarea "*"
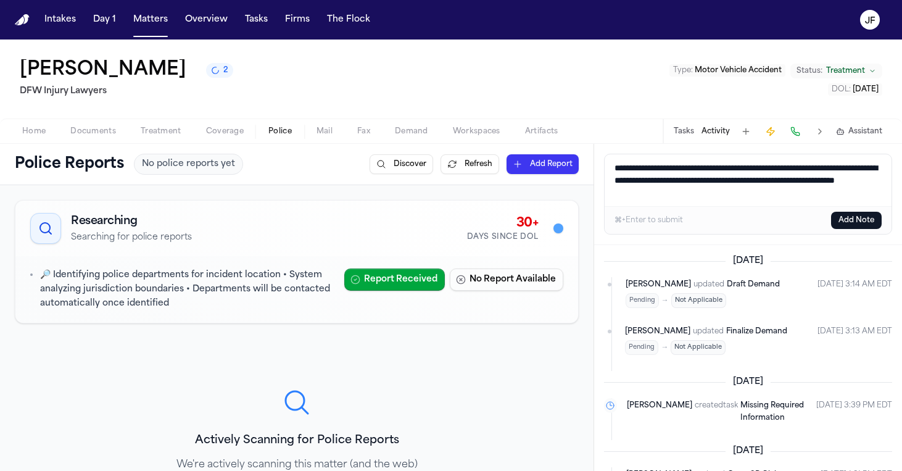
type textarea "**********"
click at [847, 220] on button "Add Note" at bounding box center [856, 220] width 51 height 17
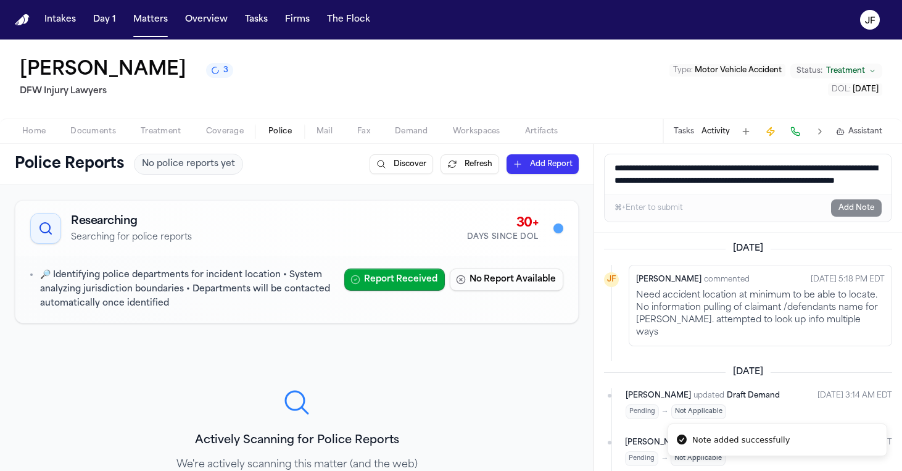
click at [73, 122] on div "Home Documents Treatment Coverage Police Mail Fax Demand Workspaces Artifacts T…" at bounding box center [451, 130] width 902 height 25
click at [75, 125] on button "Documents" at bounding box center [93, 131] width 70 height 15
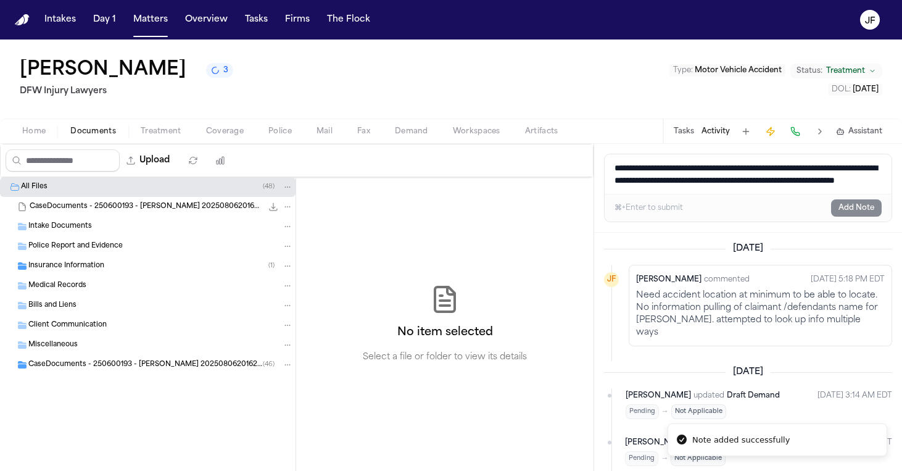
click at [101, 363] on span "CaseDocuments - 250600193 - Romero v. Mireles 20250806201629 (unzipped)" at bounding box center [145, 365] width 234 height 10
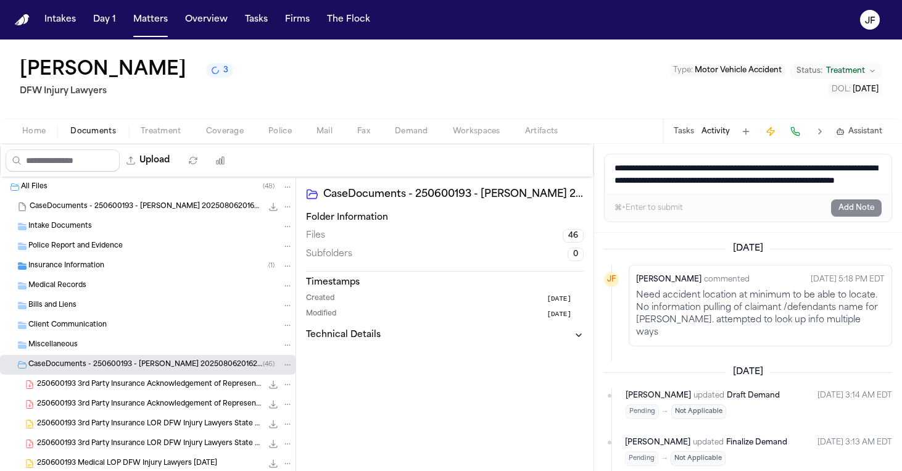
click at [107, 384] on span "250600193 3rd Party Insurance Acknowledgement of Representation State Farm Insu…" at bounding box center [149, 384] width 225 height 10
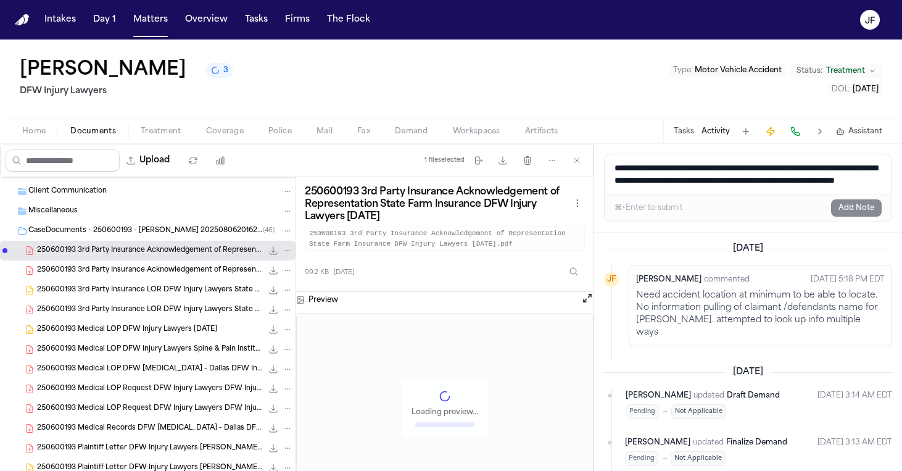
click at [123, 412] on span "250600193 Medical LOP Request DFW Injury Lawyers DFW Injury Lawyers 06-20-2025 …" at bounding box center [149, 409] width 225 height 10
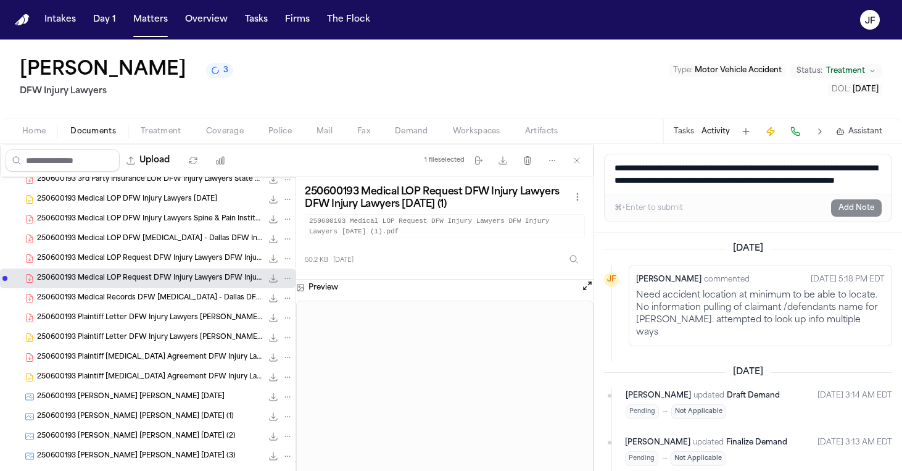
scroll to position [282, 0]
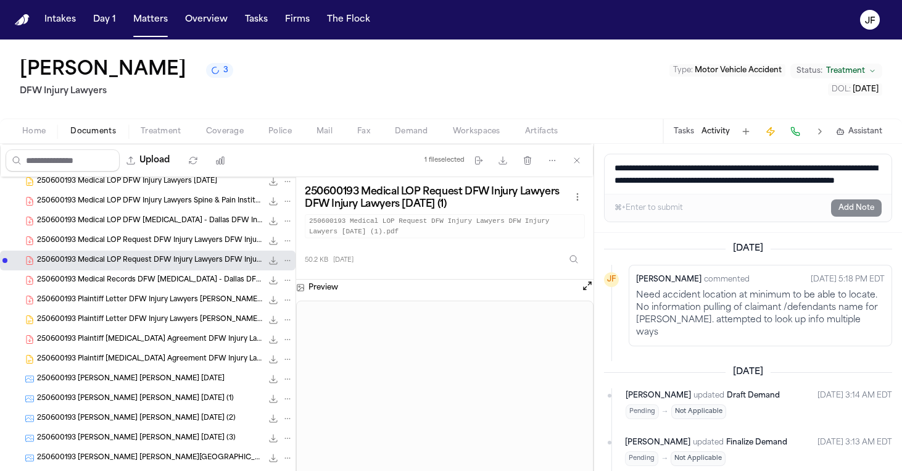
click at [123, 412] on div "250600193 Romero, Francisca Aguilar, Cynthia 06-16-2025 (2) 267.1 KB • JPG" at bounding box center [148, 418] width 296 height 20
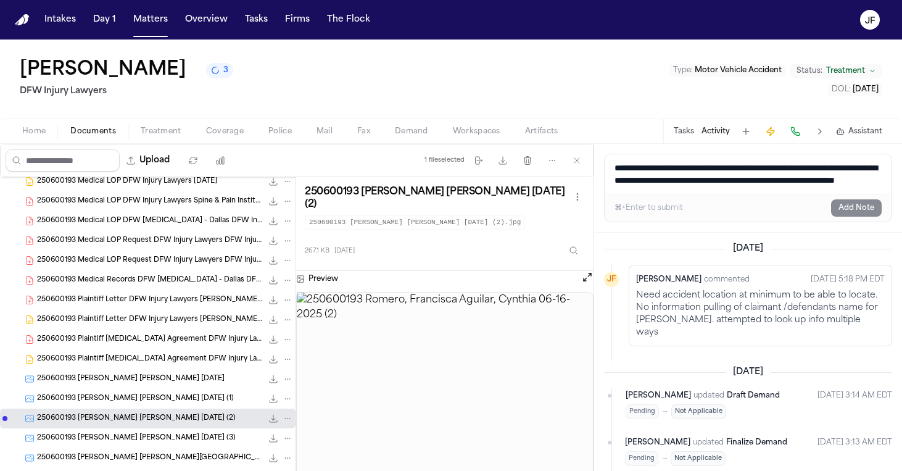
click at [131, 407] on div "250600193 Romero, Francisca Aguilar, Cynthia 06-16-2025 (1) 204.1 KB • JPG" at bounding box center [148, 399] width 296 height 20
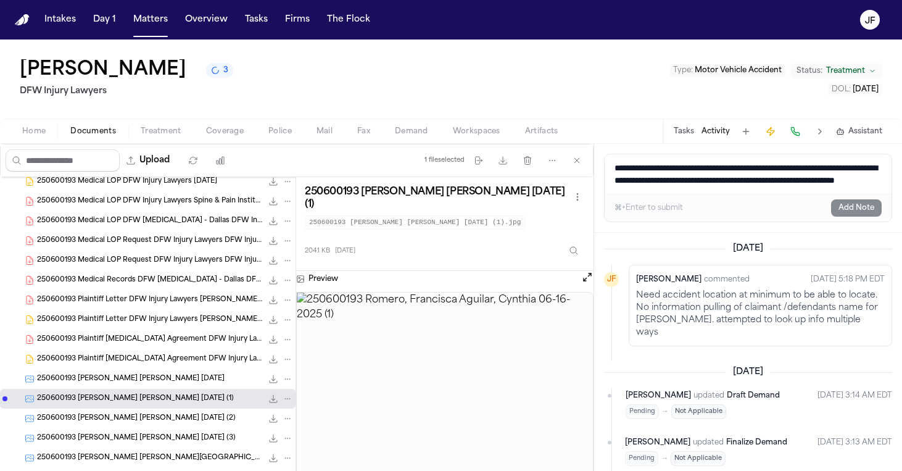
click at [130, 424] on div "250600193 Romero, Francisca Aguilar, Cynthia 06-16-2025 (2) 267.1 KB • JPG" at bounding box center [165, 418] width 256 height 12
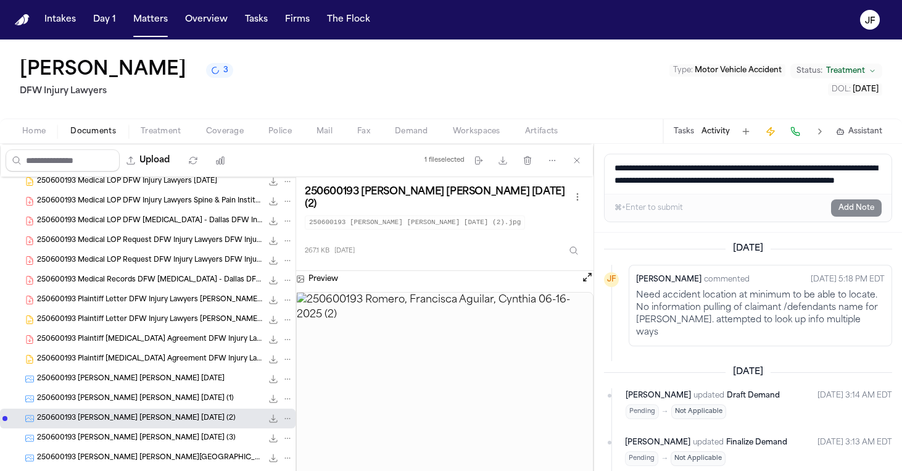
click at [268, 419] on icon "File: 250600193 Romero, Francisca Aguilar, Cynthia 06-16-2025 (2)" at bounding box center [273, 418] width 10 height 10
click at [191, 406] on div "250600193 Romero, Francisca Aguilar, Cynthia 06-16-2025 (1) 204.1 KB • JPG" at bounding box center [148, 399] width 296 height 20
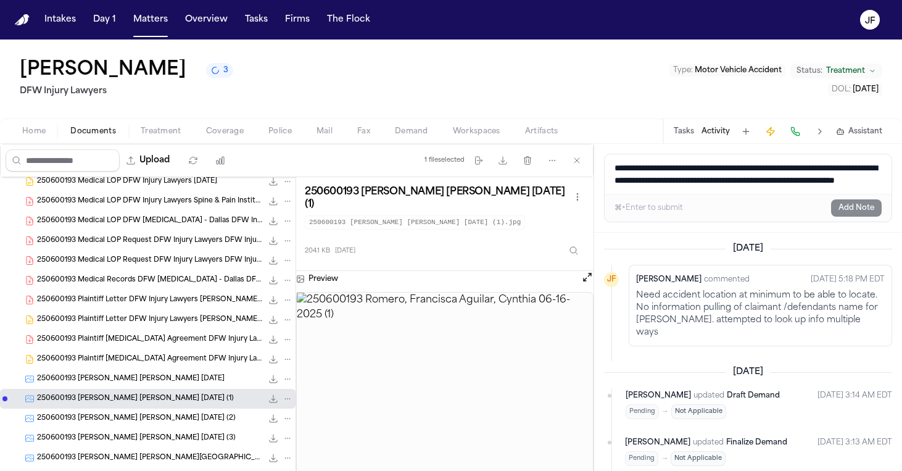
click at [188, 446] on div "250600193 Romero, Francisca Aguilar, Cynthia 06-16-2025 (3) 875.5 KB • JPG" at bounding box center [148, 438] width 296 height 20
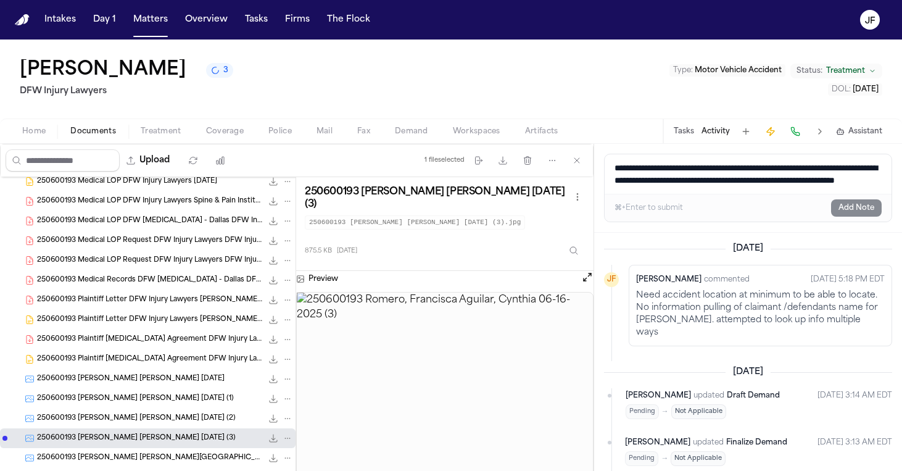
click at [193, 424] on div "250600193 Romero, Francisca Aguilar, Cynthia 06-16-2025 (2) 267.1 KB • JPG" at bounding box center [165, 418] width 256 height 12
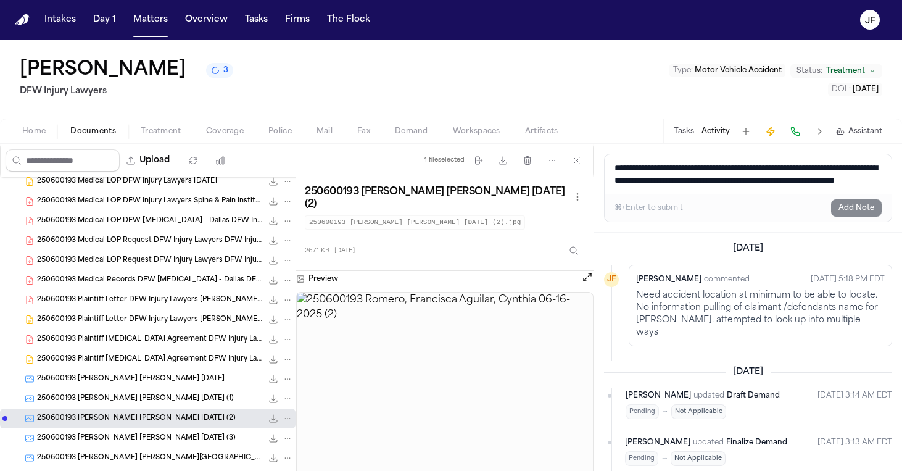
click at [188, 463] on span "250600193 Romero, Francisca Gainsborough, Alma 06-19-2025" at bounding box center [149, 458] width 225 height 10
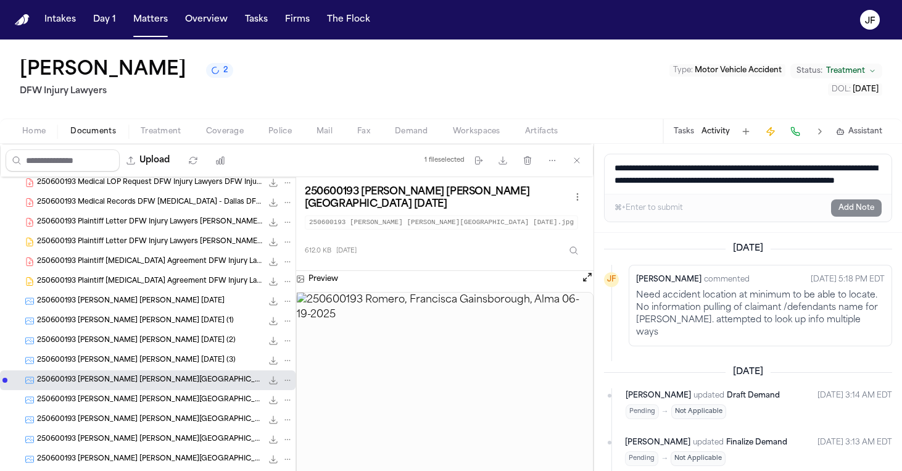
scroll to position [368, 0]
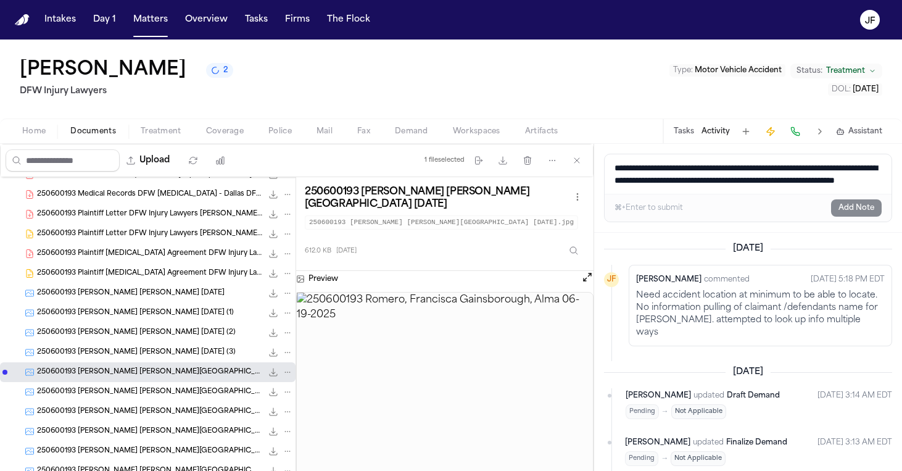
click at [268, 376] on icon "File: 250600193 Romero, Francisca Gainsborough, Alma 06-19-2025" at bounding box center [273, 372] width 10 height 10
click at [686, 135] on button "Tasks" at bounding box center [684, 131] width 20 height 10
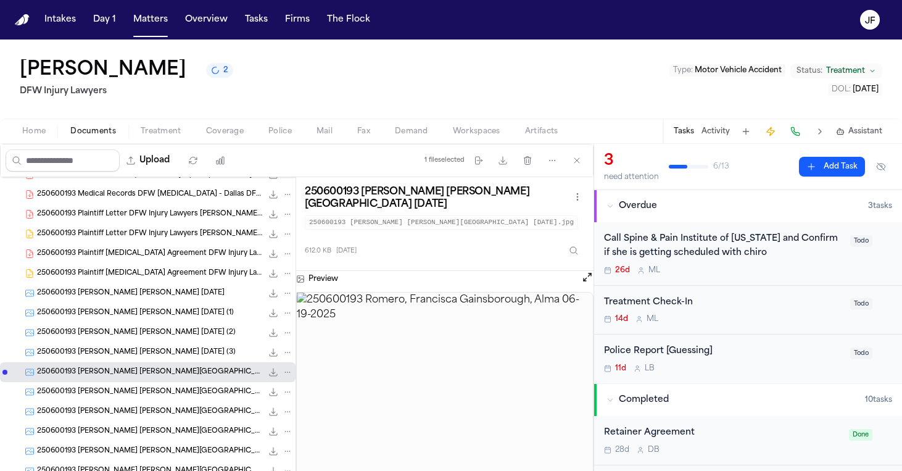
click at [637, 353] on div "Police Report [Guessing]" at bounding box center [723, 351] width 239 height 14
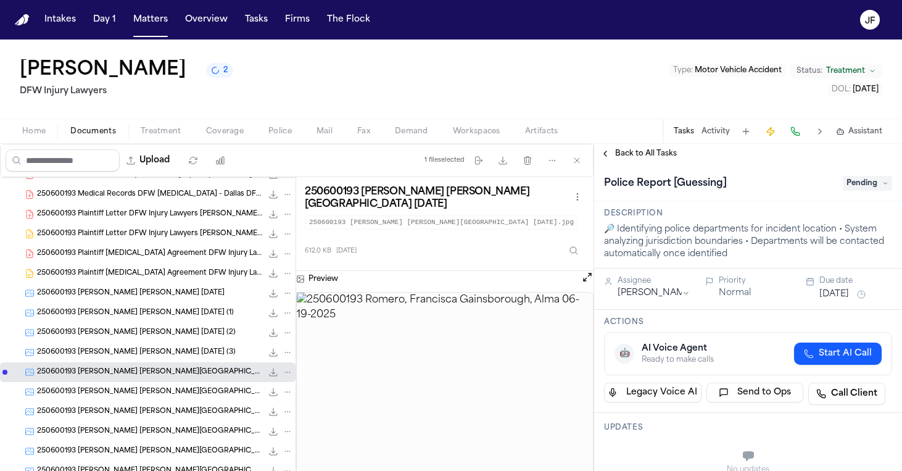
click at [852, 181] on span "Pending" at bounding box center [867, 183] width 49 height 15
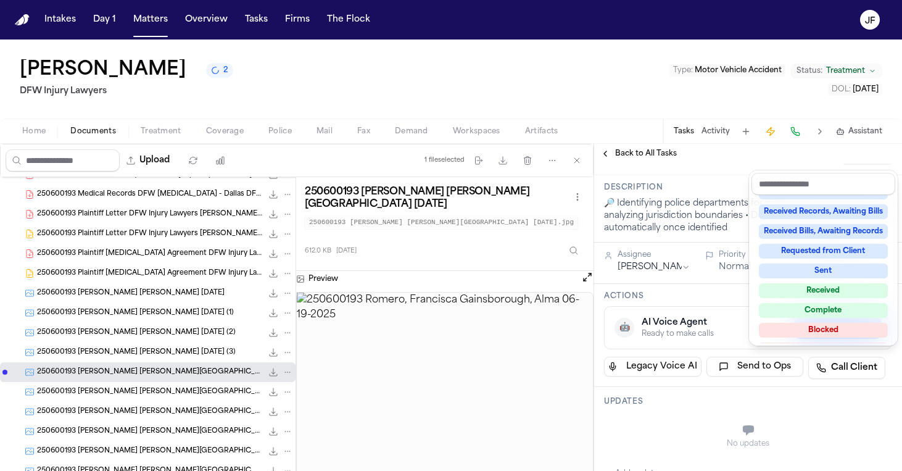
scroll to position [174, 0]
click at [814, 332] on div "Blocked" at bounding box center [823, 329] width 129 height 15
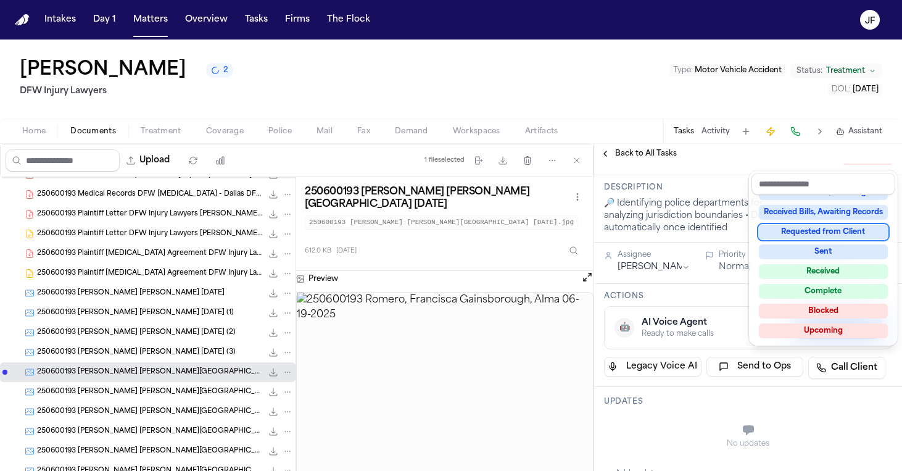
scroll to position [190, 0]
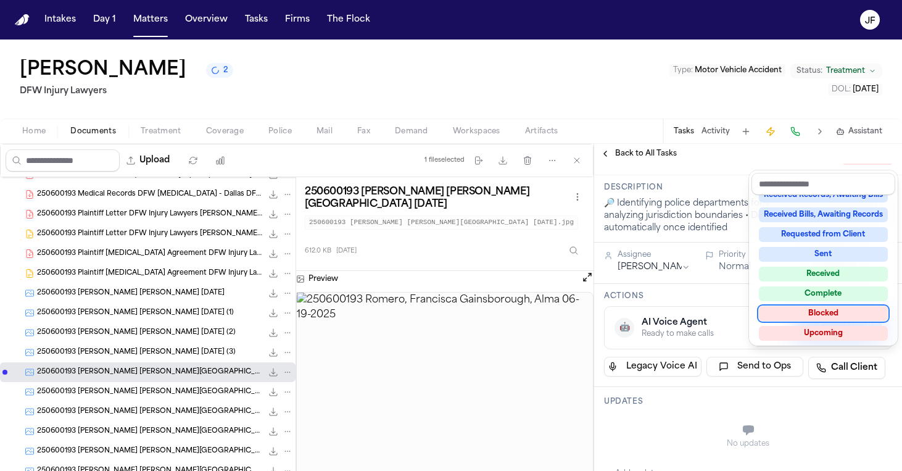
click at [808, 314] on div "Blocked" at bounding box center [823, 313] width 129 height 15
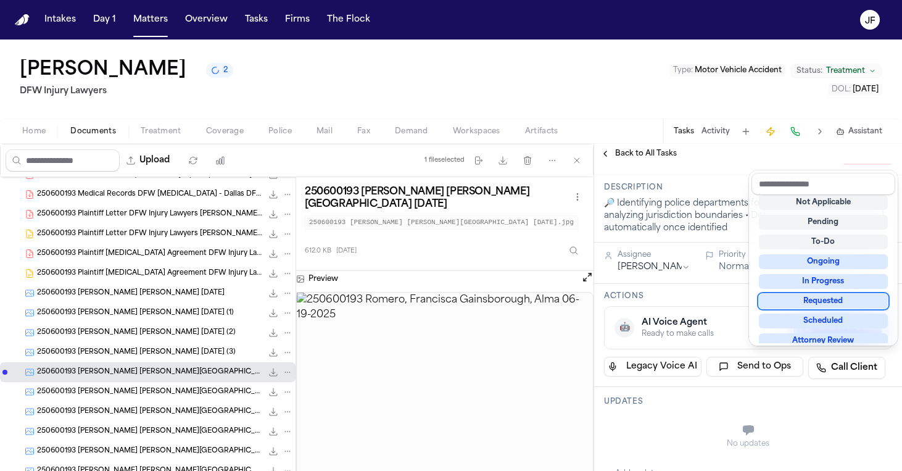
scroll to position [11, 0]
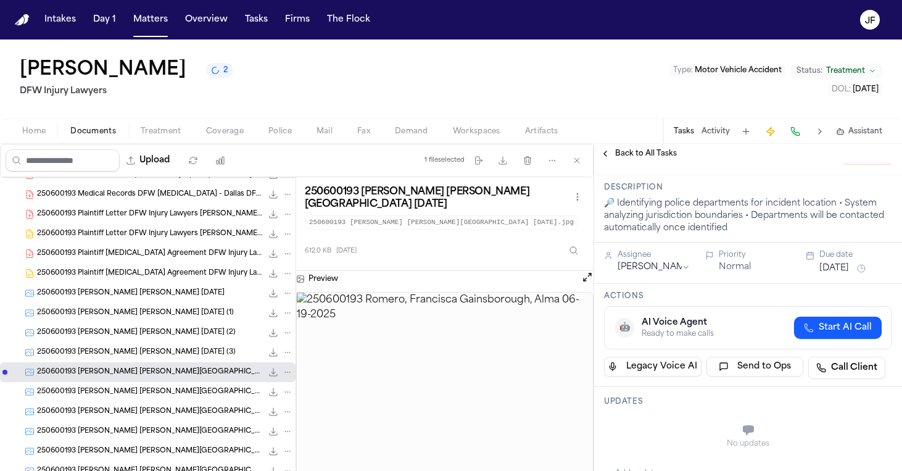
click at [653, 147] on div "Back to All Tasks" at bounding box center [748, 154] width 308 height 20
click at [653, 153] on span "Back to All Tasks" at bounding box center [646, 154] width 62 height 10
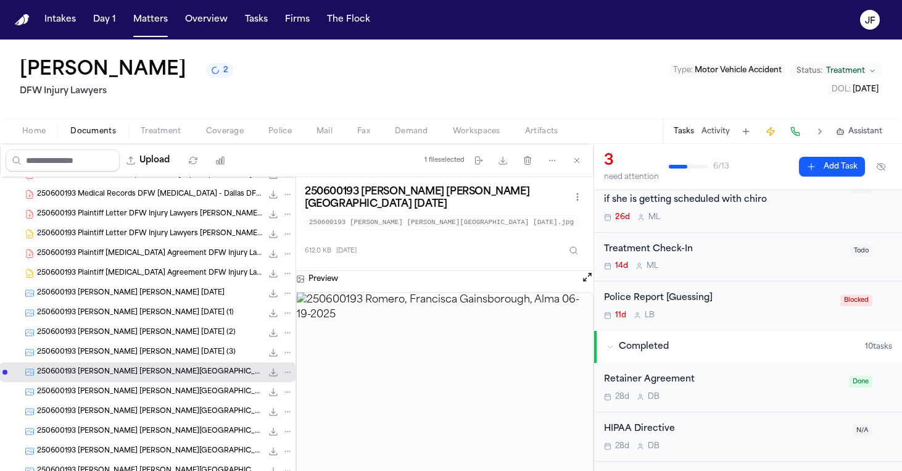
scroll to position [54, 0]
click at [692, 290] on div "Police Report [Guessing]" at bounding box center [718, 297] width 229 height 14
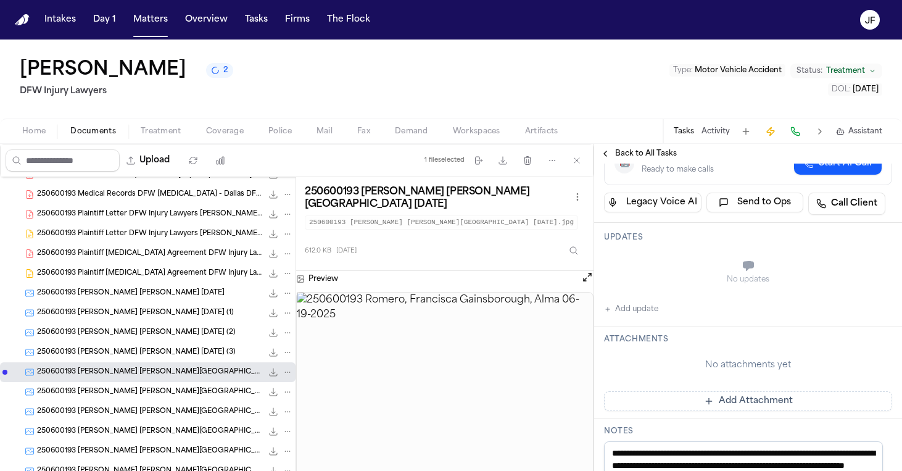
scroll to position [197, 0]
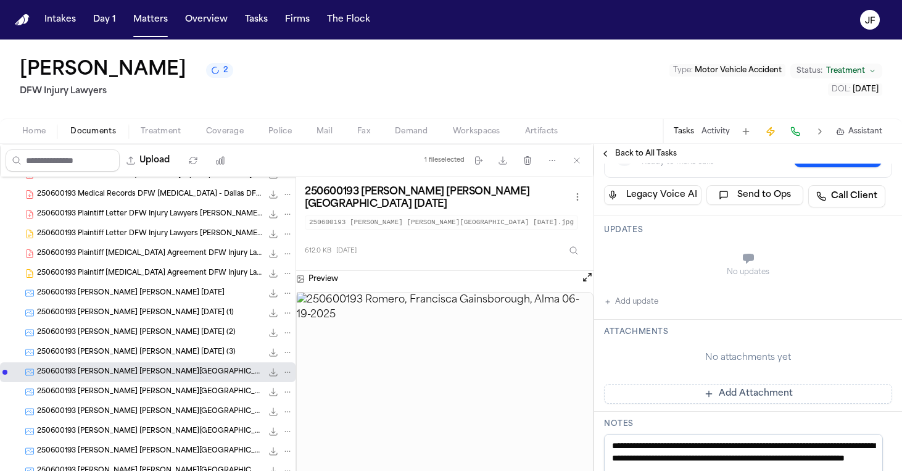
click at [638, 302] on button "Add update" at bounding box center [631, 301] width 54 height 15
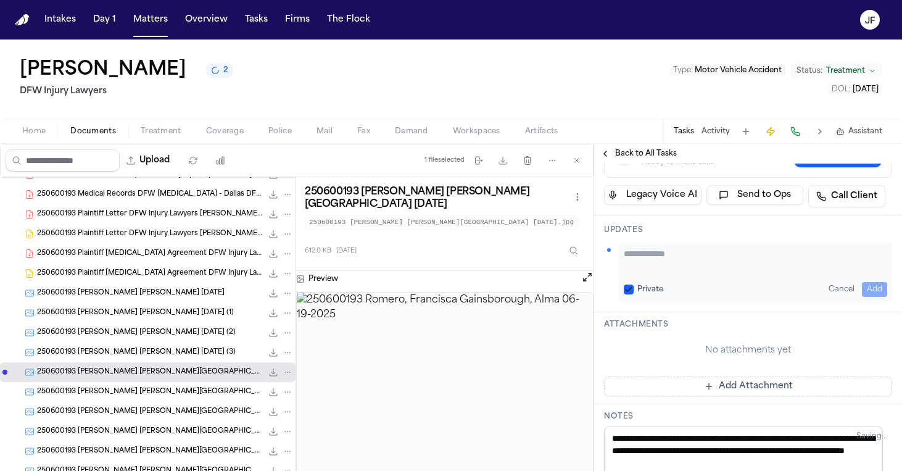
click at [681, 259] on textarea "Add your update" at bounding box center [755, 259] width 263 height 25
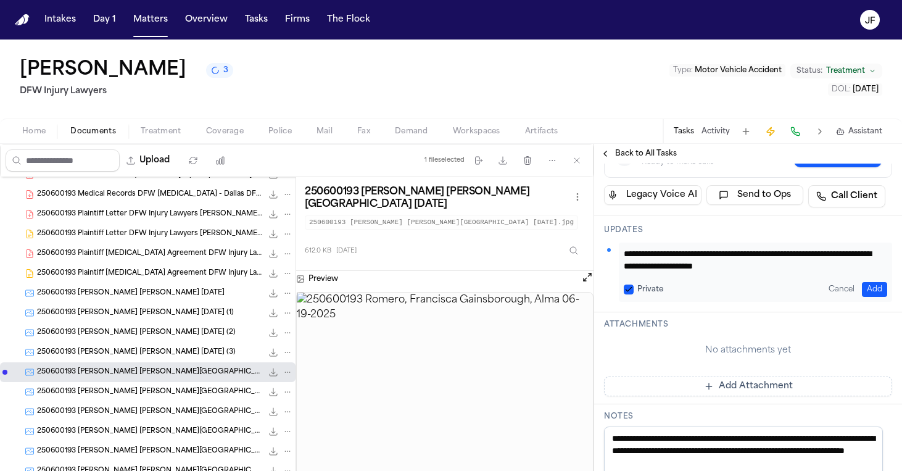
scroll to position [0, 0]
type textarea "**********"
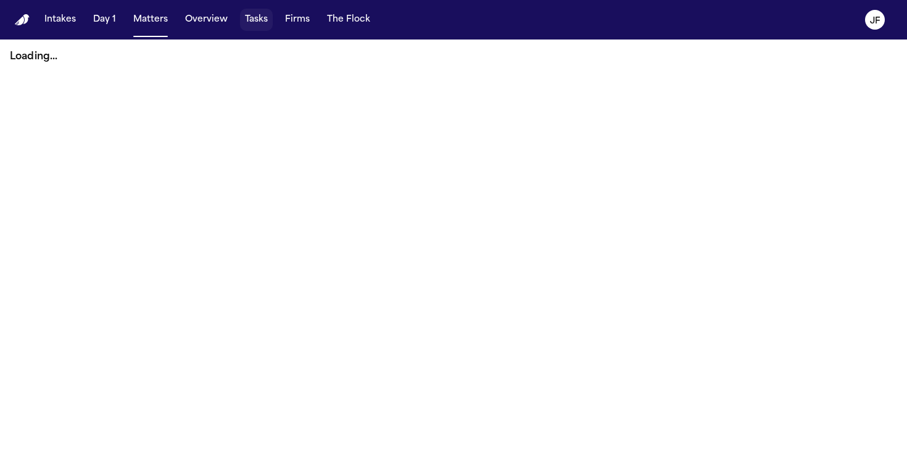
click at [245, 26] on button "Tasks" at bounding box center [256, 20] width 33 height 22
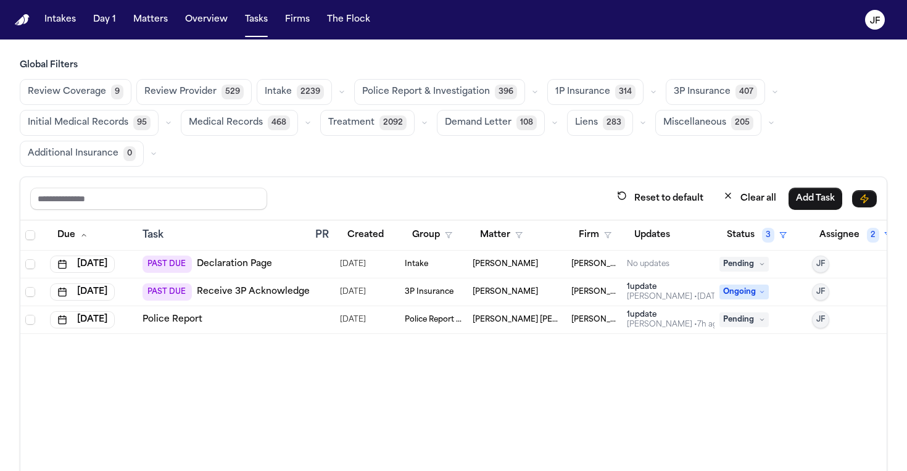
click at [489, 83] on button "Police Report & Investigation 396" at bounding box center [439, 92] width 171 height 26
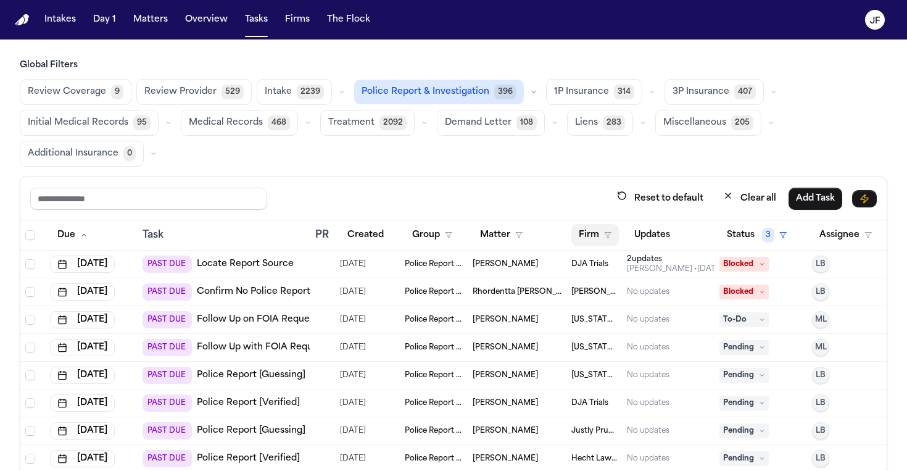
click at [590, 244] on button "Firm" at bounding box center [595, 235] width 48 height 22
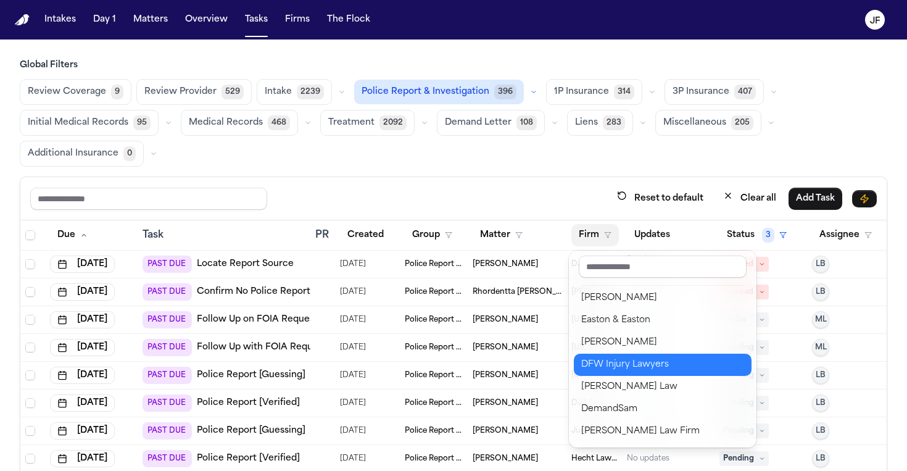
scroll to position [268, 0]
click at [605, 358] on div "DFW Injury Lawyers" at bounding box center [662, 364] width 163 height 15
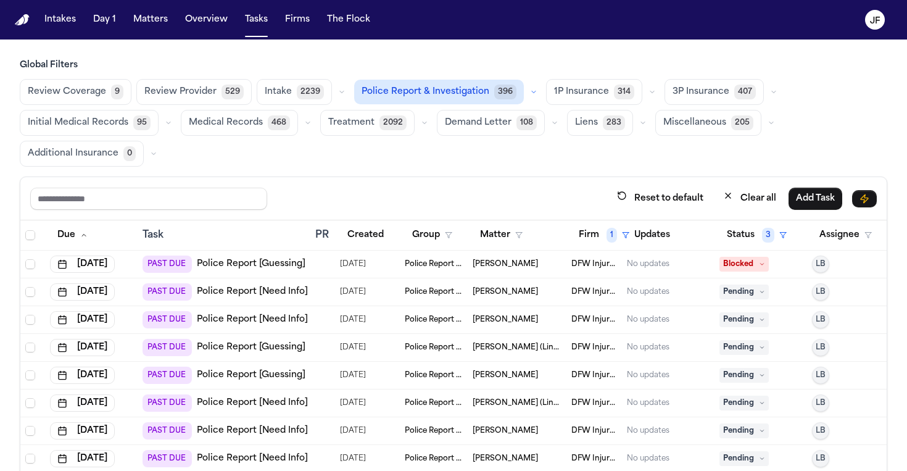
click at [487, 186] on div "Reset to default Clear all Add Task" at bounding box center [453, 198] width 866 height 43
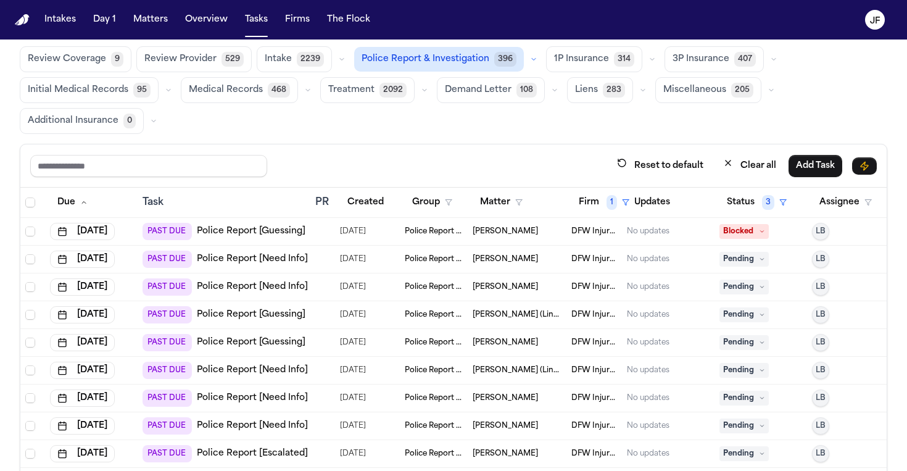
scroll to position [35, 0]
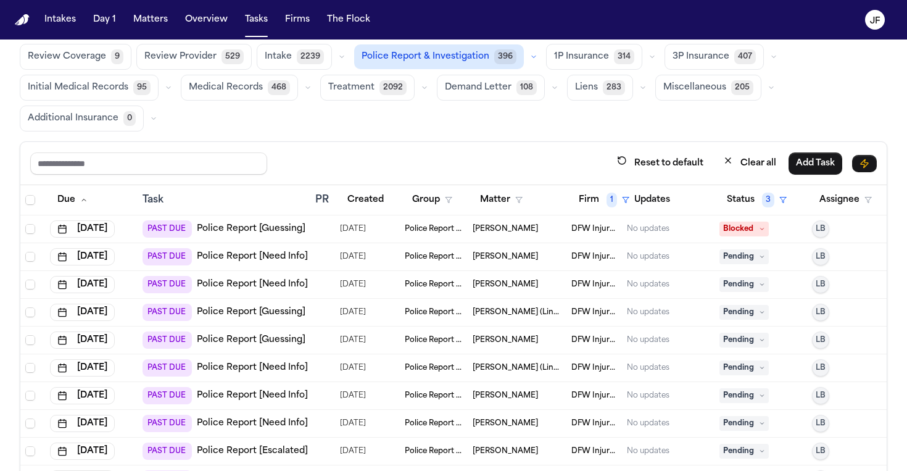
click at [253, 258] on link "Police Report [Need Info]" at bounding box center [252, 257] width 111 height 12
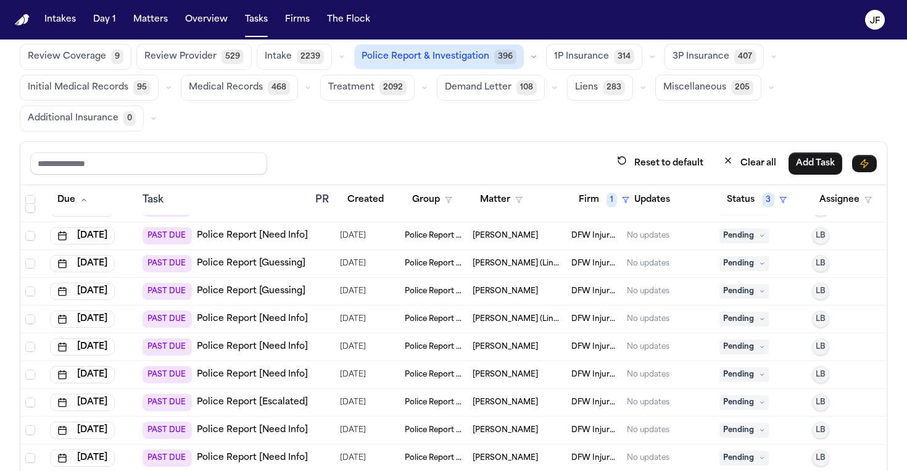
scroll to position [53, 0]
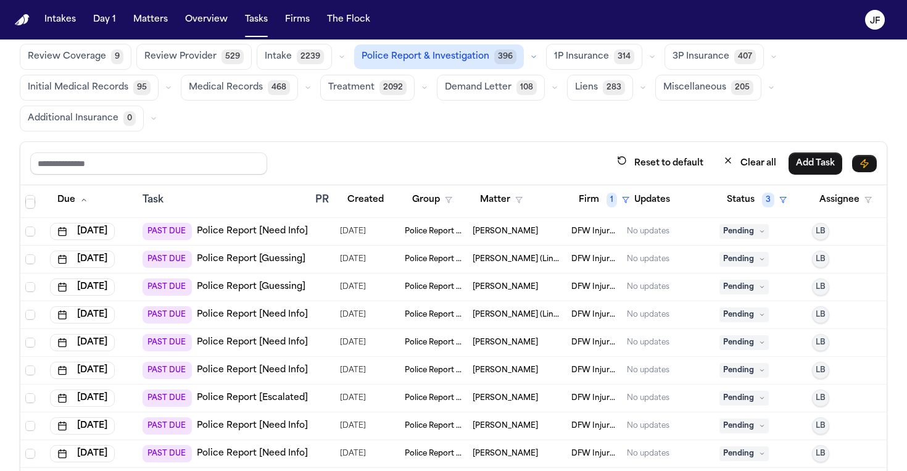
click at [271, 234] on link "Police Report [Need Info]" at bounding box center [252, 231] width 111 height 12
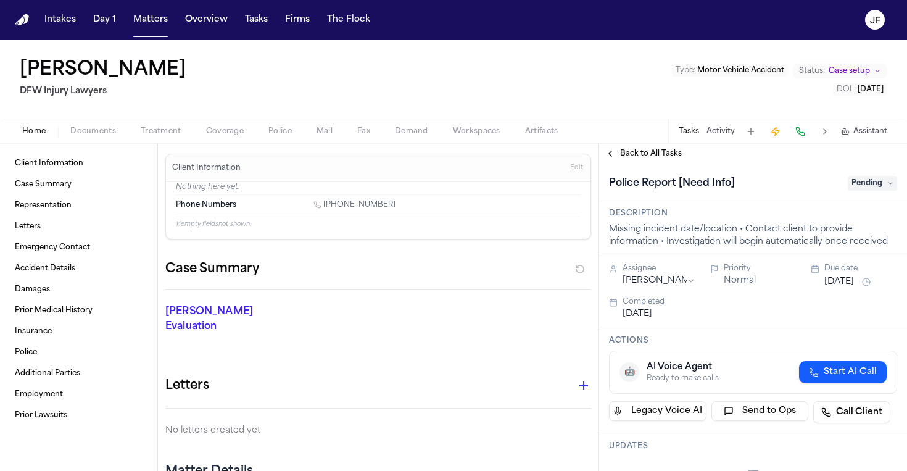
click at [80, 136] on span "Documents" at bounding box center [93, 131] width 46 height 10
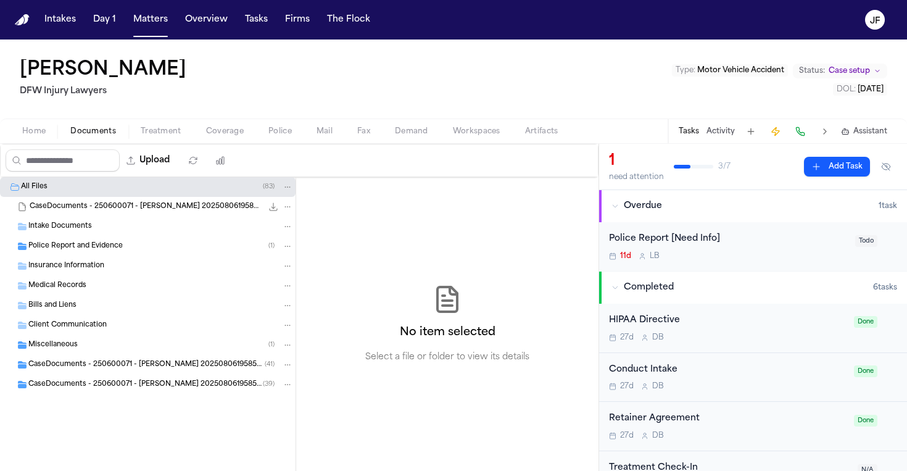
click at [96, 391] on div "CaseDocuments - 250600071 - [PERSON_NAME] 20250806195859 (unzipped) ( 39 )" at bounding box center [148, 385] width 296 height 20
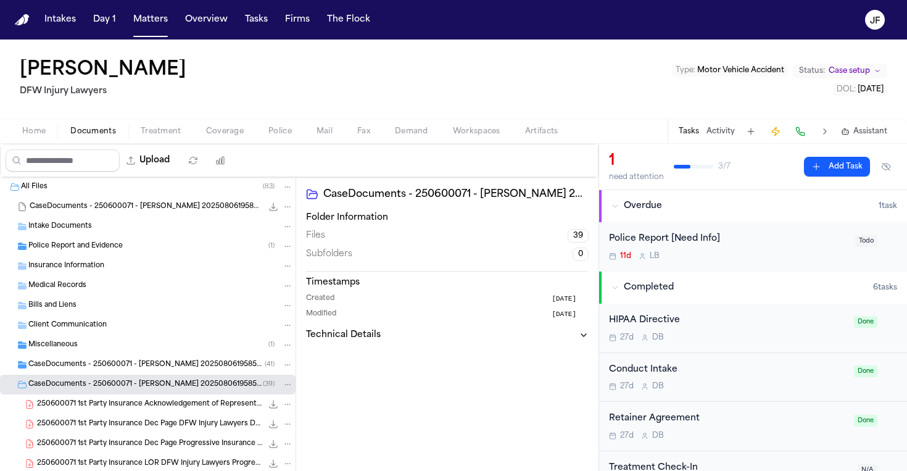
click at [118, 408] on span "250600071 1st Party Insurance Acknowledgement of Representation Progressive Ins…" at bounding box center [149, 404] width 225 height 10
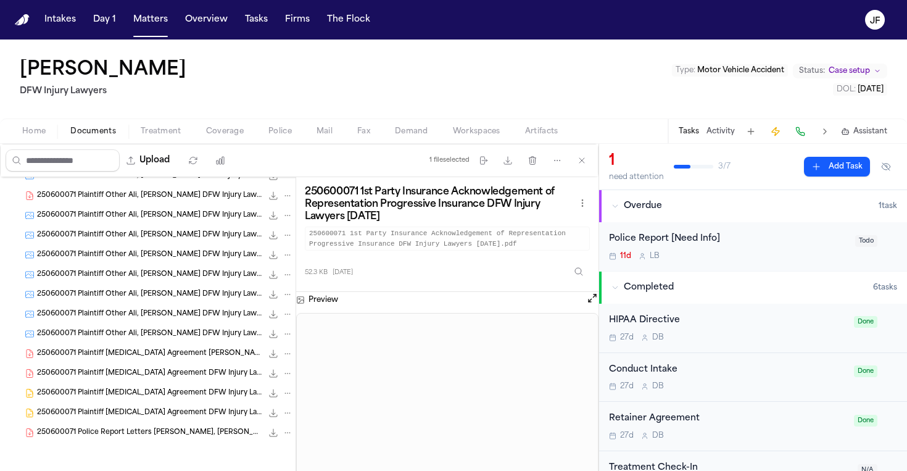
scroll to position [722, 0]
click at [131, 430] on span "250600071 Police Report Letters [PERSON_NAME], [PERSON_NAME] DFW Injury Lawyers…" at bounding box center [149, 433] width 225 height 10
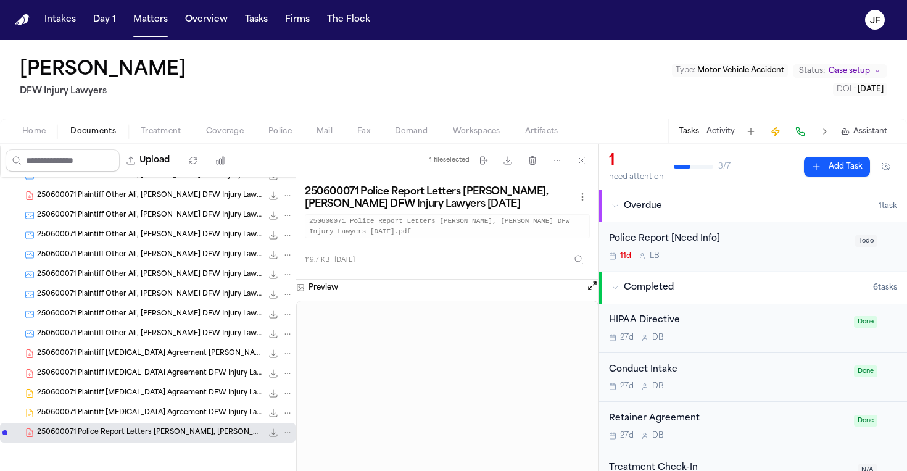
scroll to position [0, 0]
click at [193, 413] on span "250600071 Plaintiff [MEDICAL_DATA] Agreement DFW Injury Lawyers [PERSON_NAME], …" at bounding box center [149, 413] width 225 height 10
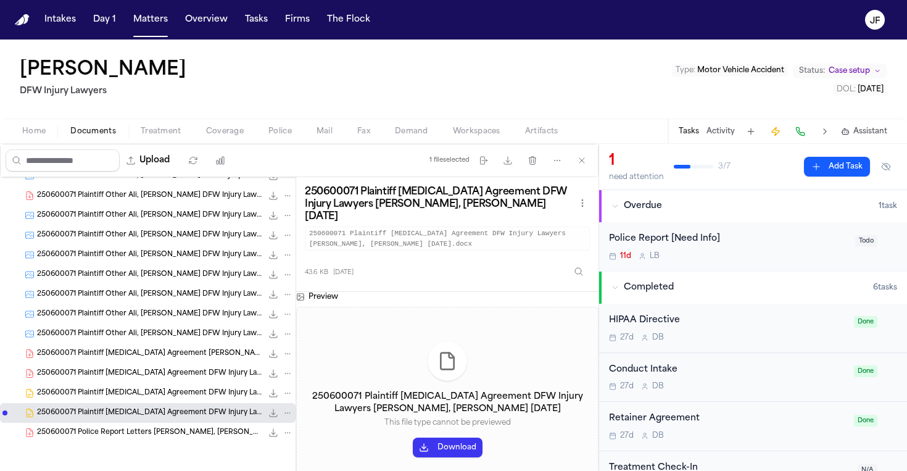
click at [194, 399] on div "250600071 Plaintiff [MEDICAL_DATA] Agreement DFW Injury Lawyers [DATE] 43.6 KB …" at bounding box center [148, 393] width 296 height 20
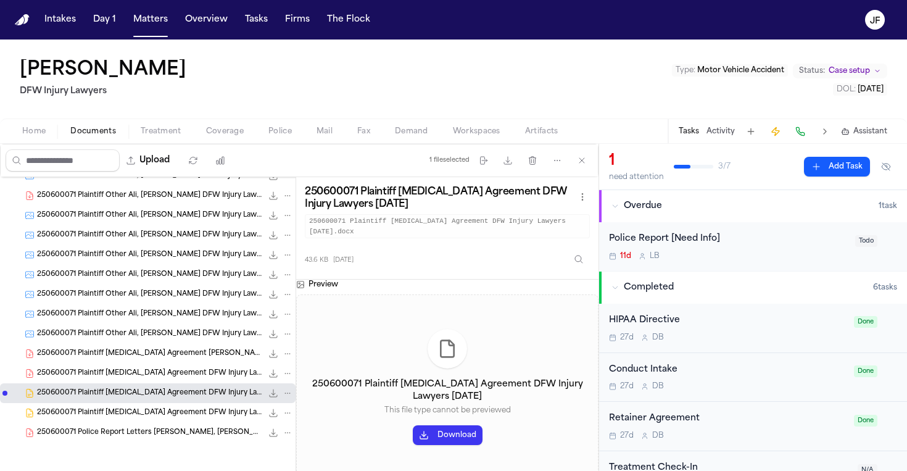
click at [193, 369] on span "250600071 Plaintiff [MEDICAL_DATA] Agreement DFW Injury Lawyers [DATE]" at bounding box center [149, 373] width 225 height 10
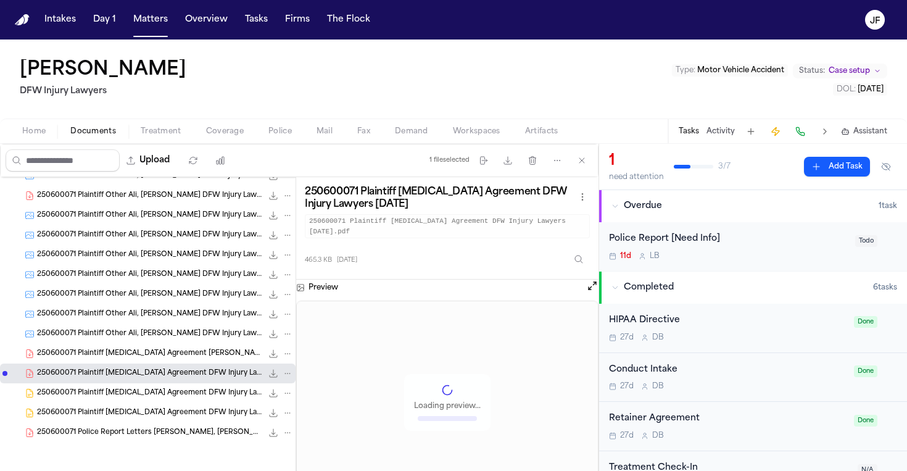
click at [193, 349] on span "250600071 Plaintiff Retainer Agreement Ali, Hassen S. DFW Injury Lawyers 06-11-…" at bounding box center [149, 354] width 225 height 10
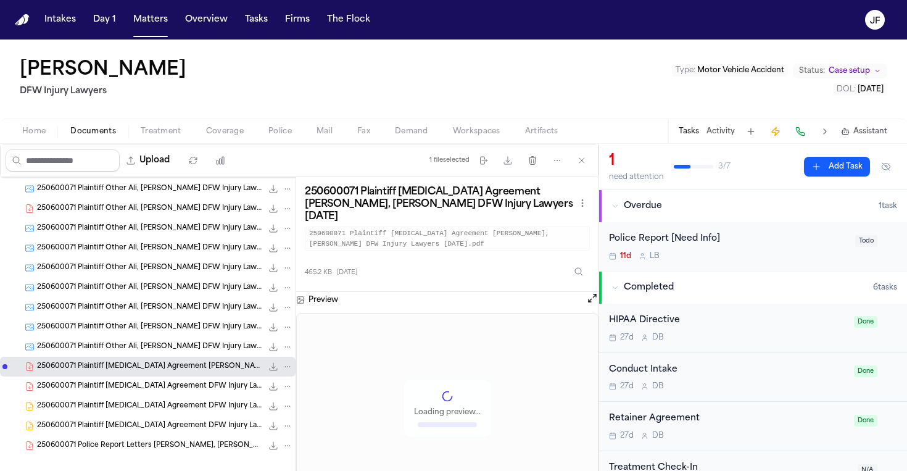
scroll to position [705, 0]
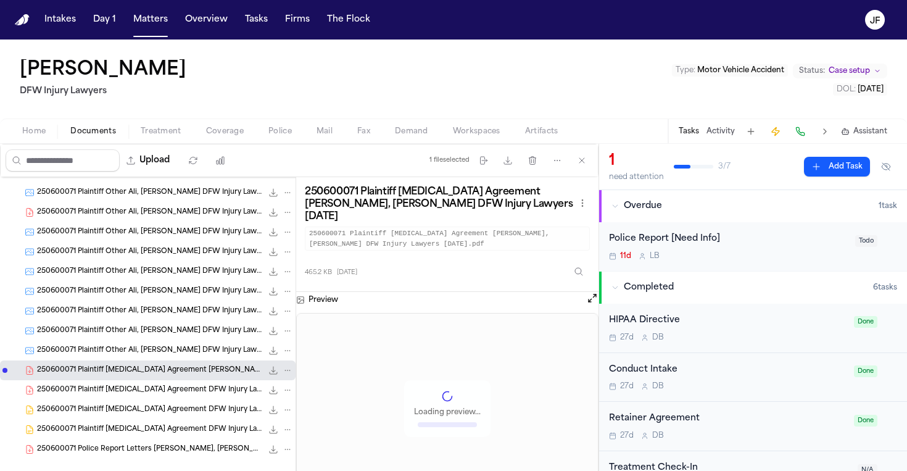
click at [193, 349] on span "250600071 Plaintiff Other Ali, Hassen S. DFW Injury Lawyers 06-09-2025 (9)" at bounding box center [149, 351] width 225 height 10
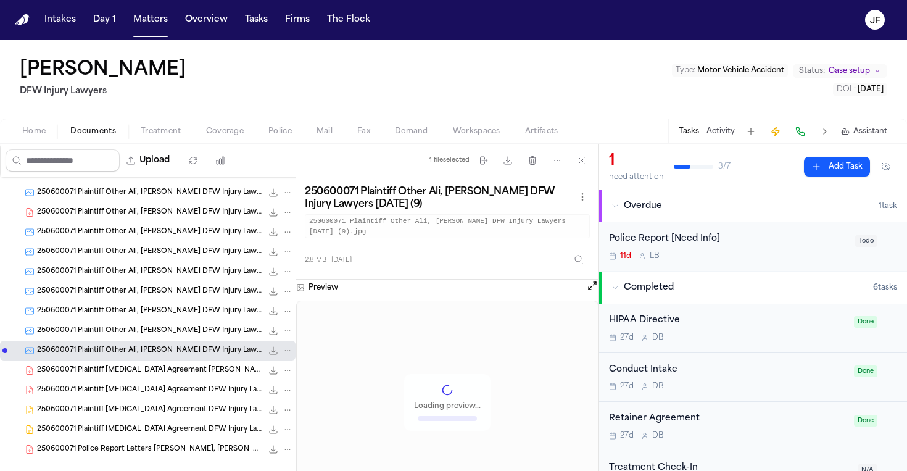
click at [192, 218] on div "250600071 Plaintiff Other Ali, Hassen S. DFW Injury Lawyers 06-09-2025 (2) 514.…" at bounding box center [148, 212] width 296 height 20
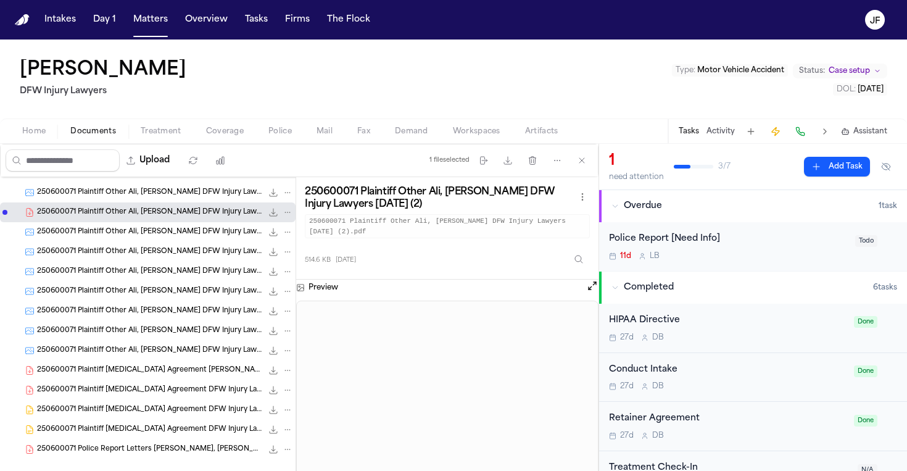
click at [189, 453] on span "250600071 Police Report Letters Ali, Hassen S. DFW Injury Lawyers 06-16-2025" at bounding box center [149, 449] width 225 height 10
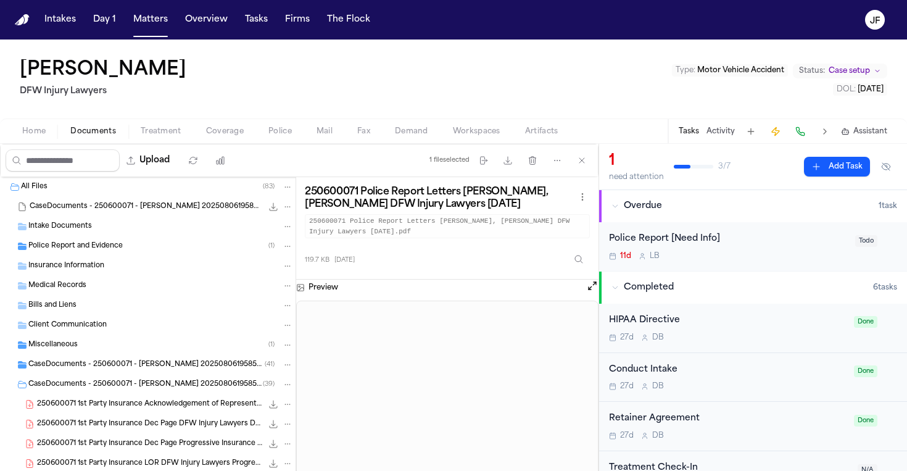
scroll to position [0, 0]
click at [123, 242] on div "Police Report and Evidence ( 1 )" at bounding box center [160, 246] width 265 height 11
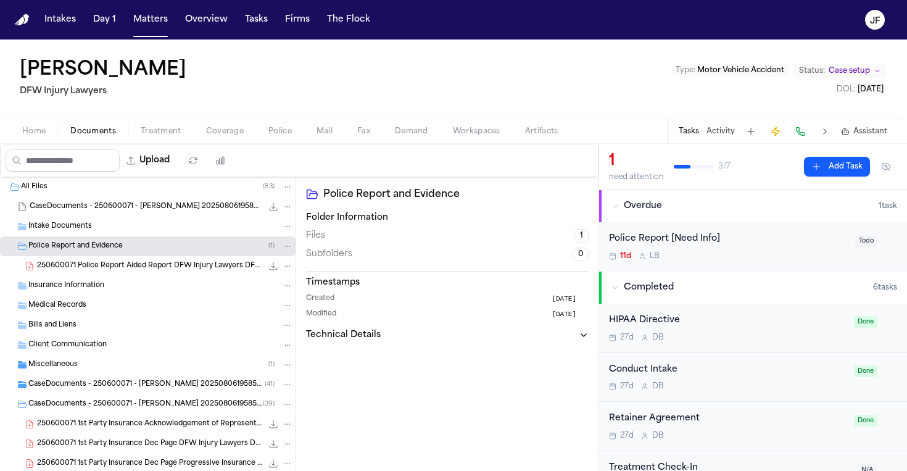
click at [134, 263] on span "250600071 Police Report Aided Report DFW Injury Lawyers DFW Injury Lawyers 06-1…" at bounding box center [149, 266] width 225 height 10
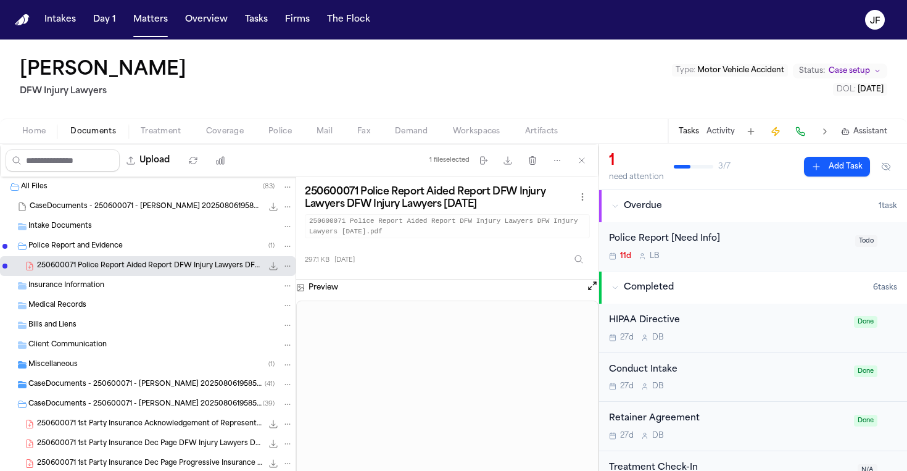
click at [674, 241] on div "Police Report [Need Info]" at bounding box center [728, 239] width 239 height 14
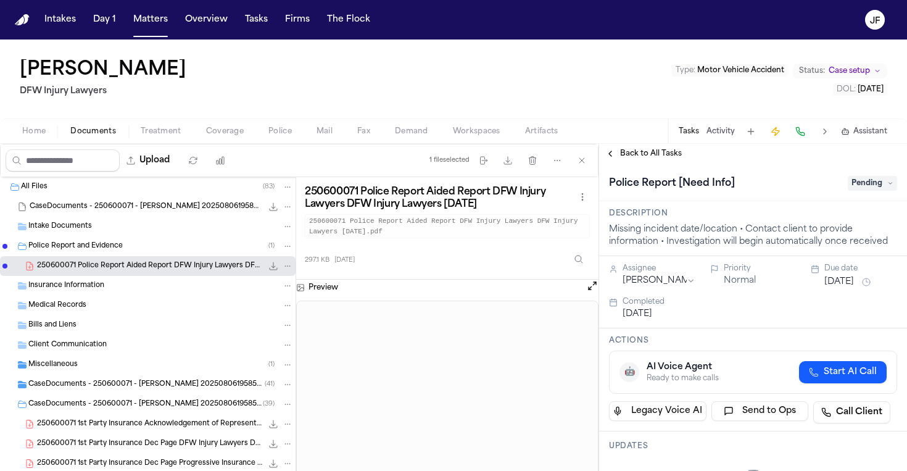
click at [866, 188] on span "Pending" at bounding box center [872, 183] width 49 height 15
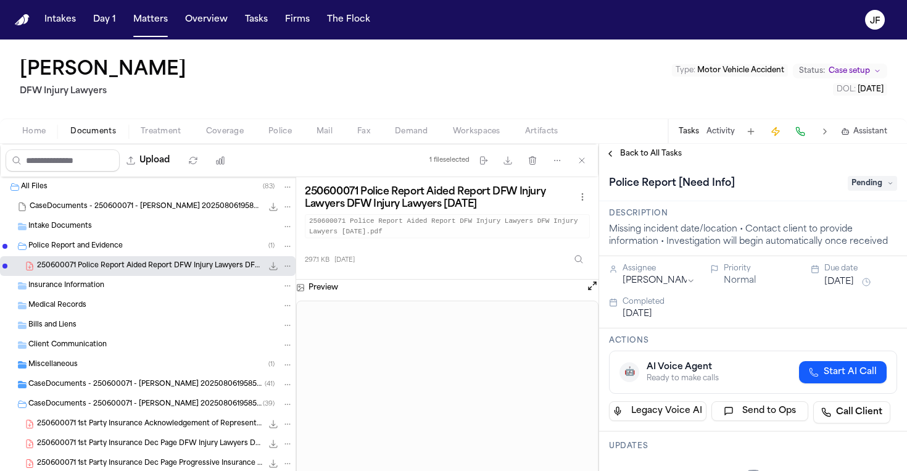
click at [859, 197] on div "Police Report [Need Info] Pending" at bounding box center [753, 183] width 308 height 38
click at [859, 187] on span "Pending" at bounding box center [872, 183] width 49 height 15
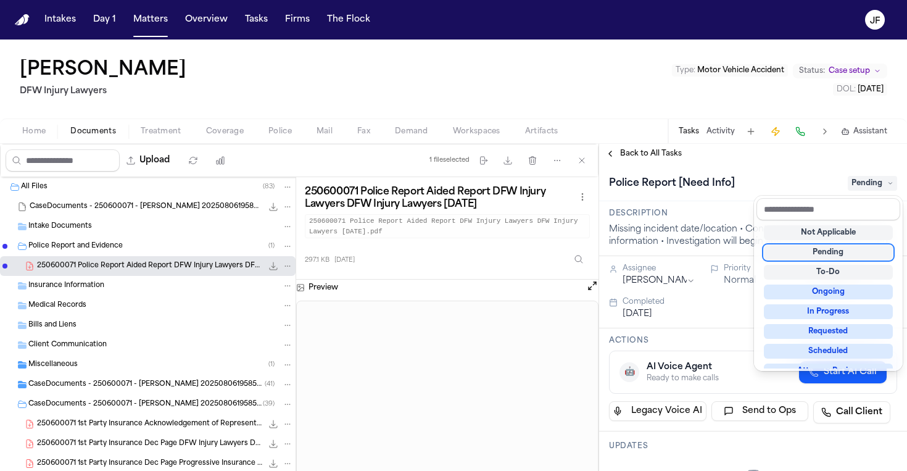
click at [278, 131] on div "Hassen Ali DFW Injury Lawyers Type : Motor Vehicle Accident Status: Case setup …" at bounding box center [453, 254] width 907 height 431
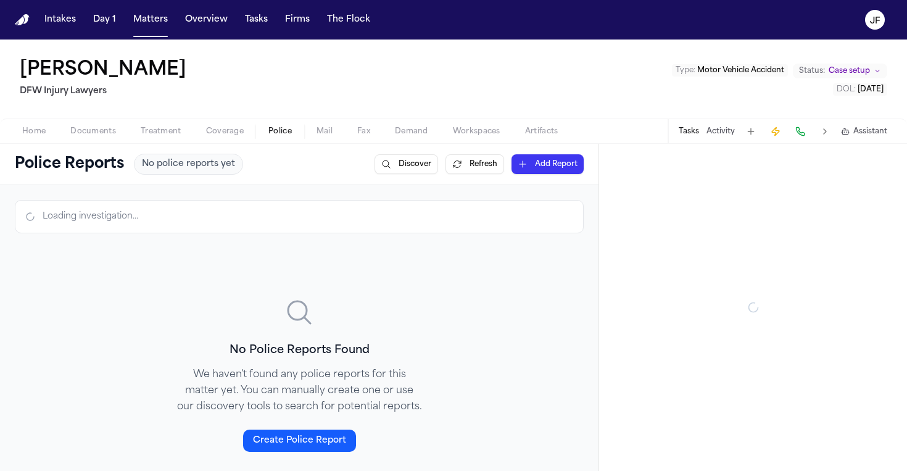
click at [278, 131] on span "Police" at bounding box center [279, 131] width 23 height 10
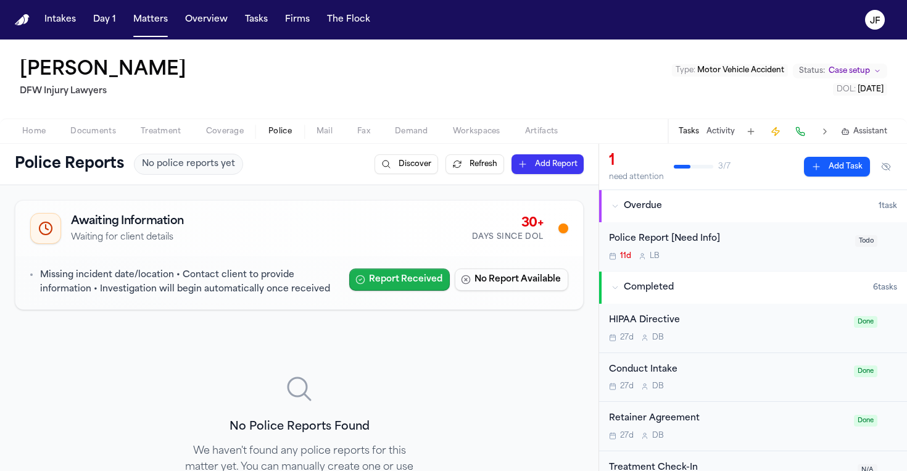
click at [404, 281] on button "Report Received" at bounding box center [399, 279] width 101 height 22
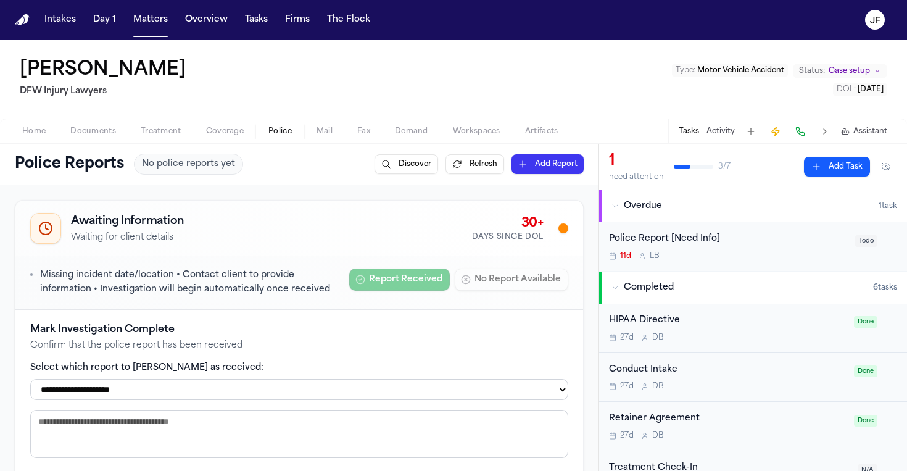
click at [361, 249] on div "Awaiting Information Waiting for client details 30+ Days Since DOL" at bounding box center [299, 229] width 568 height 56
click at [450, 127] on button "Workspaces" at bounding box center [477, 131] width 72 height 15
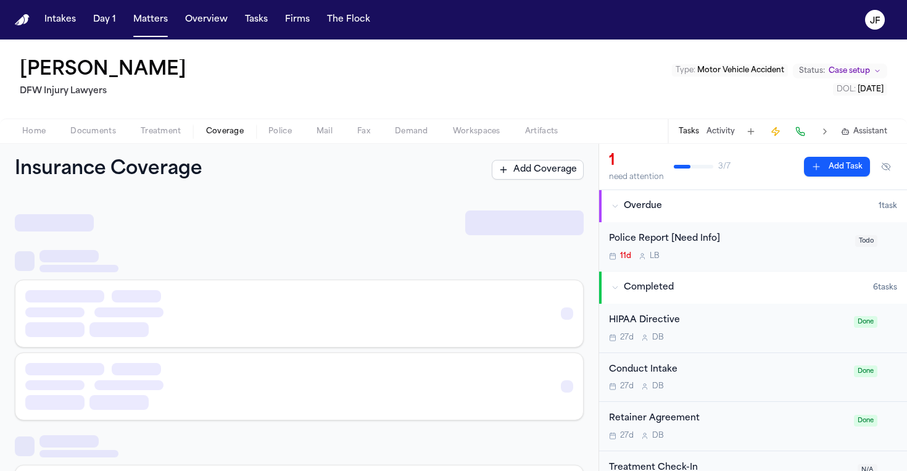
click at [228, 127] on span "Coverage" at bounding box center [225, 131] width 38 height 10
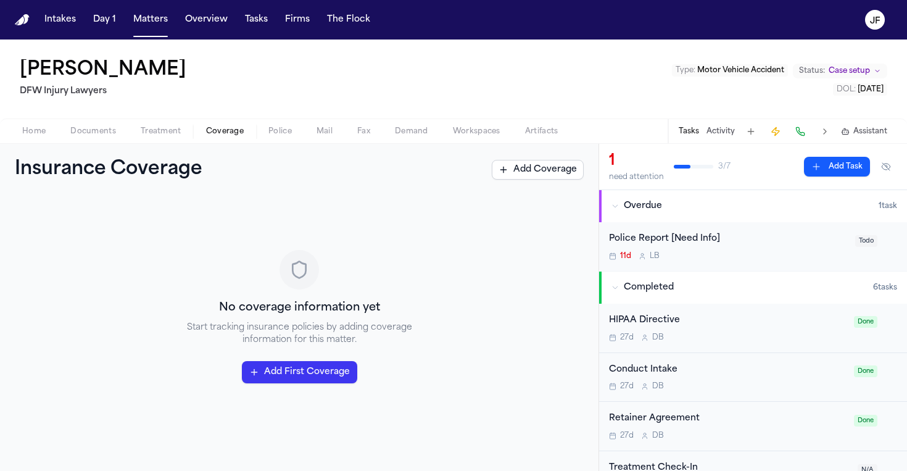
click at [94, 129] on span "Documents" at bounding box center [93, 131] width 46 height 10
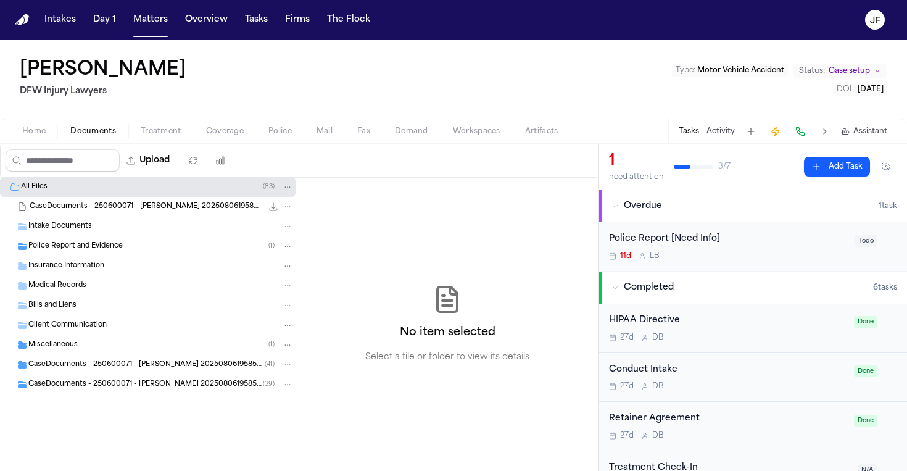
click at [98, 242] on span "Police Report and Evidence" at bounding box center [75, 246] width 94 height 10
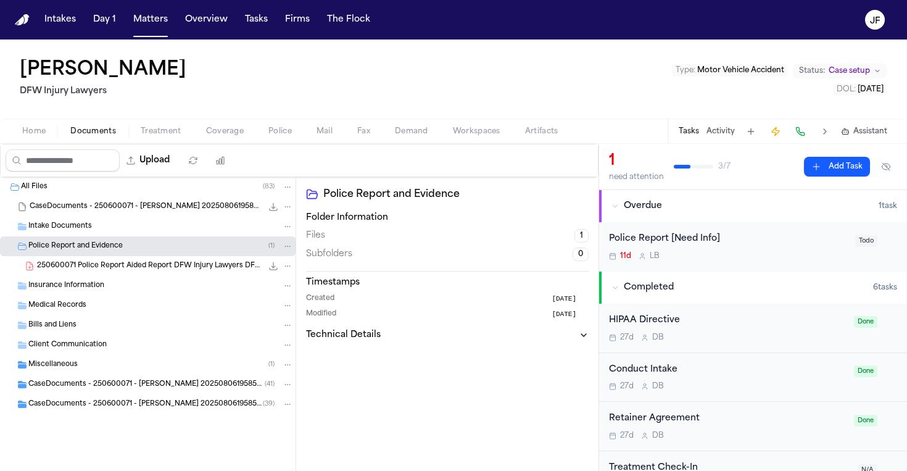
click at [286, 138] on span "button" at bounding box center [280, 138] width 38 height 1
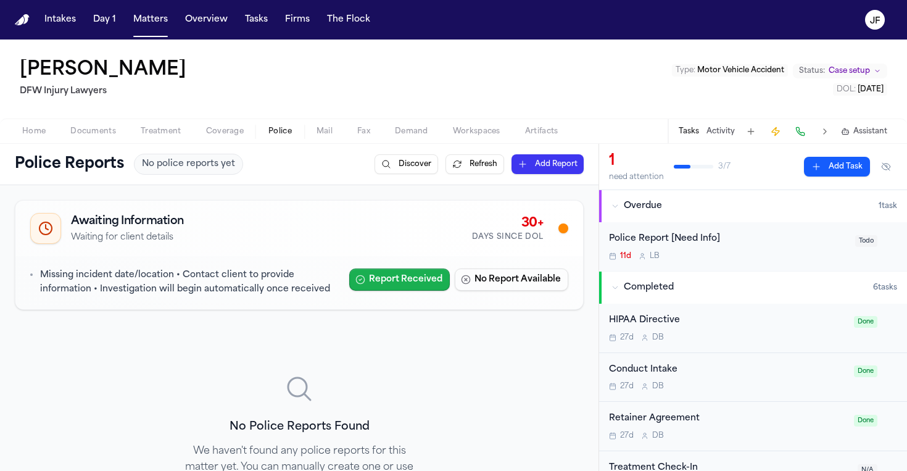
click at [403, 286] on button "Report Received" at bounding box center [399, 279] width 101 height 22
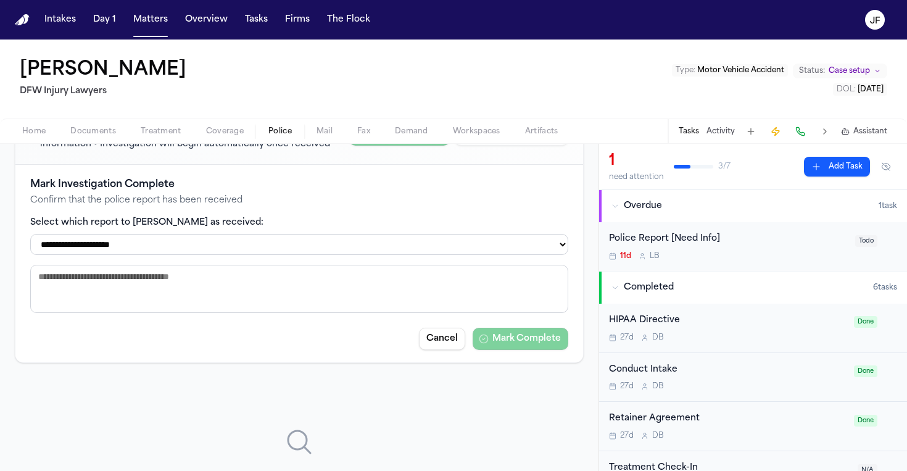
scroll to position [149, 0]
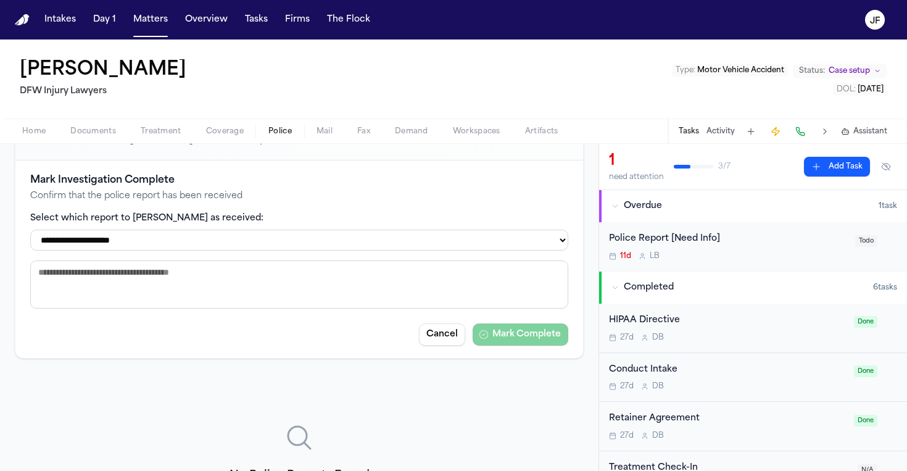
click at [88, 129] on span "Documents" at bounding box center [93, 131] width 46 height 10
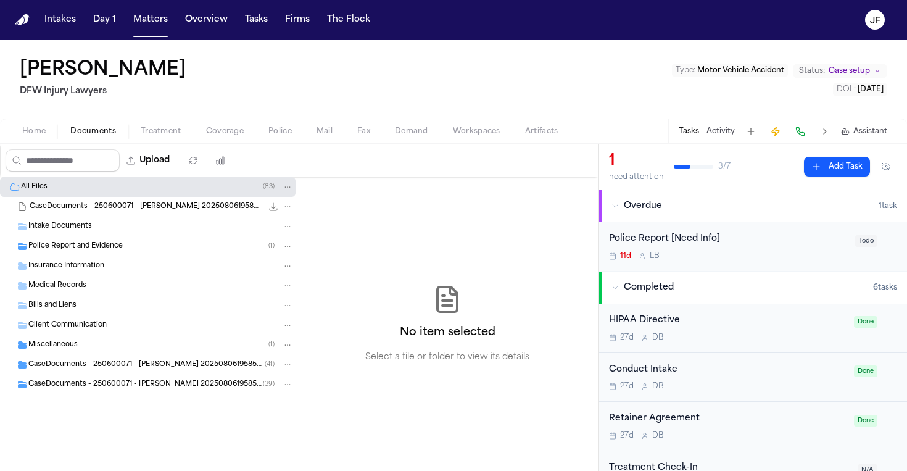
click at [70, 247] on span "Police Report and Evidence" at bounding box center [75, 246] width 94 height 10
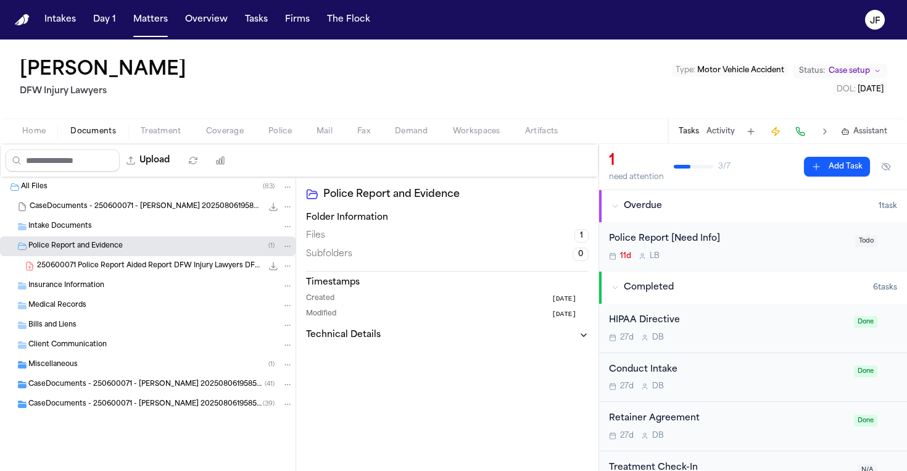
click at [73, 279] on div "Insurance Information" at bounding box center [148, 286] width 296 height 20
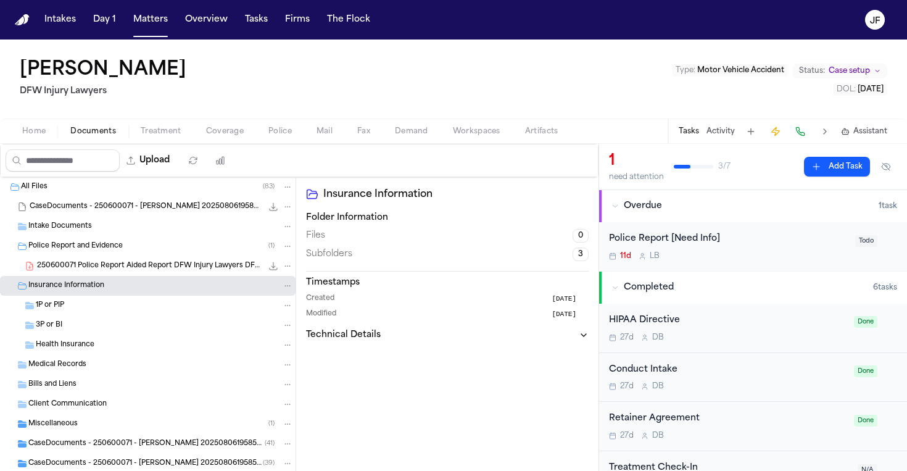
click at [78, 267] on span "250600071 Police Report Aided Report DFW Injury Lawyers DFW Injury Lawyers 06-1…" at bounding box center [149, 266] width 225 height 10
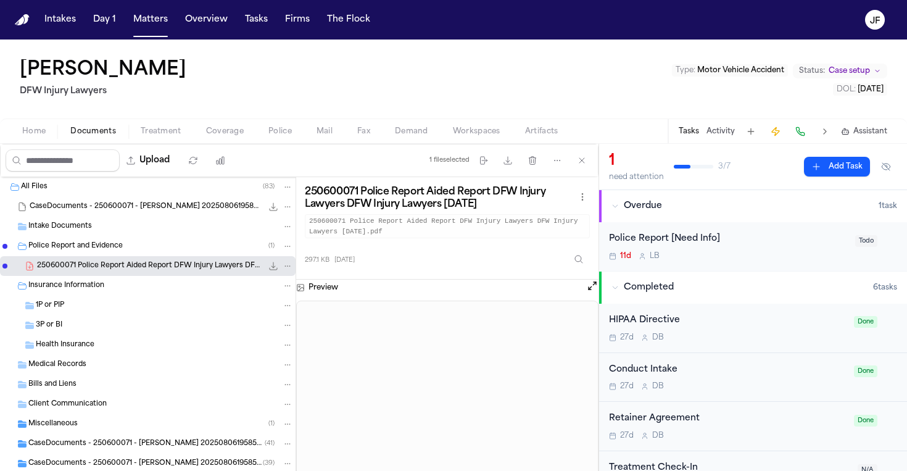
click at [267, 271] on button "File: 250600071 Police Report Aided Report DFW Injury Lawyers DFW Injury Lawyer…" at bounding box center [273, 266] width 12 height 12
click at [277, 136] on span "Police" at bounding box center [279, 131] width 23 height 10
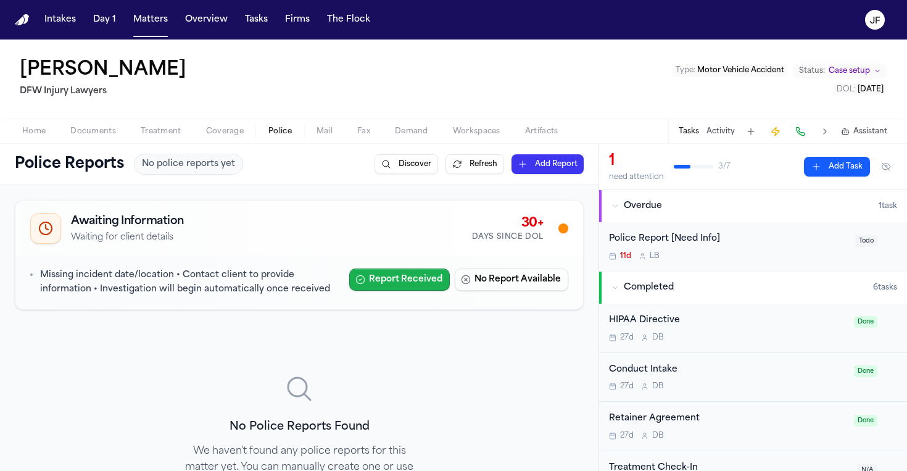
click at [374, 280] on button "Report Received" at bounding box center [399, 279] width 101 height 22
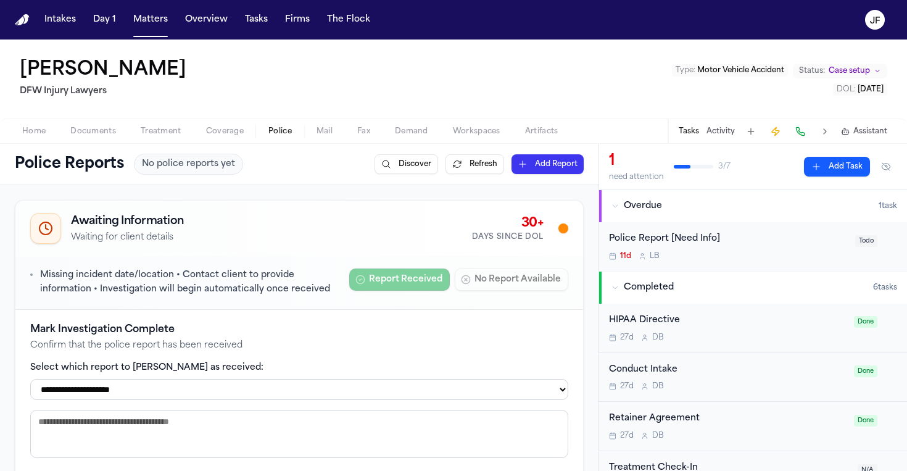
drag, startPoint x: 281, startPoint y: 392, endPoint x: 289, endPoint y: 408, distance: 17.7
click at [289, 408] on div "**********" at bounding box center [299, 408] width 538 height 173
click at [307, 309] on div "**********" at bounding box center [299, 408] width 568 height 198
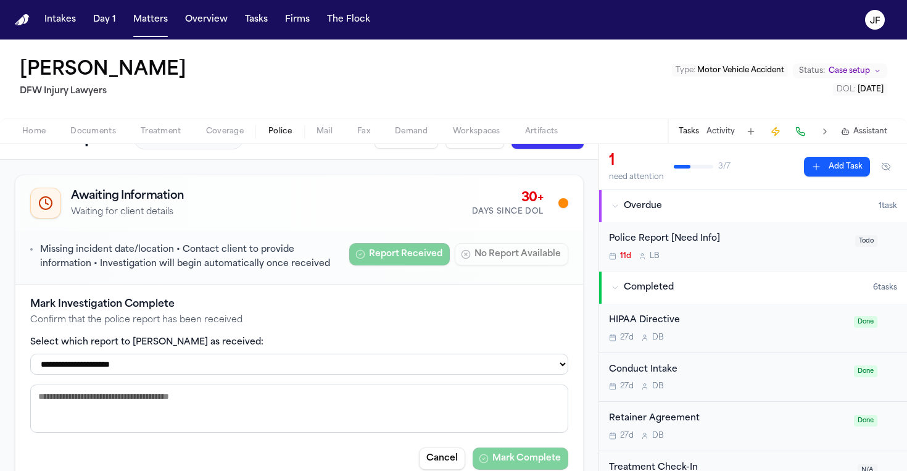
scroll to position [23, 0]
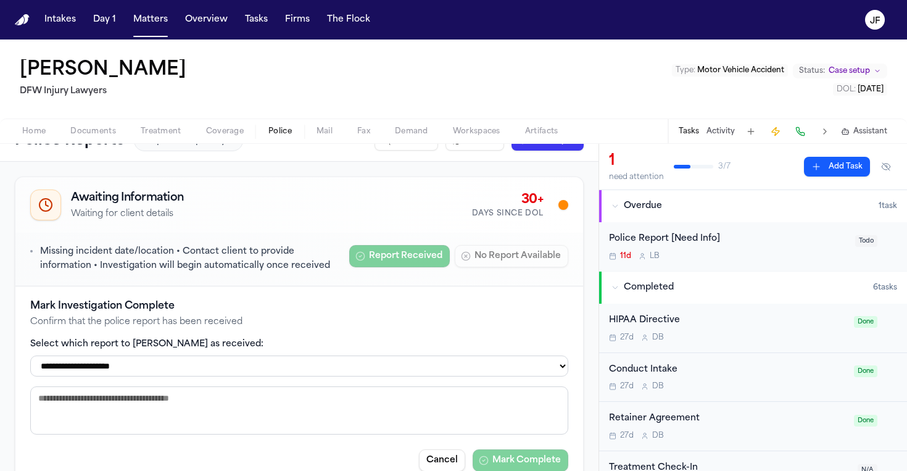
click at [362, 413] on textarea at bounding box center [299, 410] width 538 height 48
click at [370, 339] on label "Select which report to mark as received:" at bounding box center [299, 344] width 538 height 12
click at [370, 307] on h4 "Mark Investigation Complete" at bounding box center [299, 306] width 538 height 15
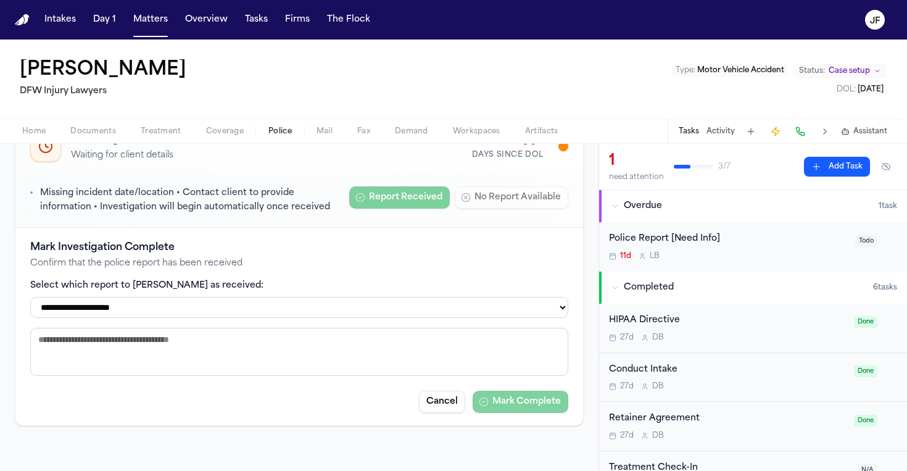
scroll to position [81, 0]
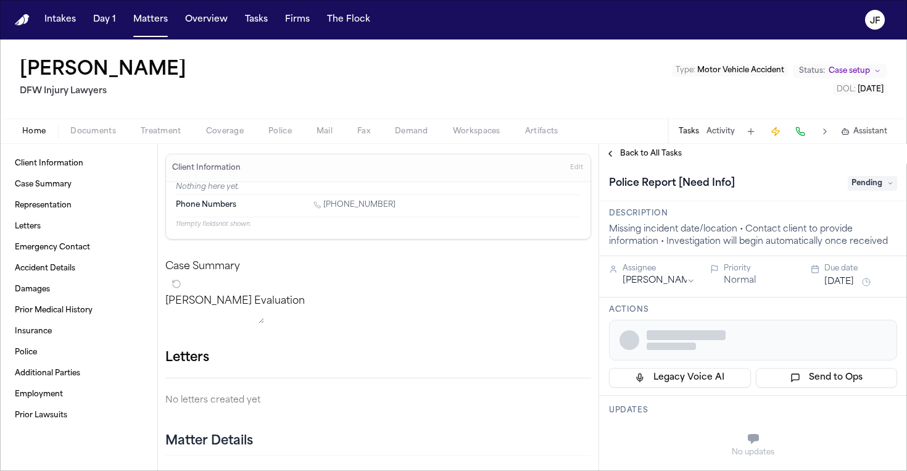
click at [86, 140] on div "Home Documents Treatment Coverage Police Mail Fax Demand Workspaces Artifacts T…" at bounding box center [453, 130] width 907 height 25
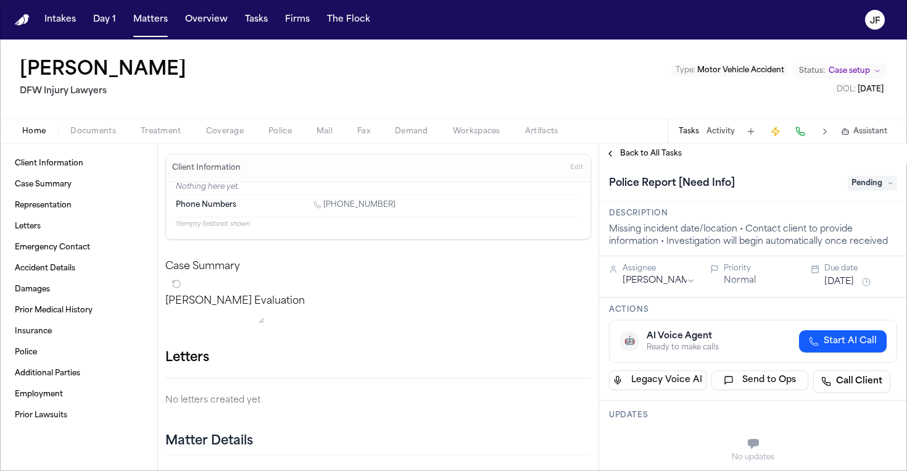
click at [69, 140] on div "Home Documents Treatment Coverage Police Mail Fax Demand Workspaces Artifacts T…" at bounding box center [453, 130] width 907 height 25
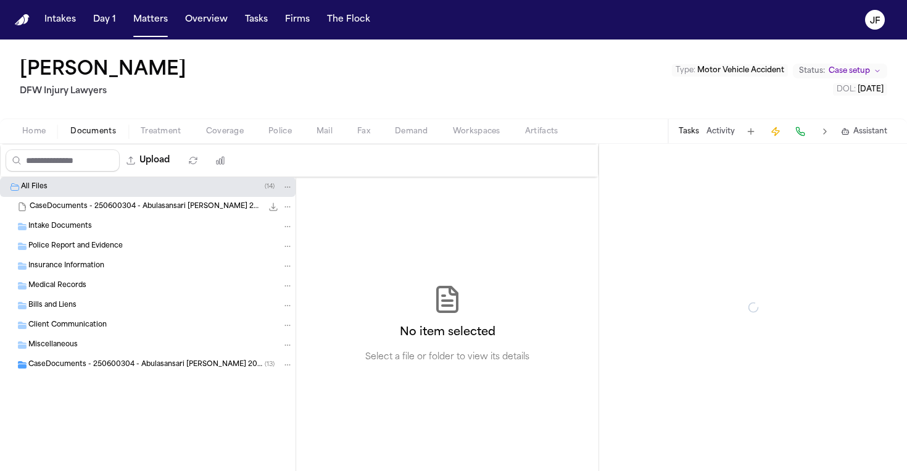
click at [82, 136] on span "Documents" at bounding box center [93, 131] width 46 height 10
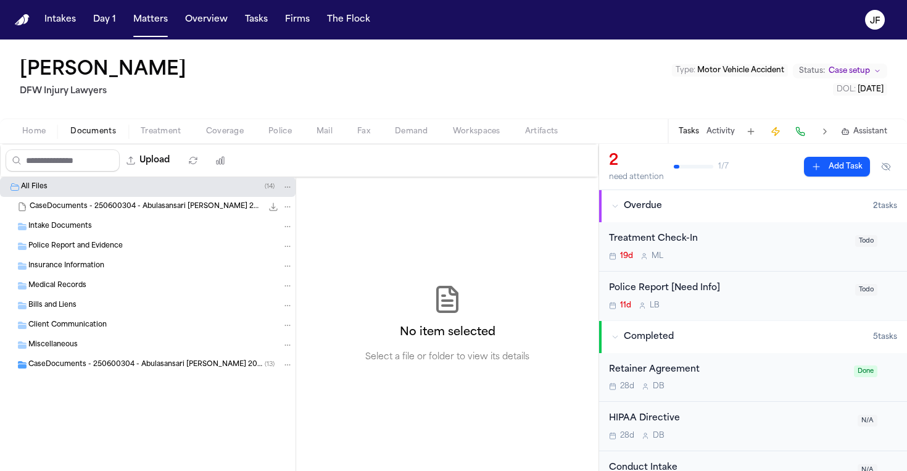
click at [75, 357] on div "CaseDocuments - 250600304 - Abulasansari [PERSON_NAME] 20250806201353 (unzipped…" at bounding box center [148, 365] width 296 height 20
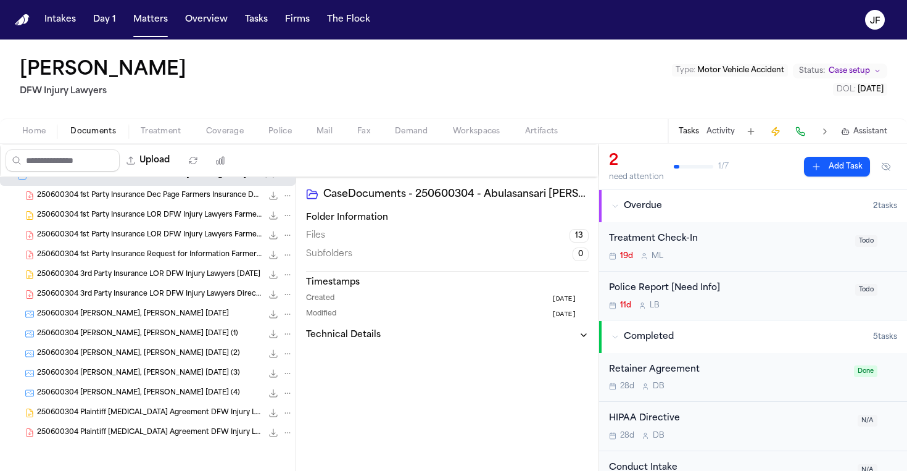
scroll to position [189, 0]
click at [133, 329] on span "250600304 [PERSON_NAME], [PERSON_NAME] [DATE] (1)" at bounding box center [137, 334] width 201 height 10
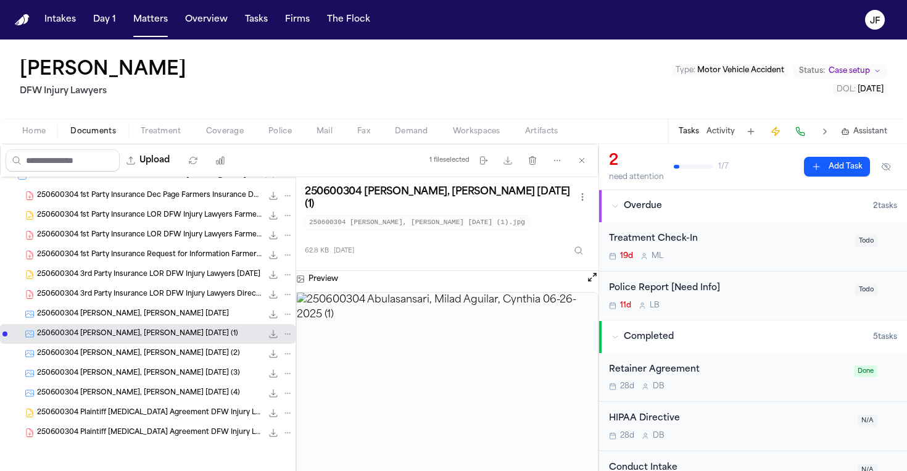
click at [127, 398] on div "250600304 [PERSON_NAME], [PERSON_NAME] [DATE] (4) 131.2 KB • JPG" at bounding box center [165, 393] width 256 height 12
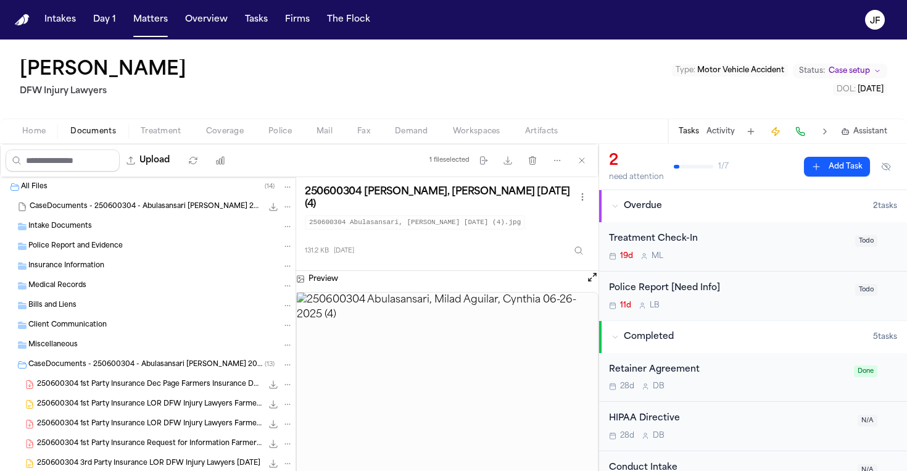
scroll to position [0, 0]
click at [130, 375] on div "All Files ( 14 ) CaseDocuments - 250600304 - Abulasansari [PERSON_NAME] 2025080…" at bounding box center [148, 435] width 296 height 516
click at [130, 396] on div "250600304 1st Party Insurance LOR DFW Injury Lawyers Farmers Insurance [DATE] 5…" at bounding box center [148, 404] width 296 height 20
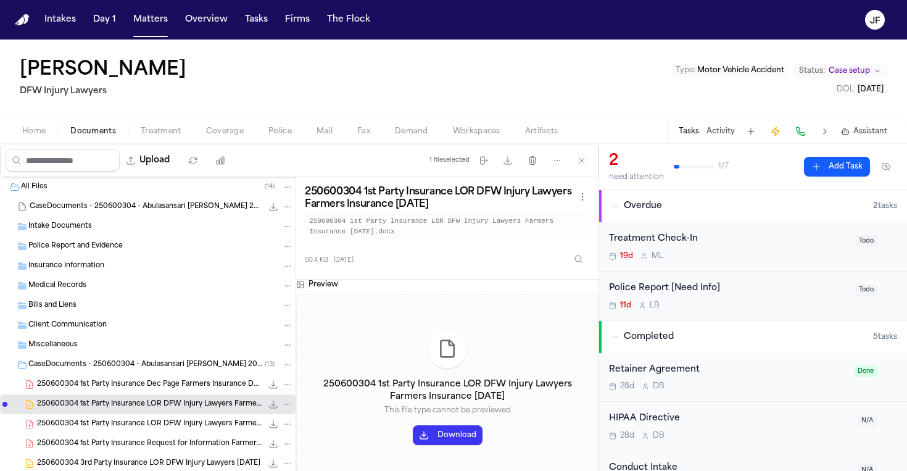
click at [134, 385] on span "250600304 1st Party Insurance Dec Page Farmers Insurance DFW Injury Lawyers [DA…" at bounding box center [149, 384] width 225 height 10
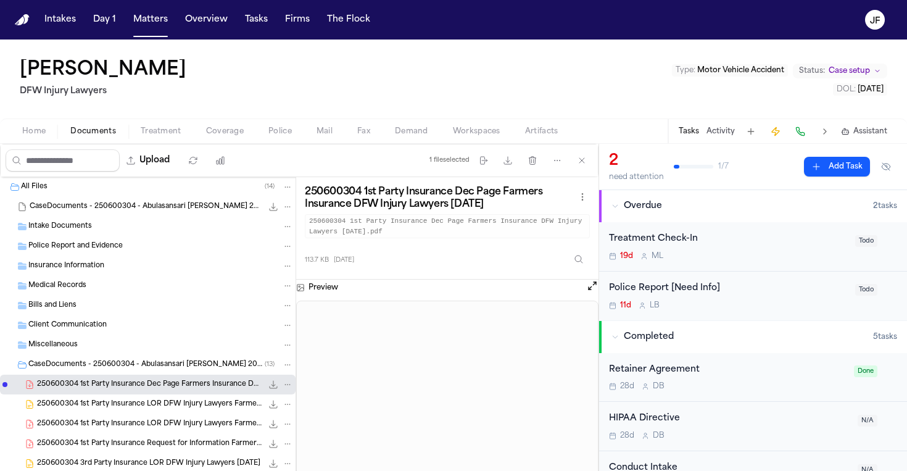
click at [137, 416] on div "250600304 1st Party Insurance LOR DFW Injury Lawyers Farmers Insurance [DATE] 1…" at bounding box center [148, 424] width 296 height 20
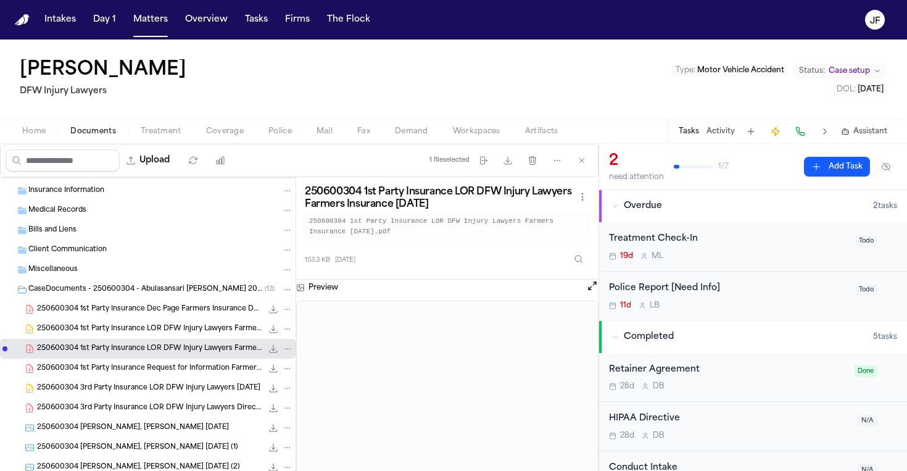
scroll to position [84, 0]
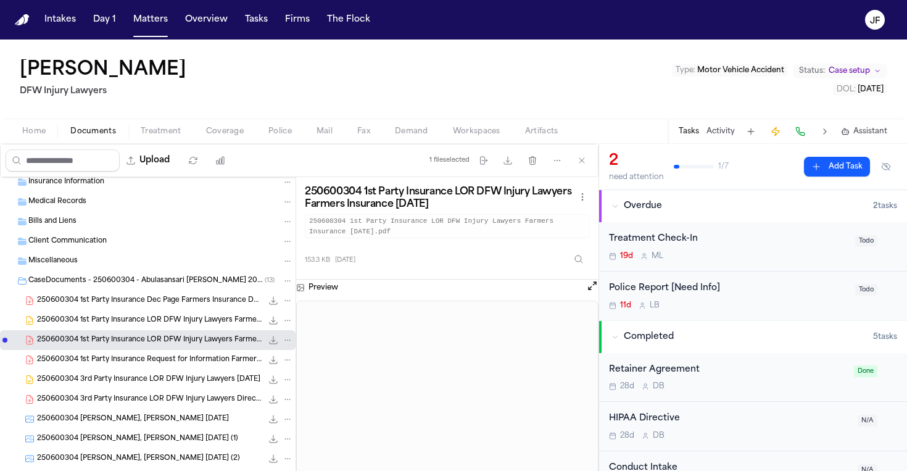
click at [168, 362] on span "250600304 1st Party Insurance Request for Information Farmers Insurance DFW Inj…" at bounding box center [149, 360] width 225 height 10
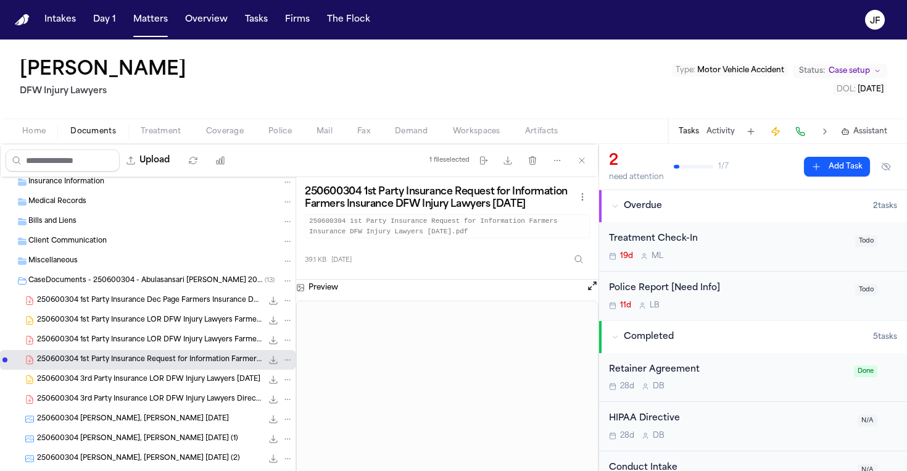
click at [162, 428] on div "250600304 Abulasansari, [PERSON_NAME] [DATE] 85.4 KB • JPG" at bounding box center [148, 419] width 296 height 20
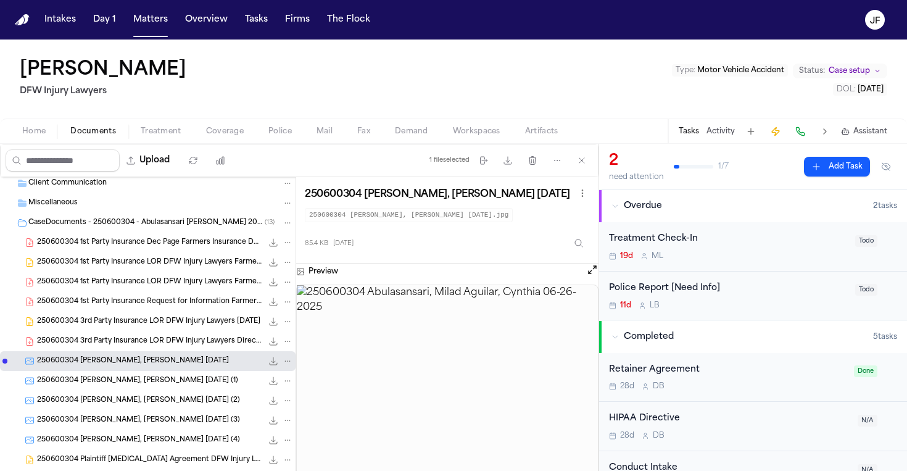
scroll to position [146, 0]
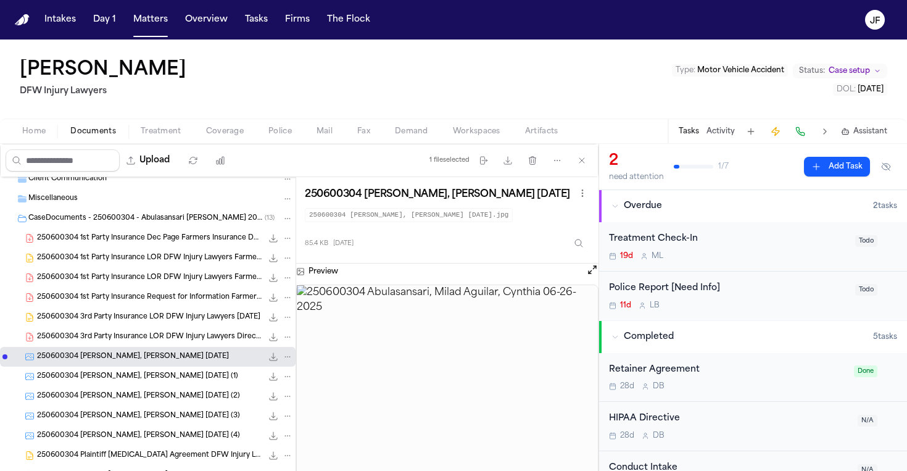
click at [160, 386] on div "250600304 Abulasansari, [PERSON_NAME] [DATE] (2) 168.6 KB • JPG" at bounding box center [148, 396] width 296 height 20
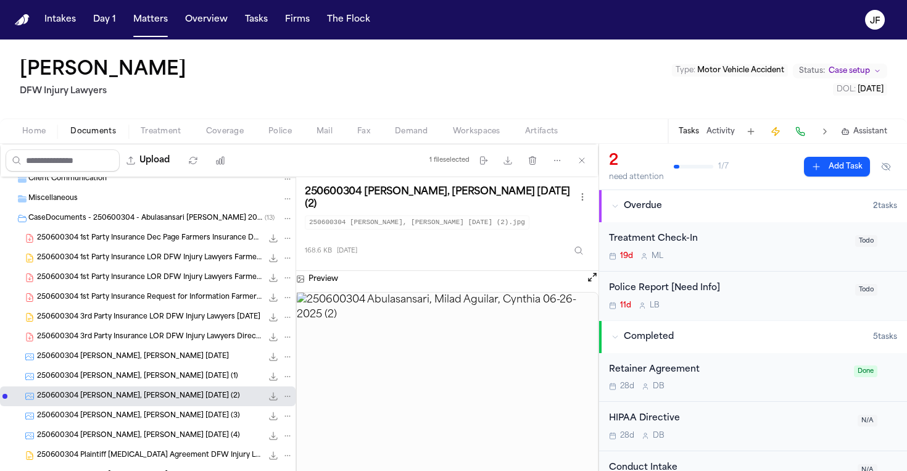
click at [172, 429] on div "250600304 [PERSON_NAME], [PERSON_NAME] [DATE] (4) 131.2 KB • JPG" at bounding box center [148, 436] width 296 height 20
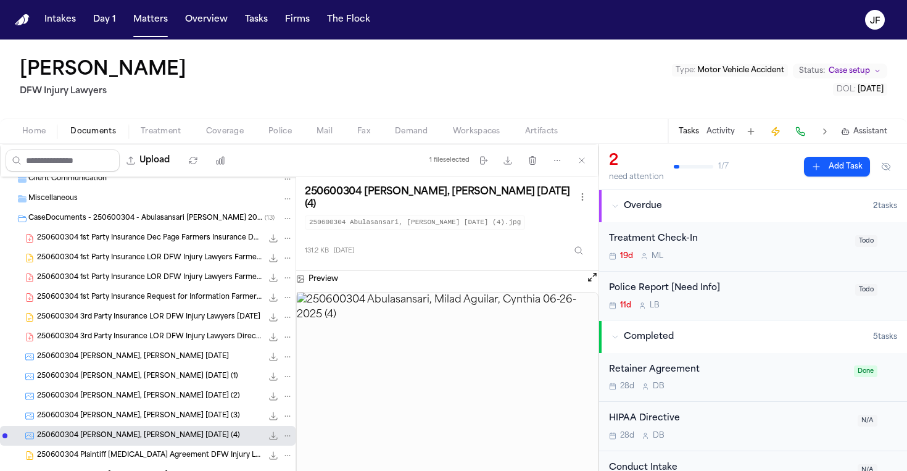
click at [35, 126] on span "Home" at bounding box center [33, 131] width 23 height 10
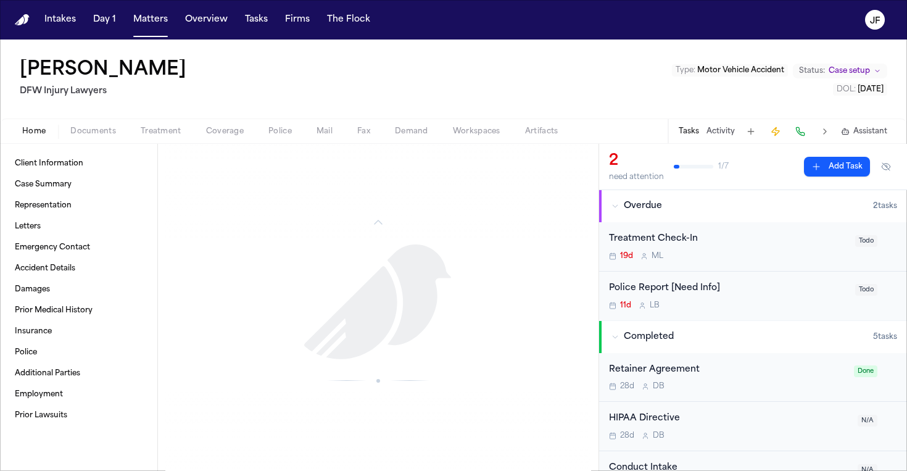
click at [282, 133] on span "Police" at bounding box center [279, 131] width 23 height 10
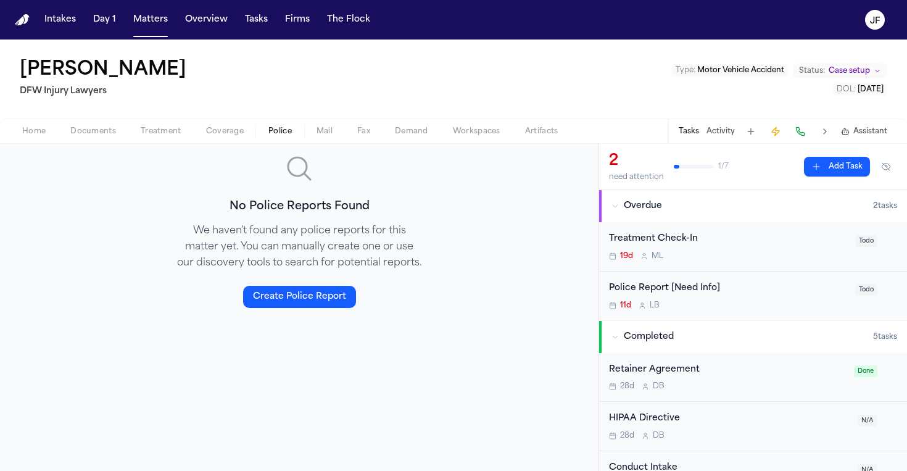
scroll to position [144, 0]
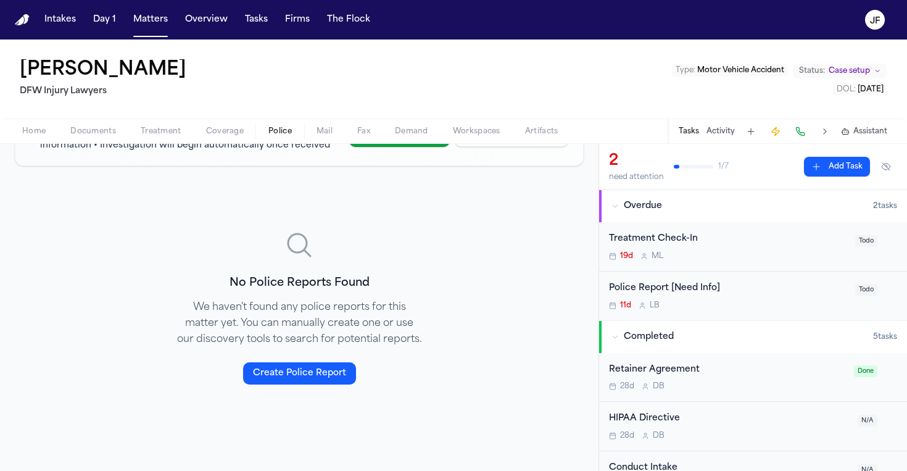
click at [39, 123] on div "Home Documents Treatment Coverage Police Mail Fax Demand Workspaces Artifacts T…" at bounding box center [453, 130] width 907 height 25
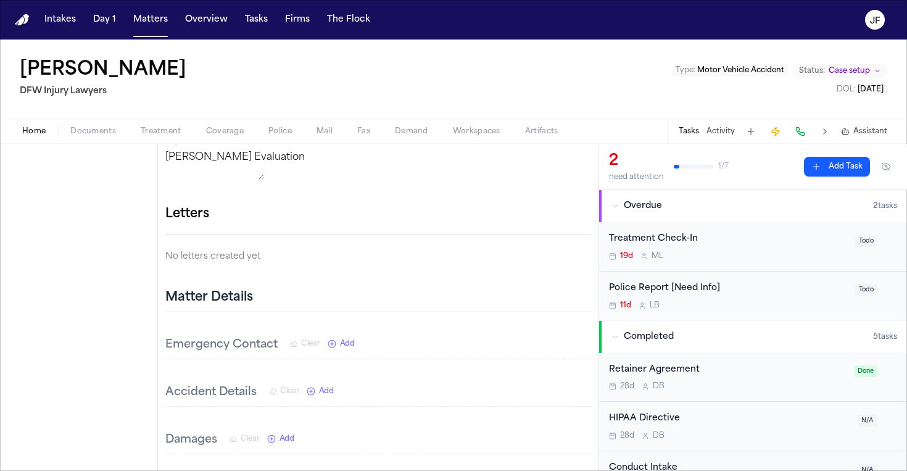
click at [27, 133] on span "Home" at bounding box center [33, 131] width 23 height 10
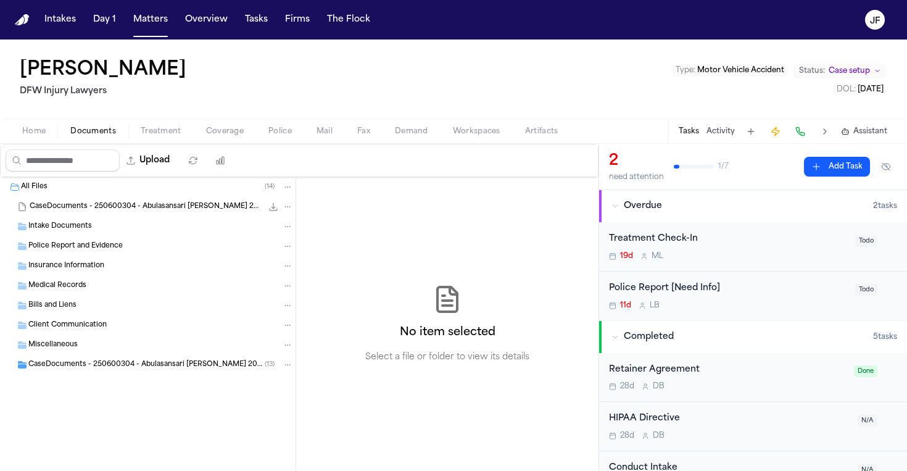
click at [85, 127] on span "Documents" at bounding box center [93, 131] width 46 height 10
